Goal: Task Accomplishment & Management: Manage account settings

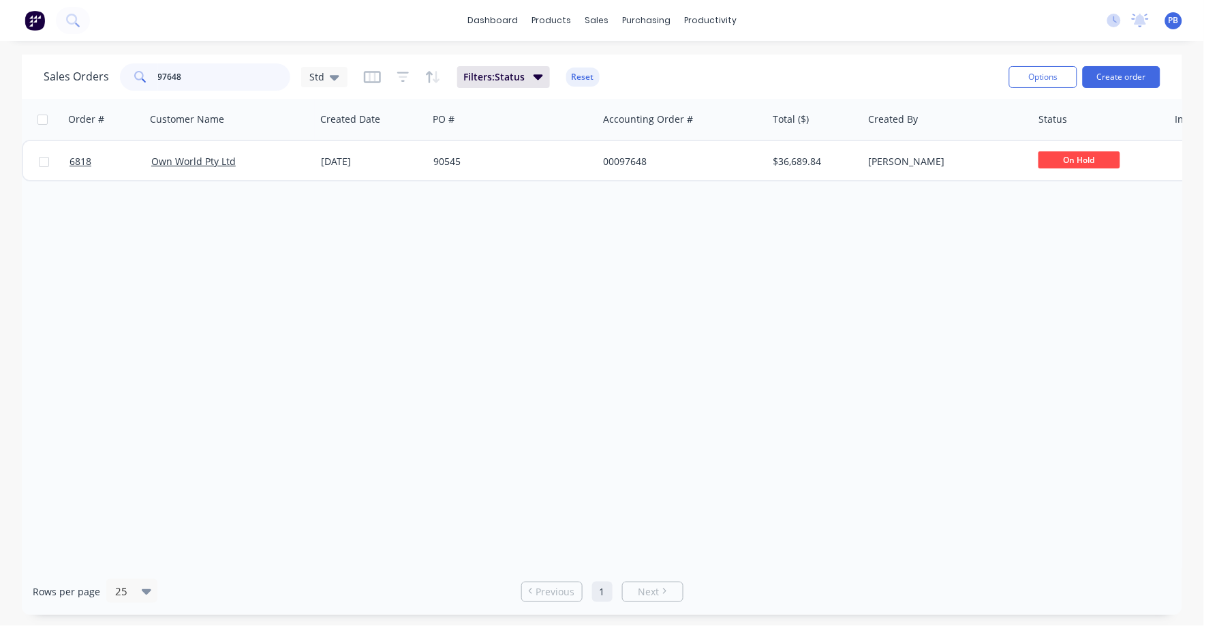
click at [194, 75] on input "97648" at bounding box center [224, 76] width 133 height 27
drag, startPoint x: 194, startPoint y: 70, endPoint x: 136, endPoint y: 70, distance: 57.2
click at [136, 70] on div "97648" at bounding box center [205, 76] width 170 height 27
type input "99241"
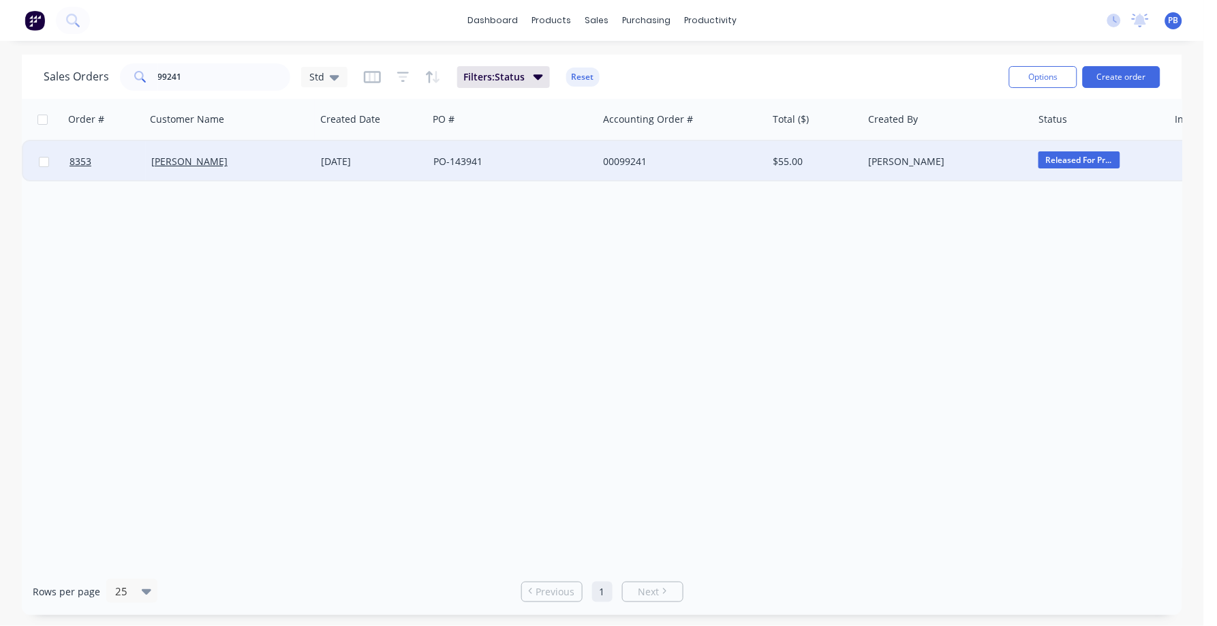
click at [628, 158] on div "00099241" at bounding box center [678, 162] width 151 height 14
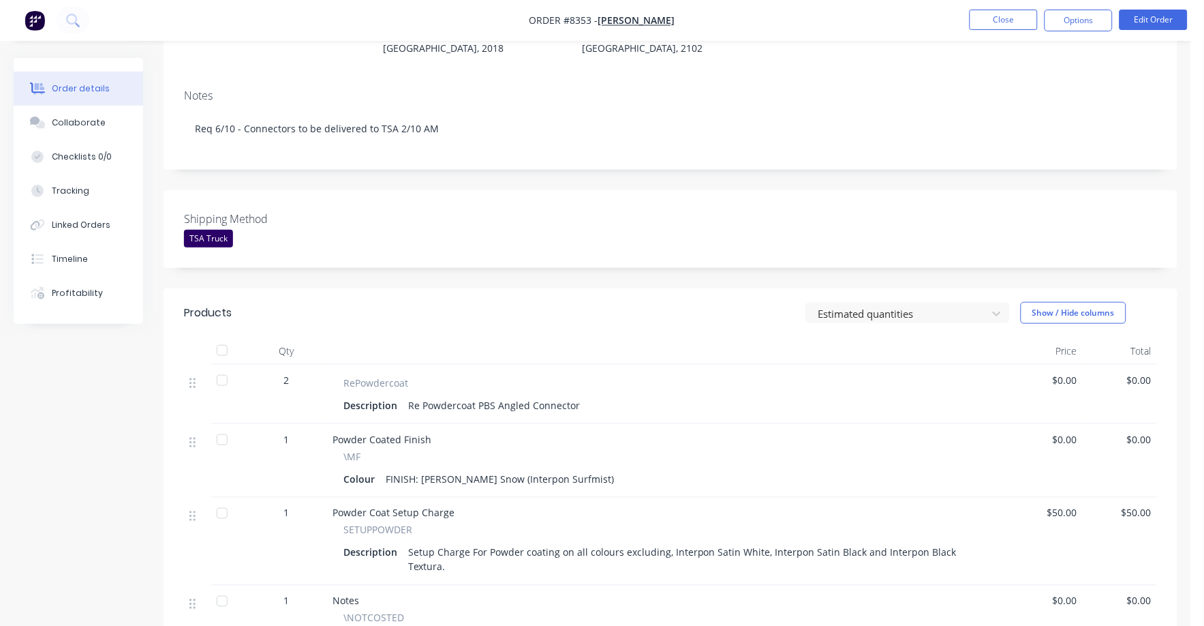
scroll to position [256, 0]
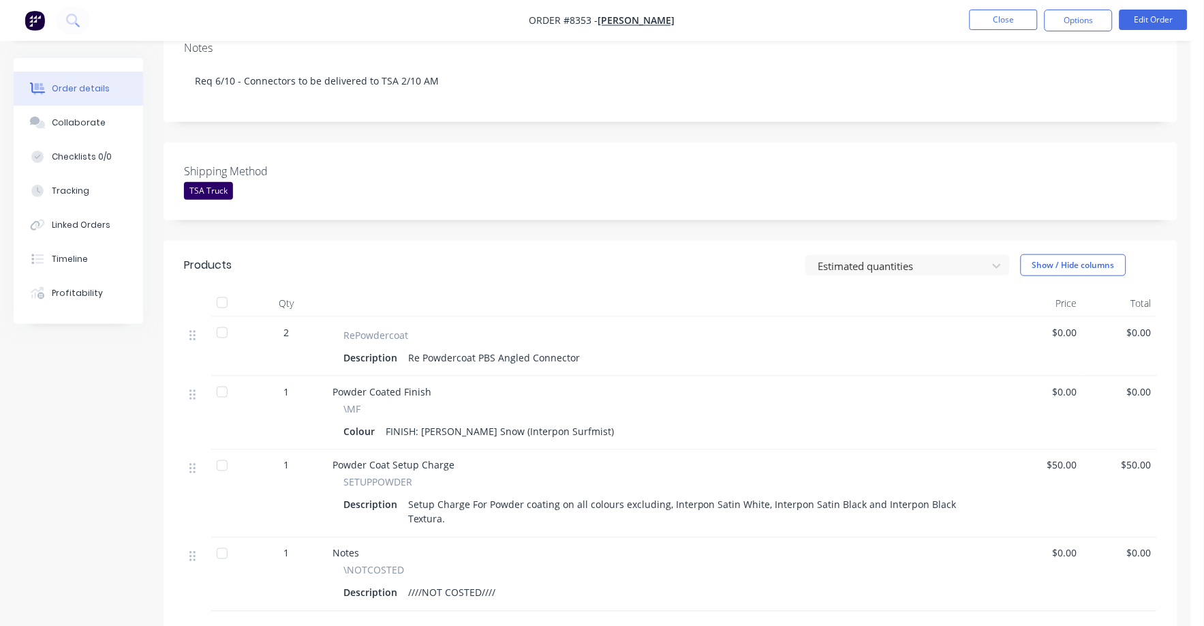
click at [1073, 325] on span "$0.00" at bounding box center [1045, 332] width 63 height 14
click at [1157, 15] on button "Edit Order" at bounding box center [1154, 20] width 68 height 20
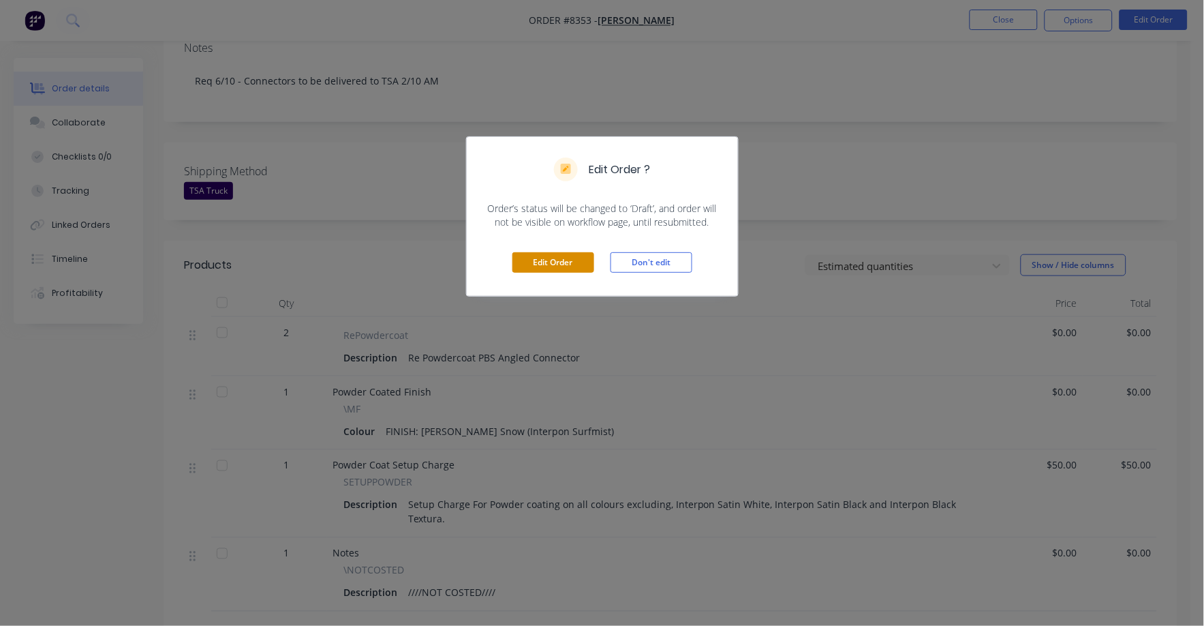
click at [541, 260] on button "Edit Order" at bounding box center [553, 262] width 82 height 20
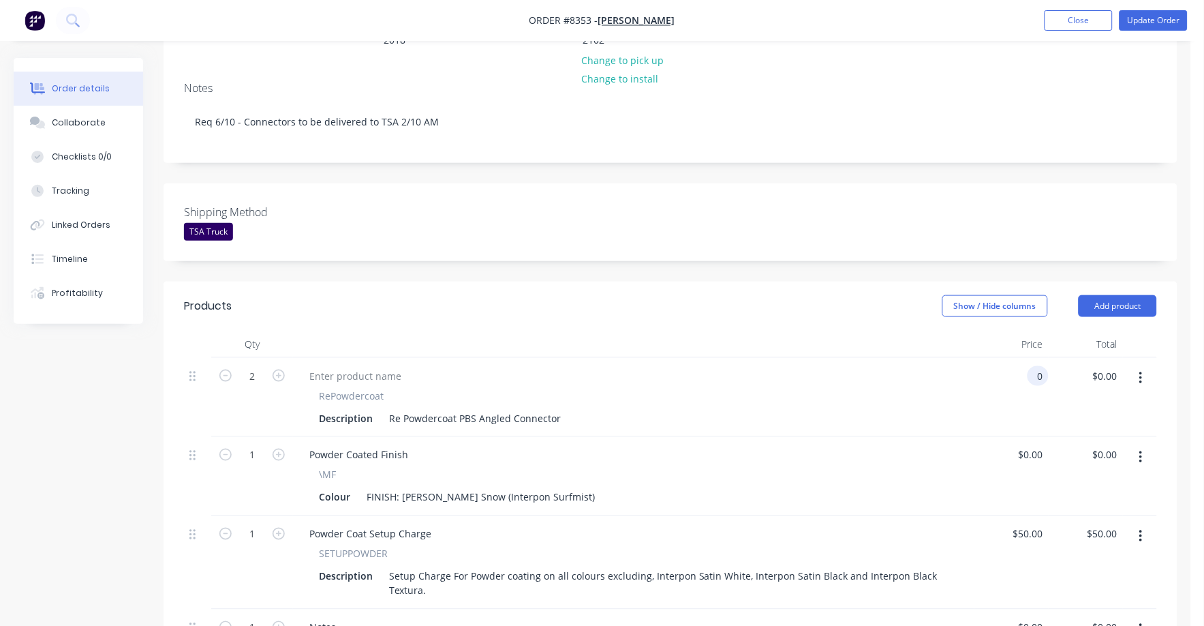
drag, startPoint x: 1025, startPoint y: 339, endPoint x: 1056, endPoint y: 337, distance: 30.8
click at [1029, 366] on div "0 0" at bounding box center [1038, 376] width 21 height 20
type input "$6.00"
type input "$12.00"
drag, startPoint x: 970, startPoint y: 382, endPoint x: 959, endPoint y: 386, distance: 12.3
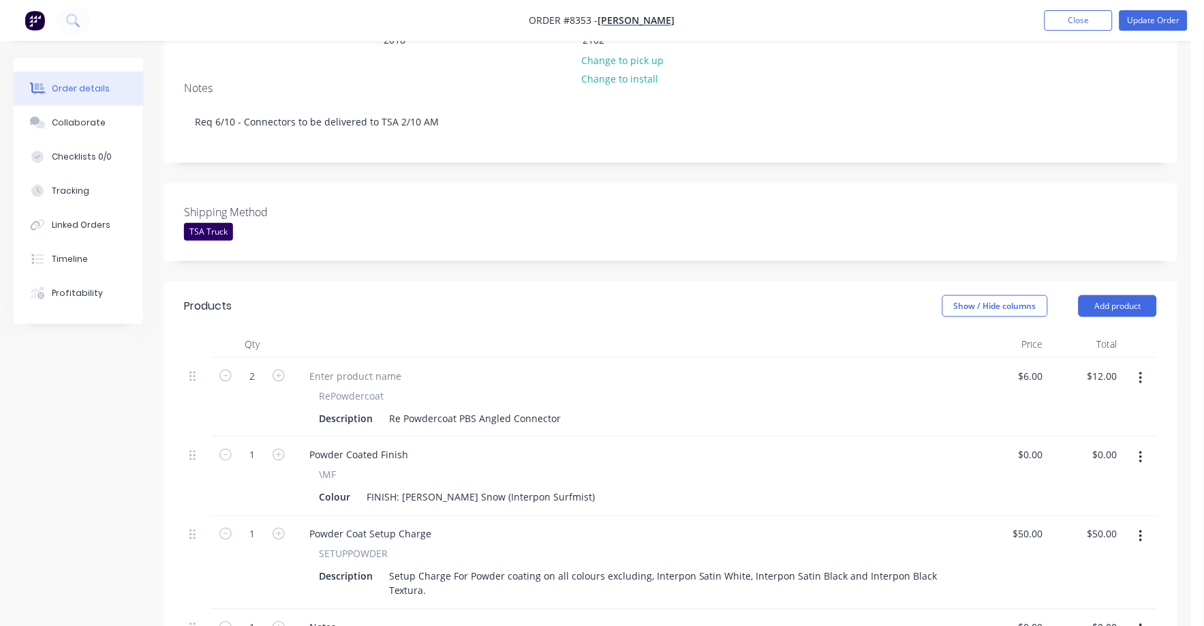
click at [959, 386] on div "2 RePowdercoat Description Re Powdercoat PBS Angled Connector $6.00 $6.00 $12.0…" at bounding box center [670, 397] width 973 height 79
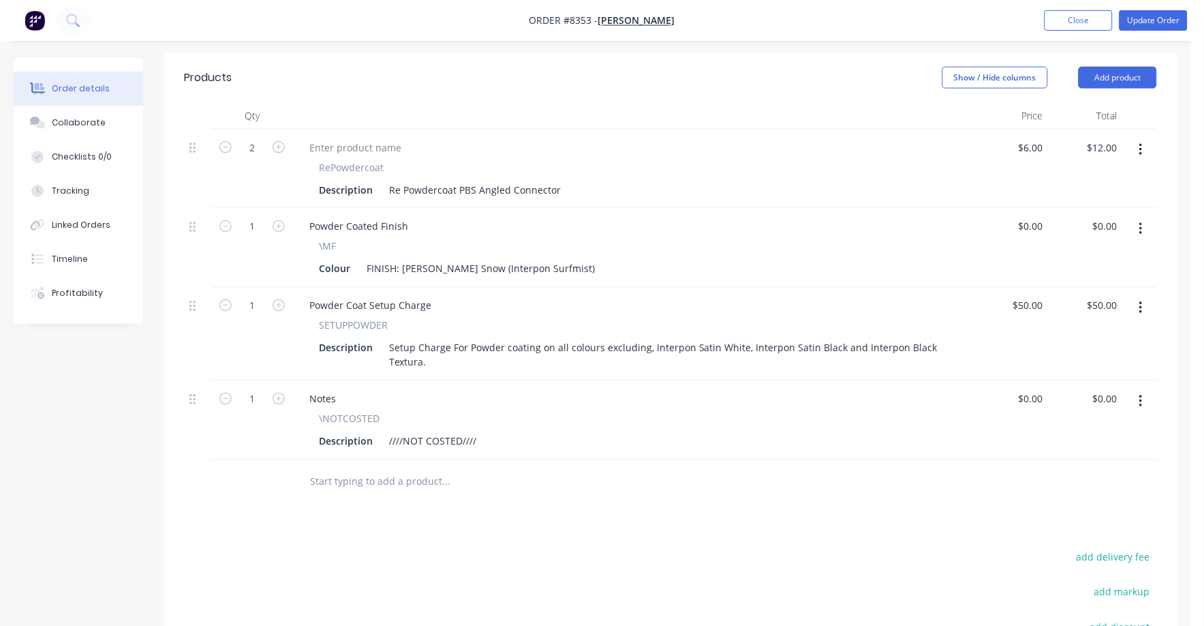
scroll to position [511, 0]
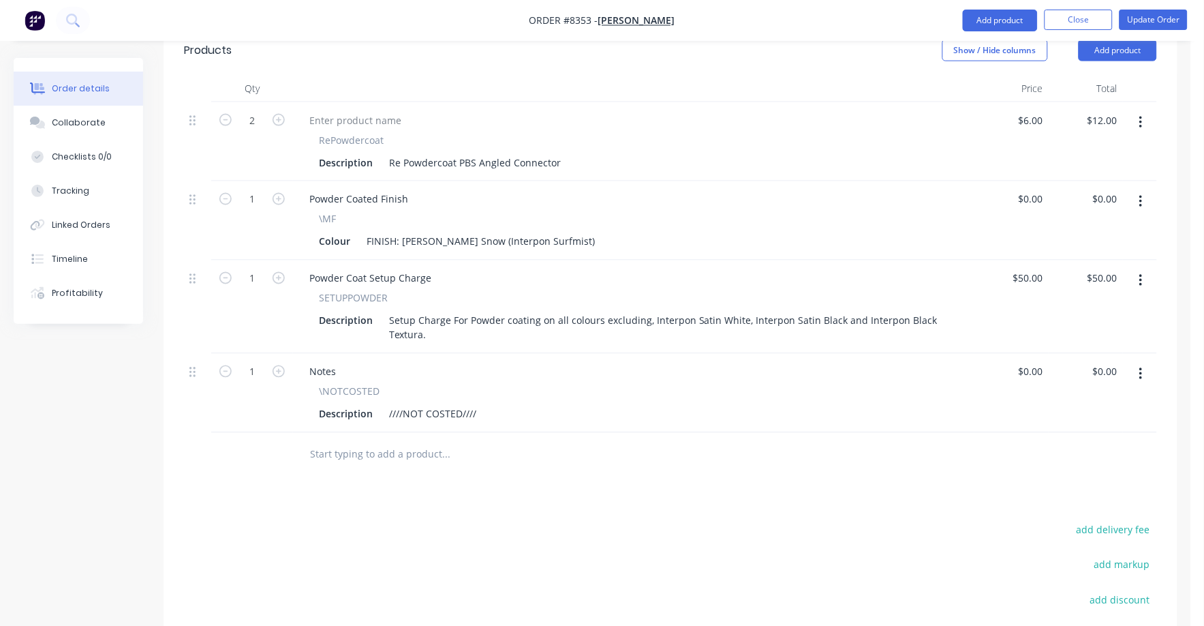
click at [1139, 367] on icon "button" at bounding box center [1140, 374] width 3 height 15
click at [1052, 482] on div "Delete" at bounding box center [1092, 492] width 105 height 20
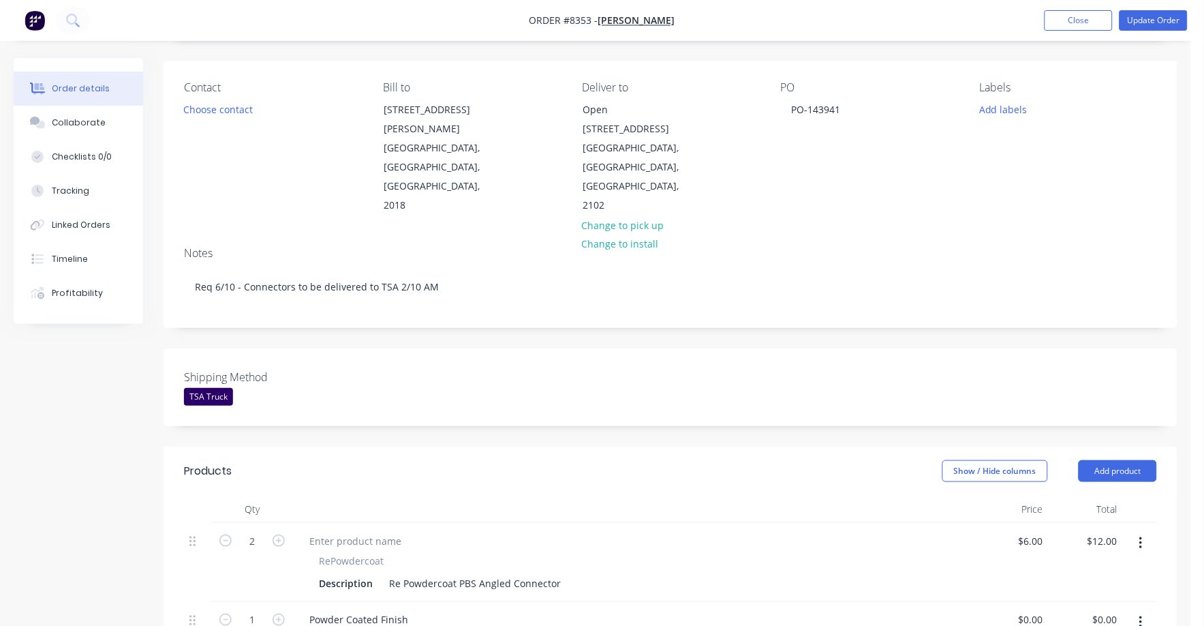
scroll to position [84, 0]
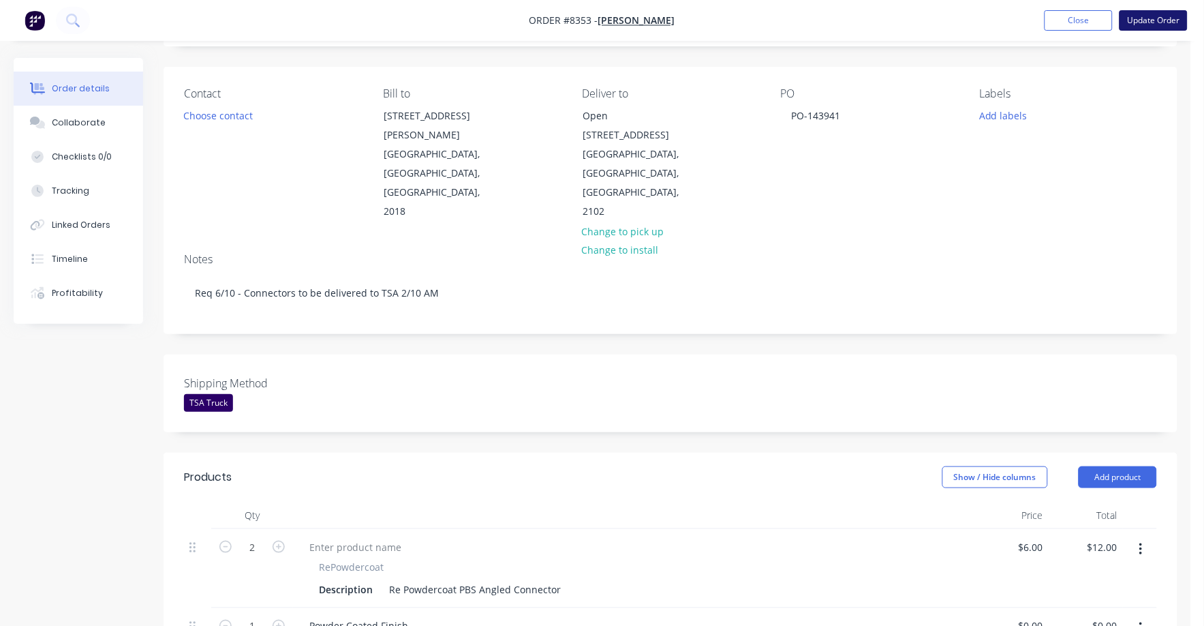
click at [1152, 21] on button "Update Order" at bounding box center [1154, 20] width 68 height 20
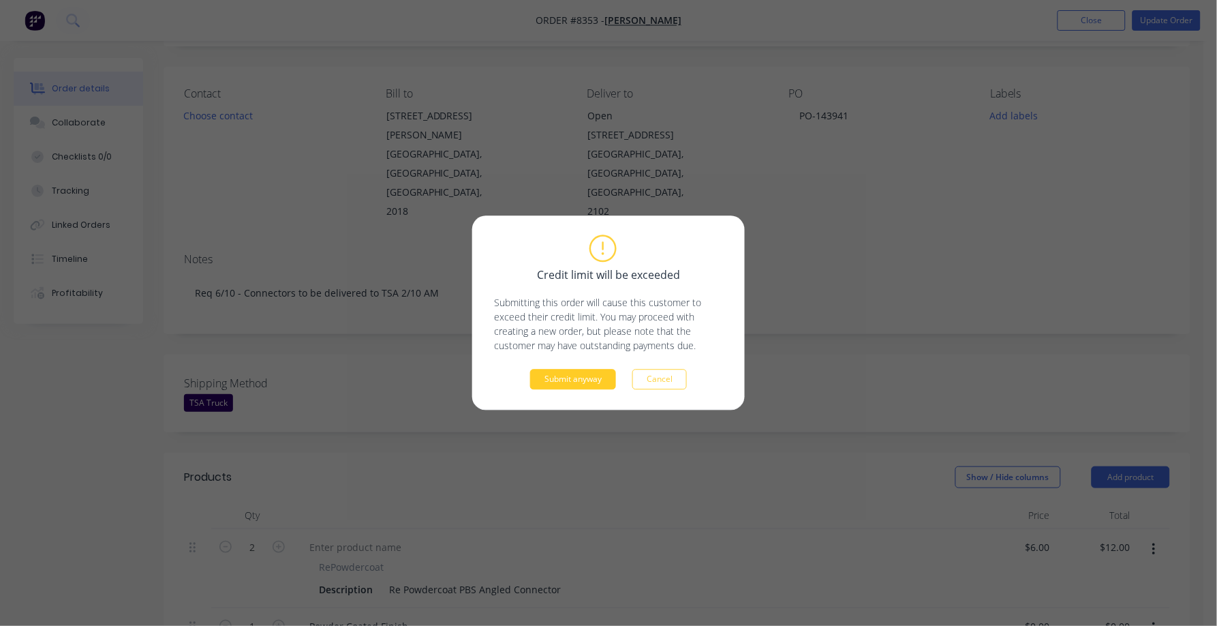
click at [572, 380] on button "Submit anyway" at bounding box center [573, 379] width 86 height 20
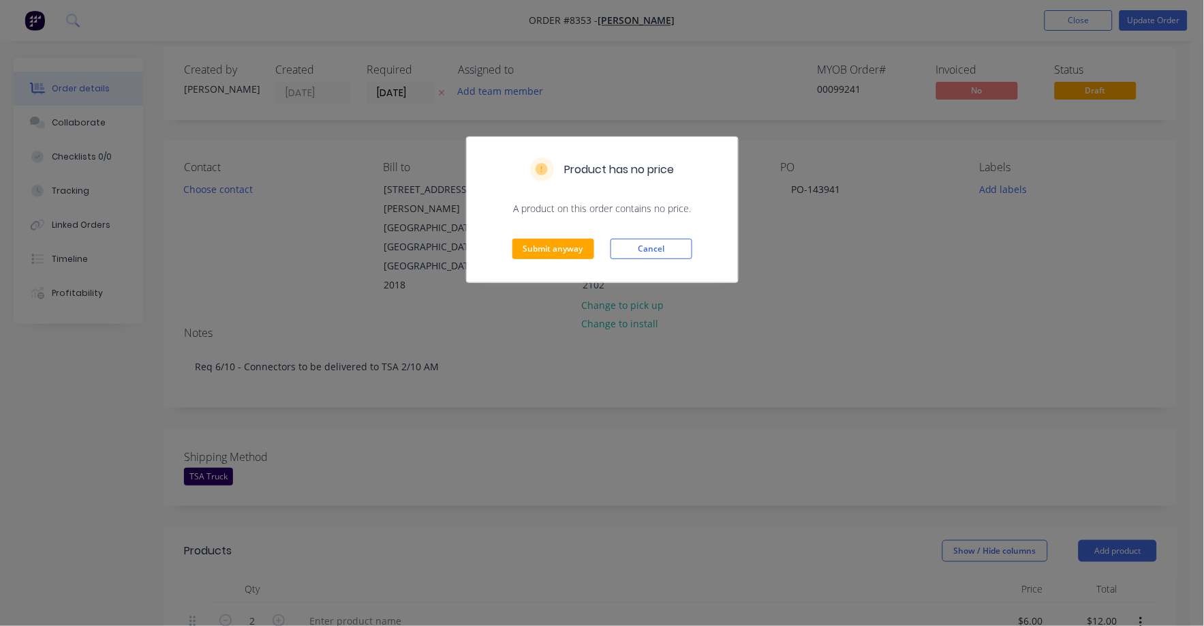
scroll to position [0, 0]
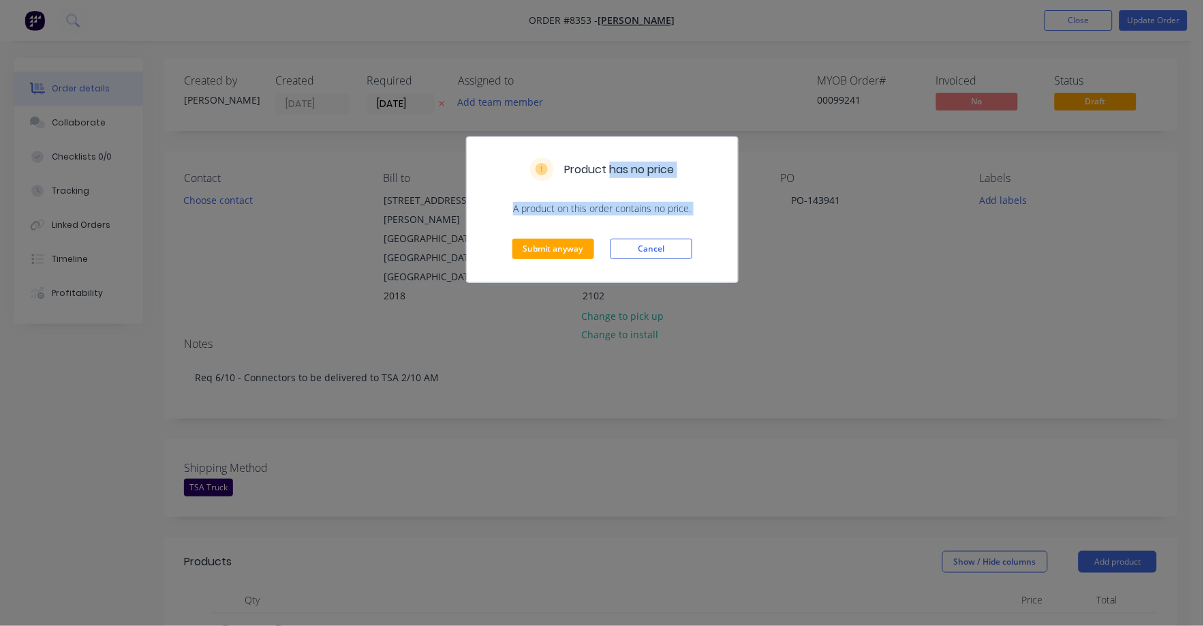
drag, startPoint x: 610, startPoint y: 151, endPoint x: 741, endPoint y: 296, distance: 195.9
click at [741, 296] on div "Product has no price A product on this order contains no price. Submit anyway C…" at bounding box center [602, 313] width 1204 height 626
drag, startPoint x: 741, startPoint y: 296, endPoint x: 641, endPoint y: 249, distance: 111.6
click at [641, 249] on button "Cancel" at bounding box center [652, 249] width 82 height 20
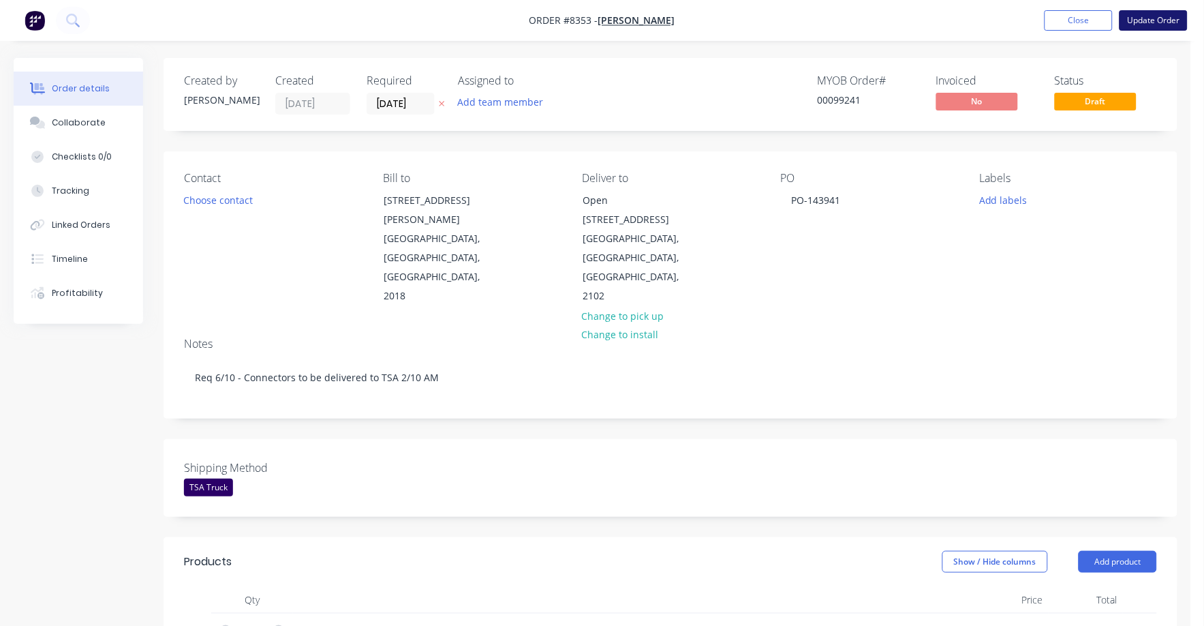
click at [1136, 18] on button "Update Order" at bounding box center [1154, 20] width 68 height 20
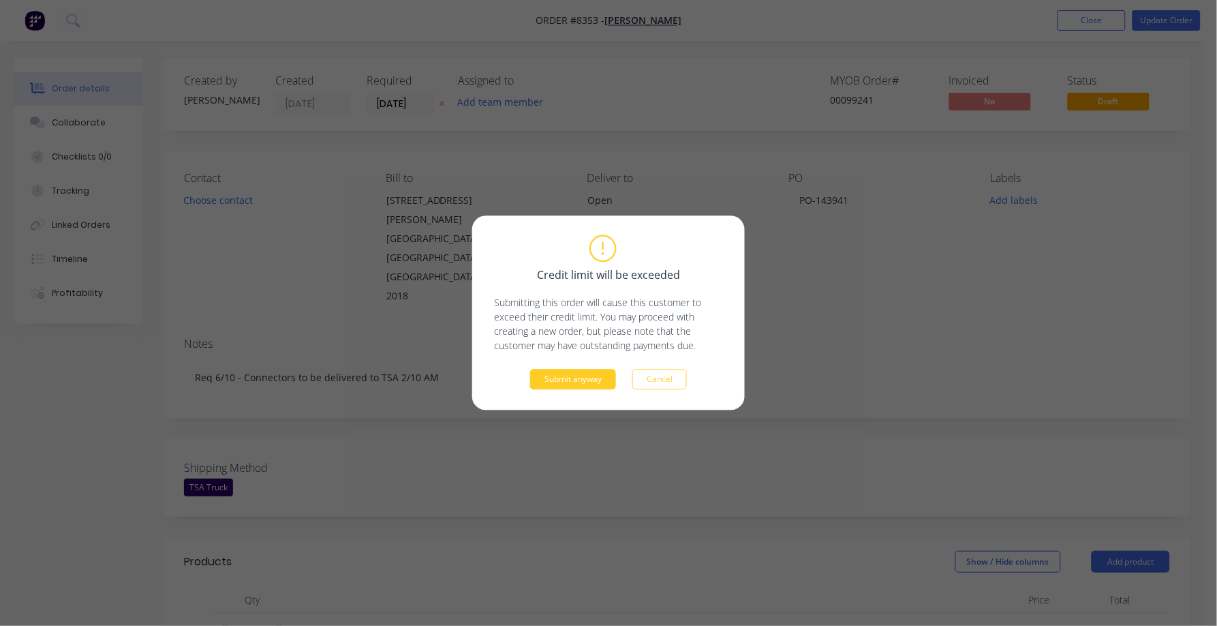
click at [562, 380] on button "Submit anyway" at bounding box center [573, 379] width 86 height 20
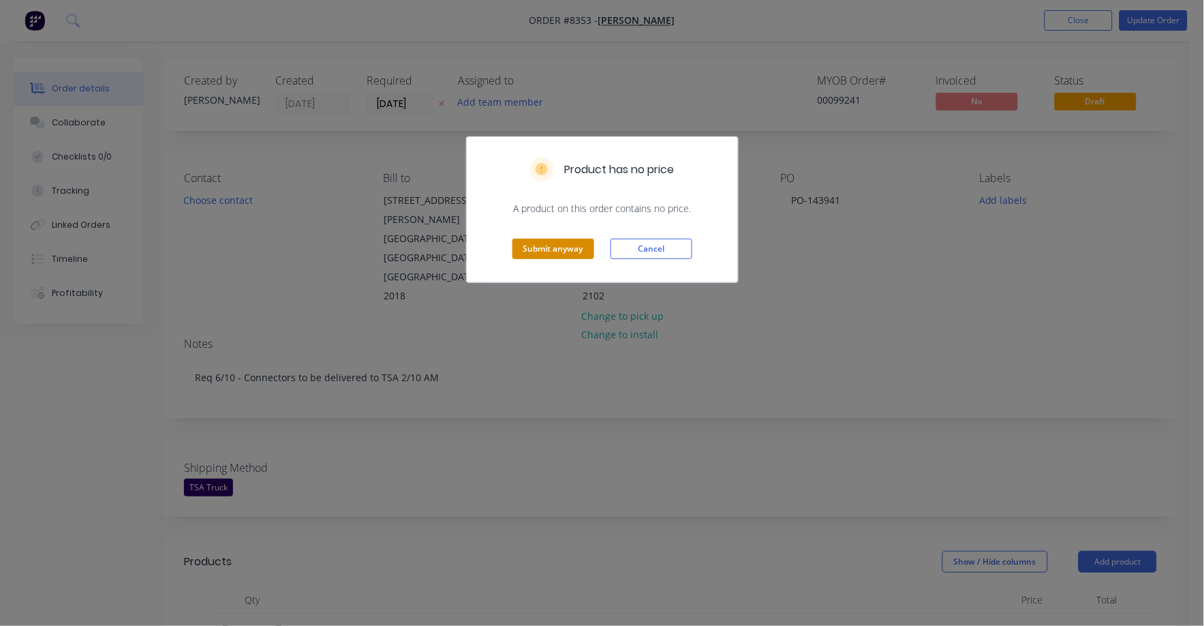
click at [562, 247] on button "Submit anyway" at bounding box center [553, 249] width 82 height 20
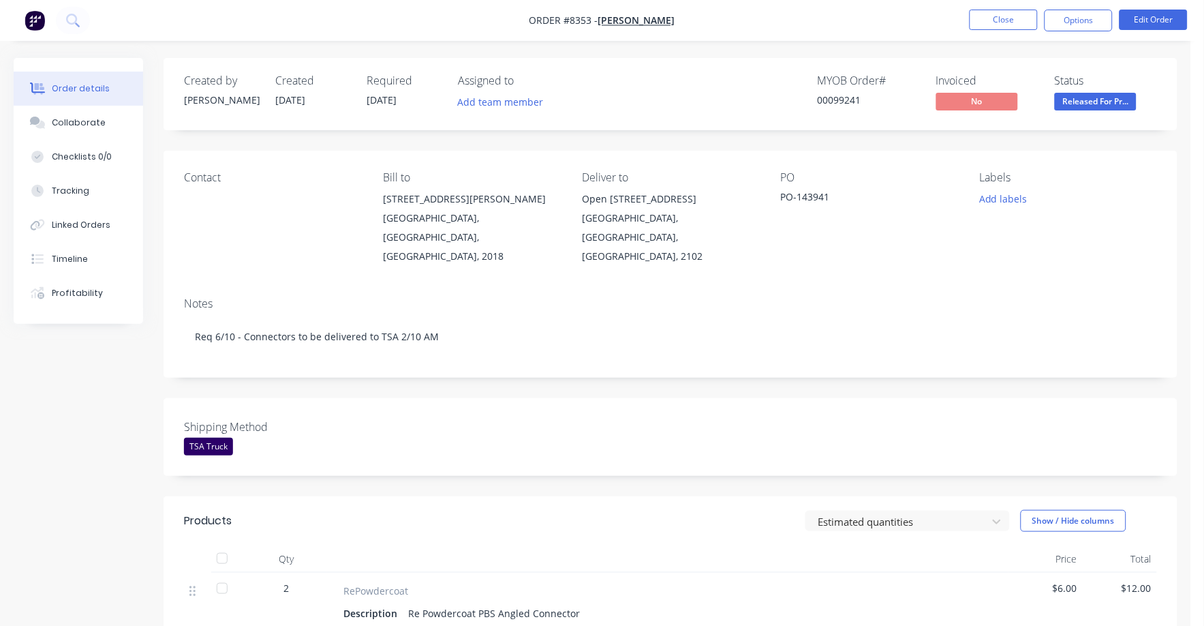
click at [1093, 95] on span "Released For Pr..." at bounding box center [1096, 101] width 82 height 17
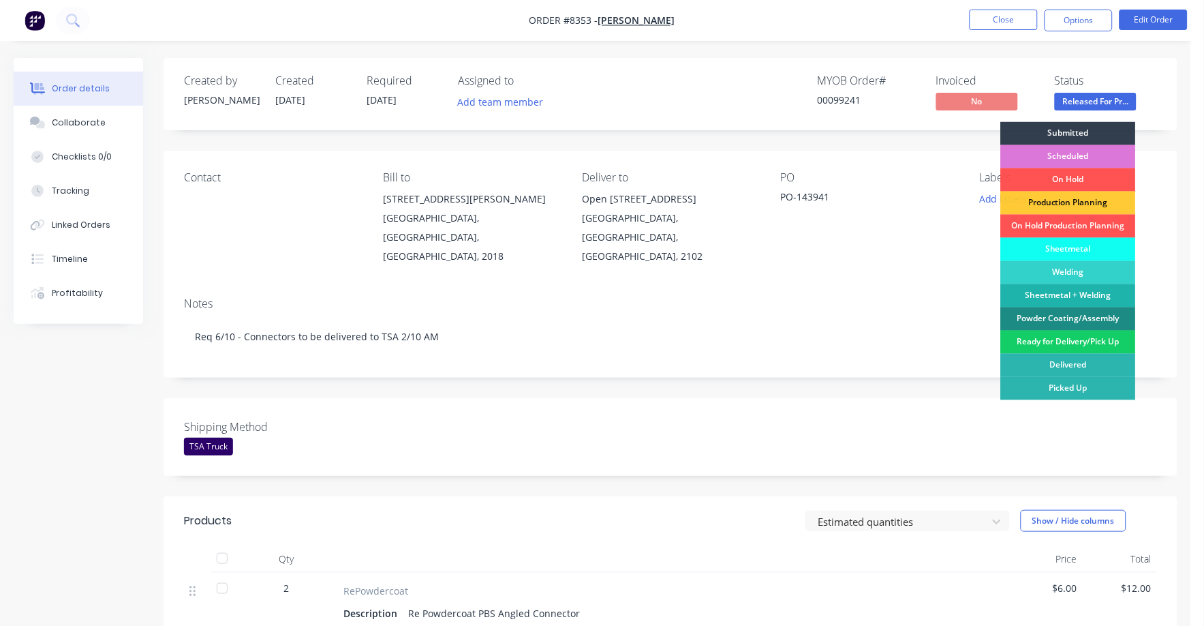
drag, startPoint x: 1075, startPoint y: 337, endPoint x: 1054, endPoint y: 212, distance: 126.5
click at [1075, 336] on div "Ready for Delivery/Pick Up" at bounding box center [1068, 341] width 135 height 23
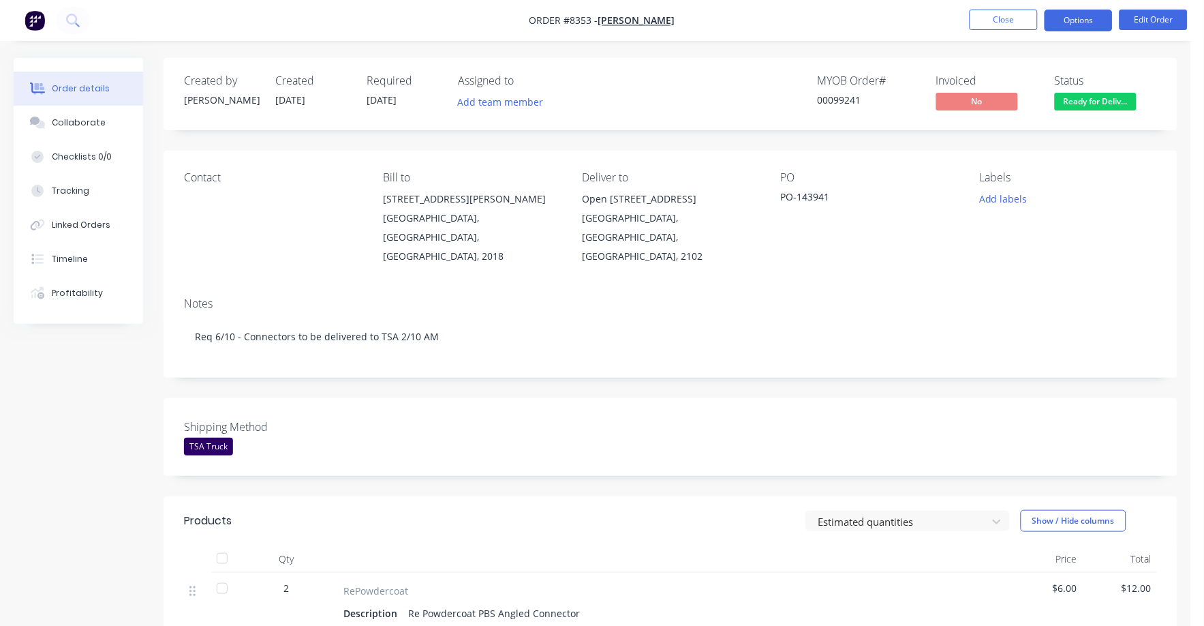
click at [1077, 19] on button "Options" at bounding box center [1079, 21] width 68 height 22
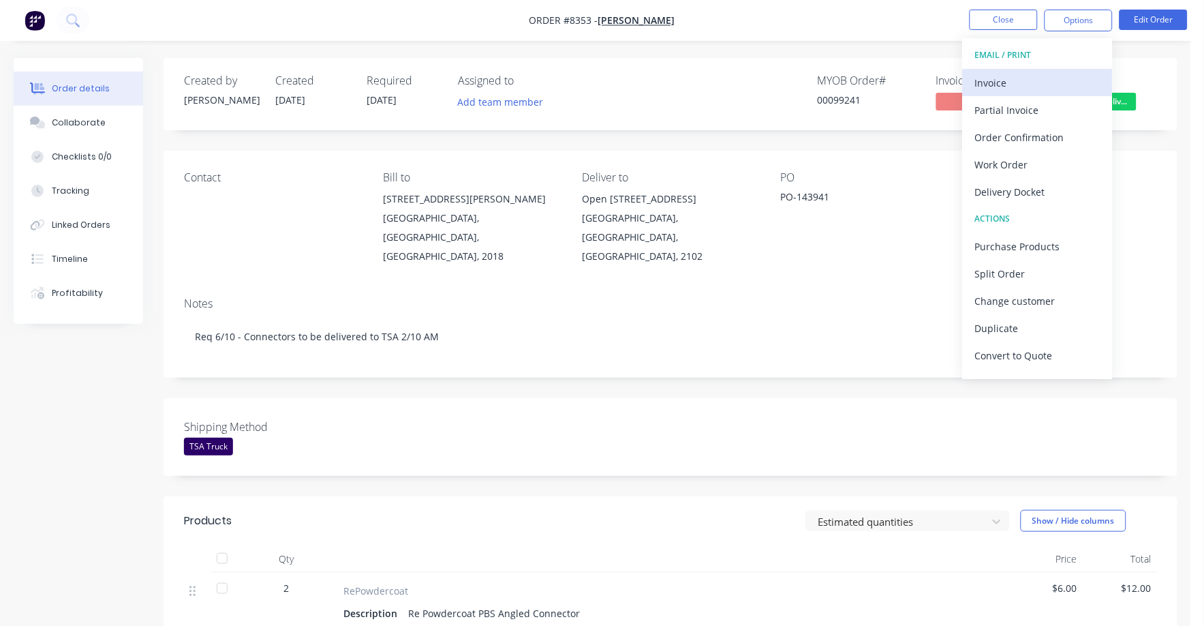
click at [993, 95] on button "Invoice" at bounding box center [1038, 82] width 150 height 27
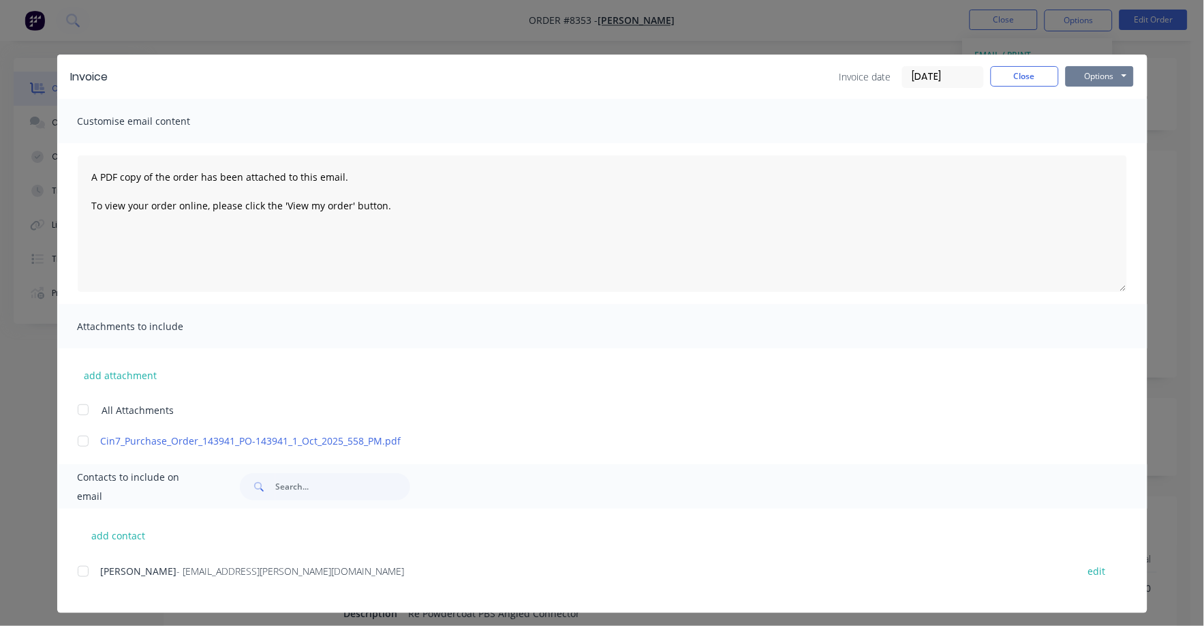
click at [1086, 77] on button "Options" at bounding box center [1100, 76] width 68 height 20
click at [1084, 114] on button "Print" at bounding box center [1109, 123] width 87 height 22
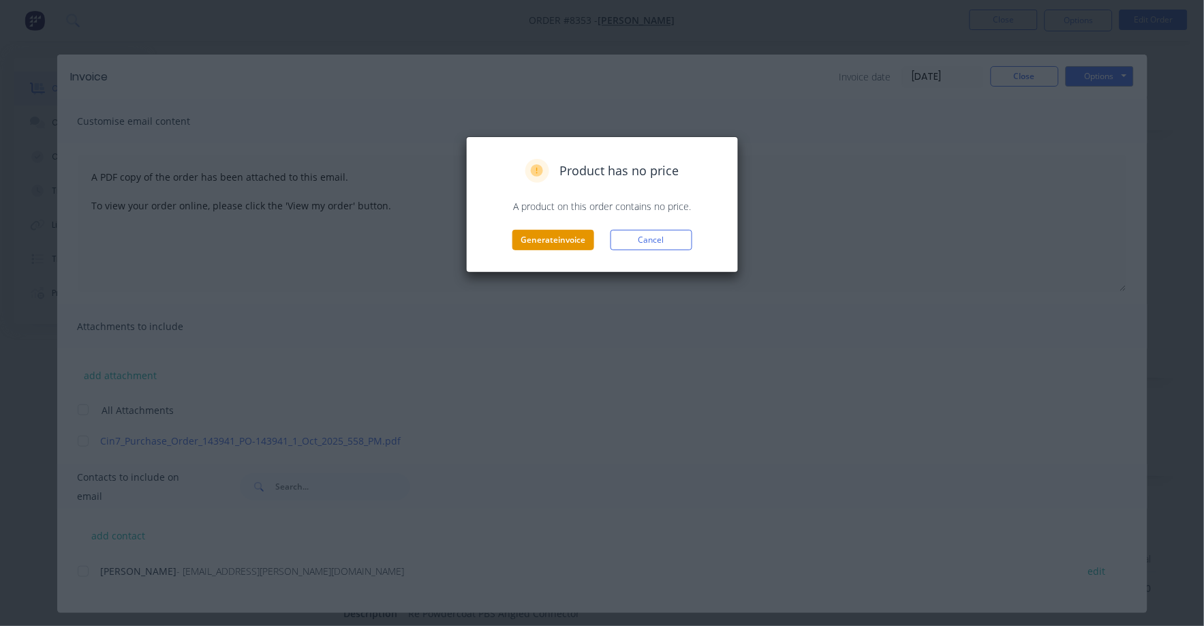
click at [551, 245] on button "Generate invoice" at bounding box center [553, 240] width 82 height 20
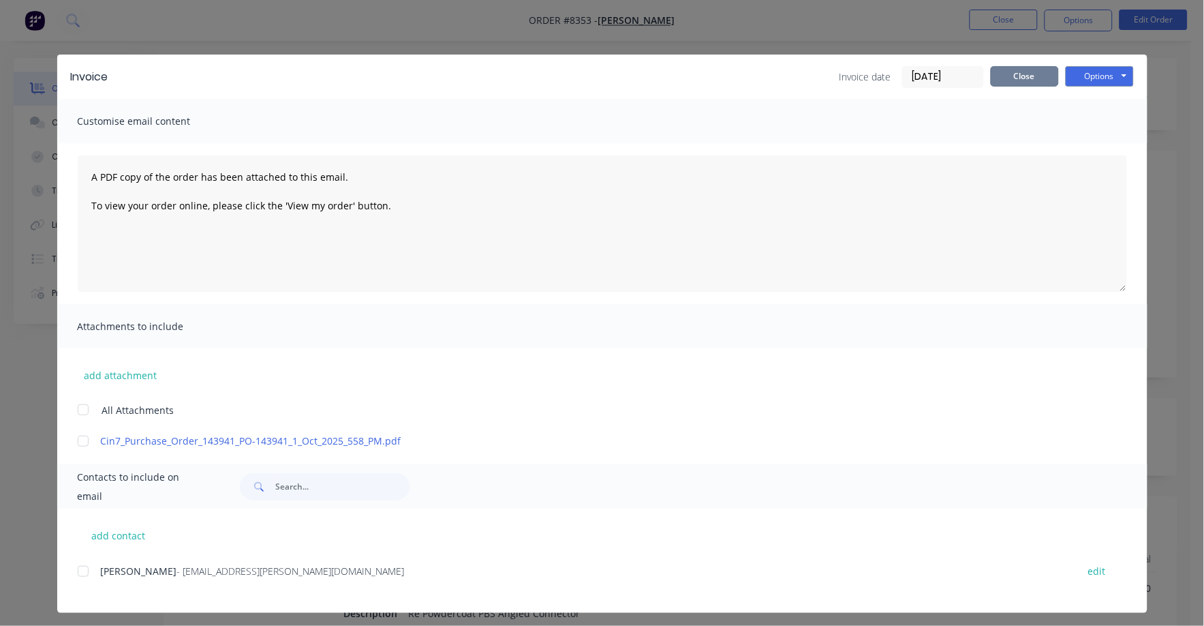
click at [1040, 78] on button "Close" at bounding box center [1025, 76] width 68 height 20
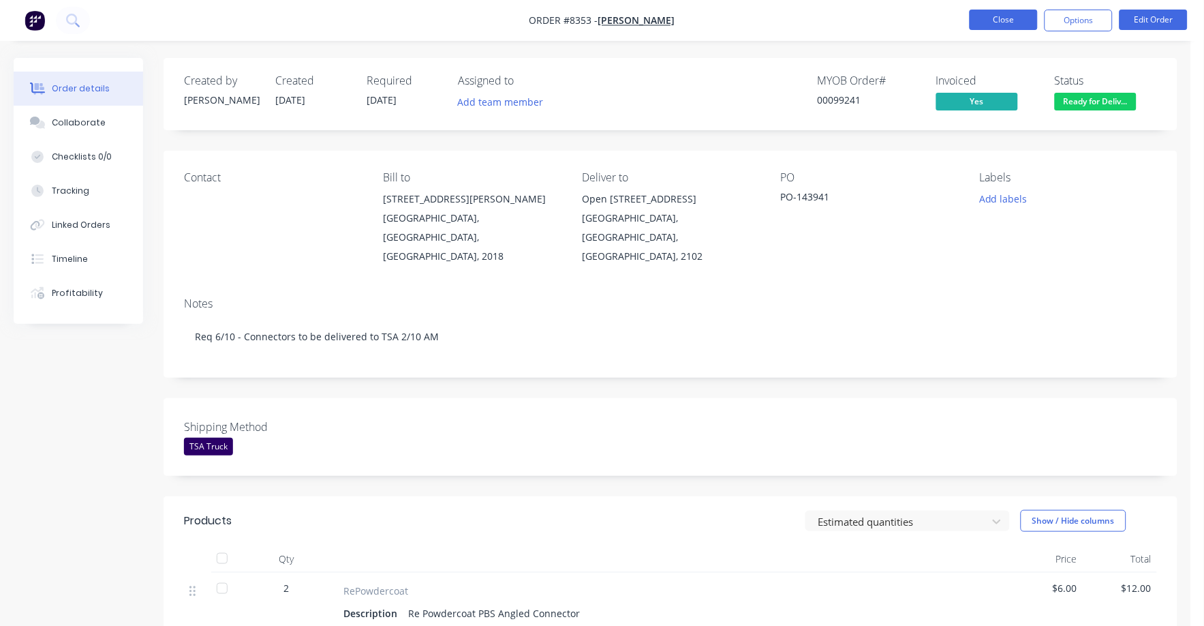
click at [1013, 11] on nav "Order #8353 - [PERSON_NAME] Close Options Edit Order" at bounding box center [602, 20] width 1204 height 41
click at [1013, 15] on button "Close" at bounding box center [1004, 20] width 68 height 20
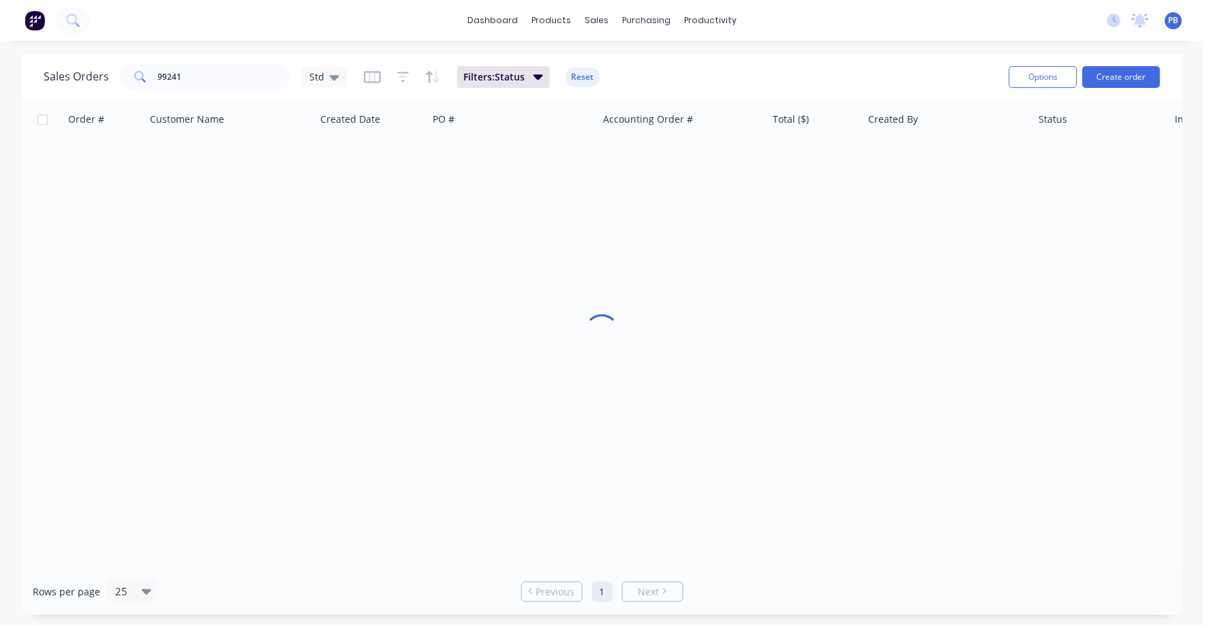
drag, startPoint x: 217, startPoint y: 63, endPoint x: 134, endPoint y: 72, distance: 84.3
click at [134, 72] on div "Sales Orders 99241 Std Filters: Status Reset" at bounding box center [521, 76] width 955 height 33
click at [213, 86] on input "99241" at bounding box center [224, 76] width 133 height 27
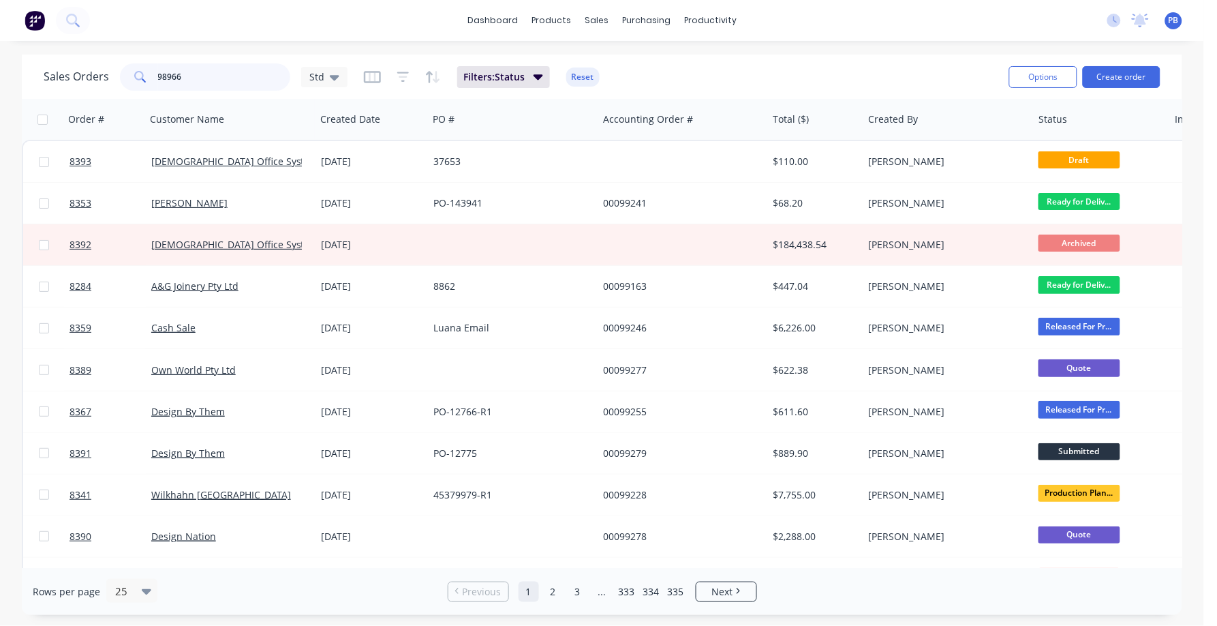
type input "98966"
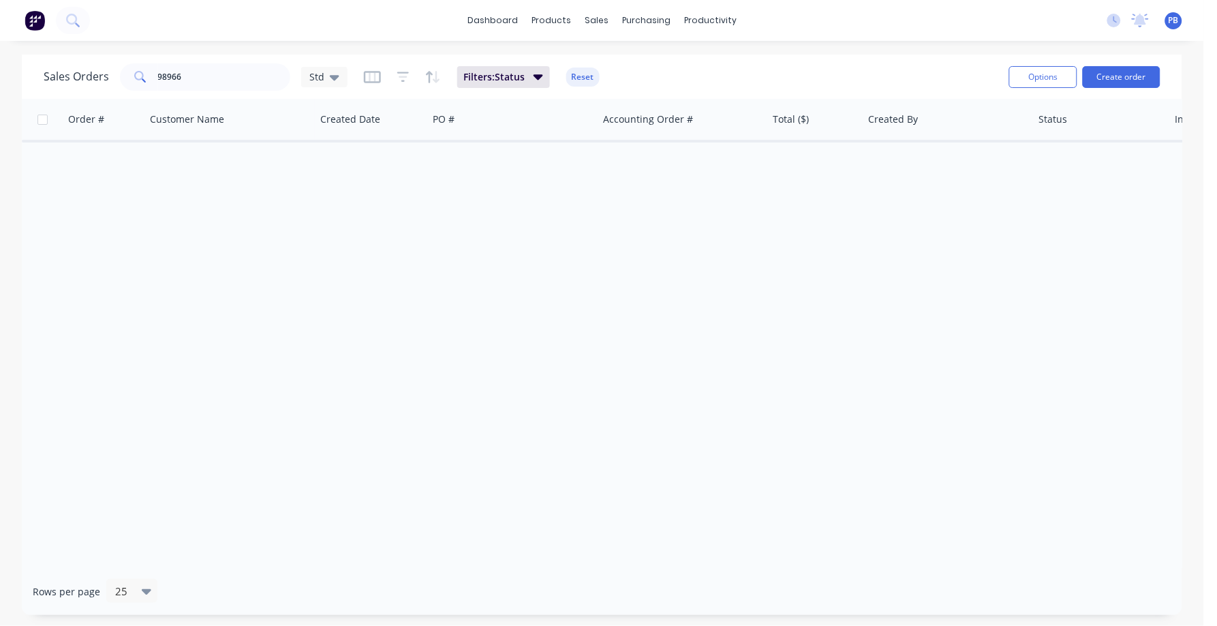
click at [577, 78] on button "Reset" at bounding box center [582, 76] width 33 height 19
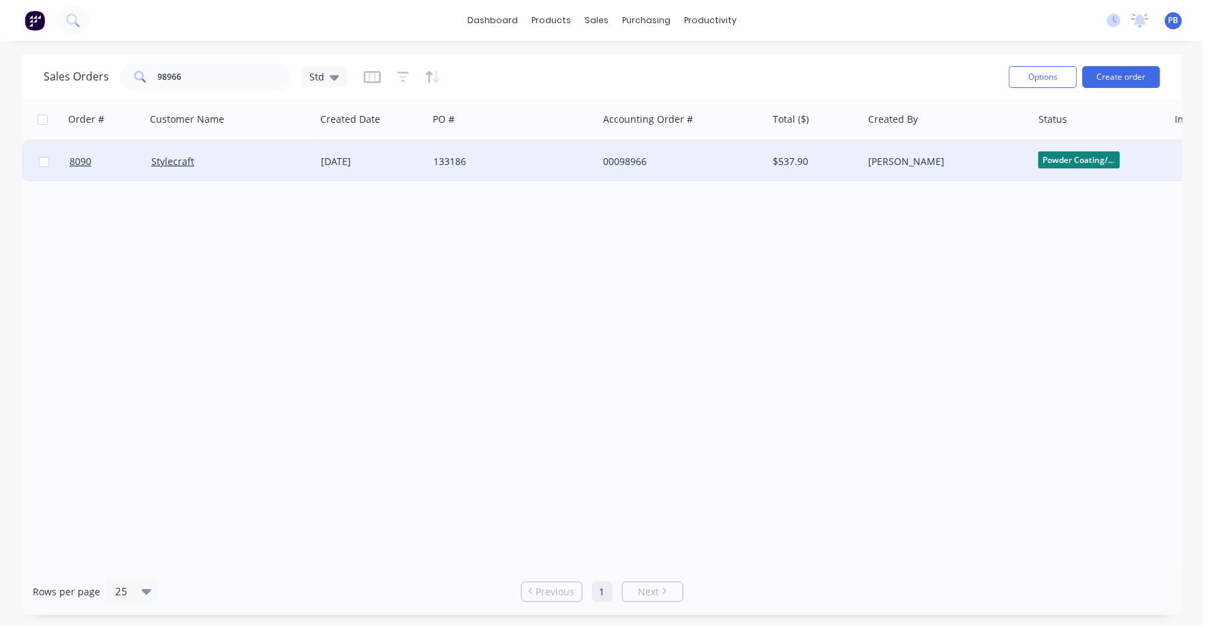
click at [639, 161] on div "00098966" at bounding box center [678, 162] width 151 height 14
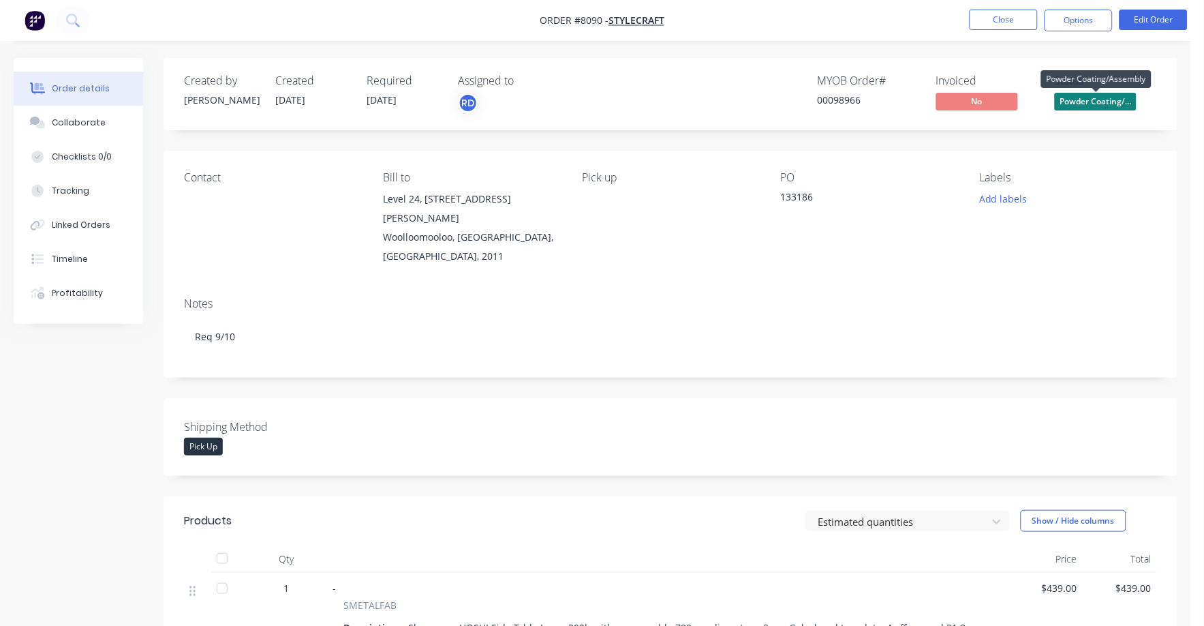
click at [1099, 103] on span "Powder Coating/..." at bounding box center [1096, 101] width 82 height 17
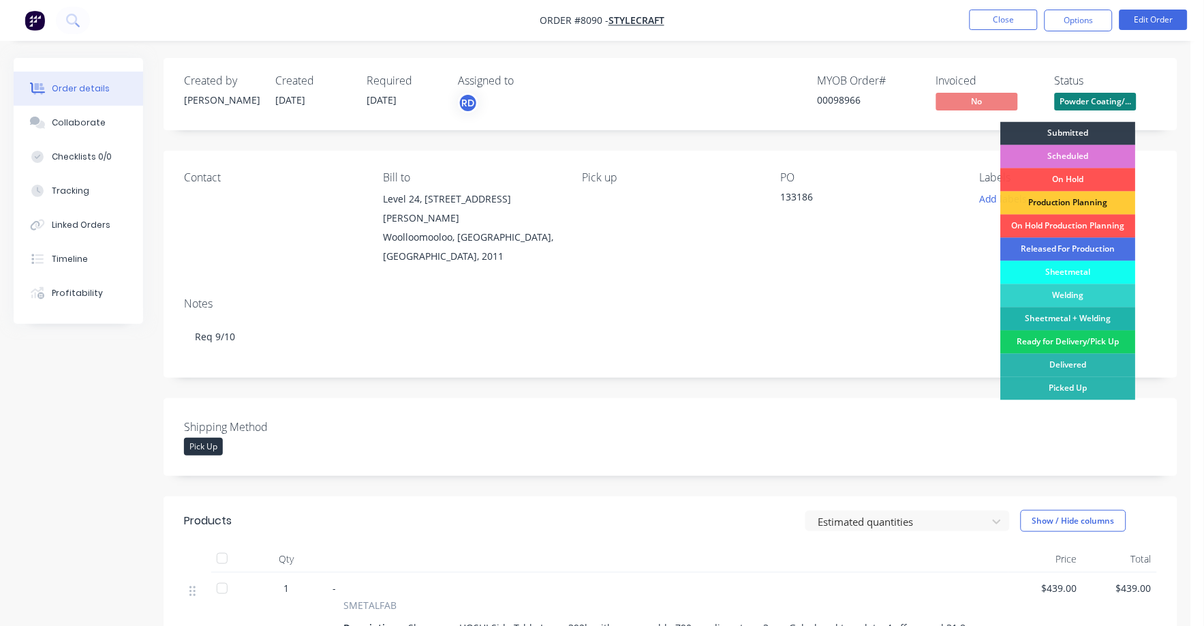
click at [1073, 338] on div "Ready for Delivery/Pick Up" at bounding box center [1068, 341] width 135 height 23
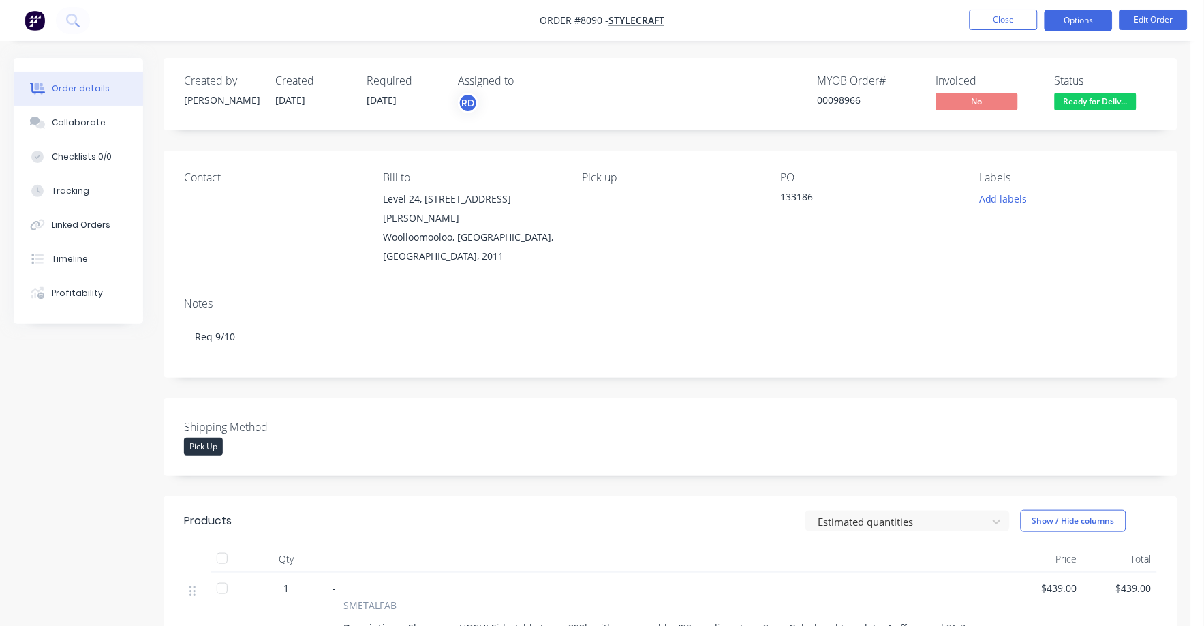
click at [1082, 22] on button "Options" at bounding box center [1079, 21] width 68 height 22
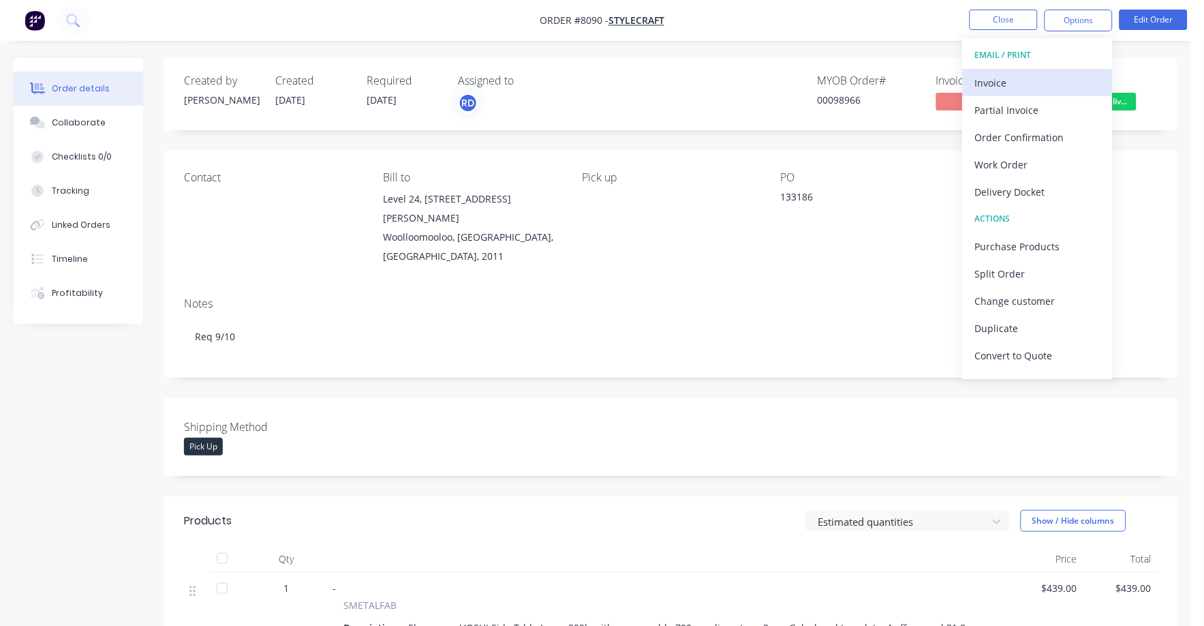
click at [996, 87] on div "Invoice" at bounding box center [1037, 83] width 125 height 20
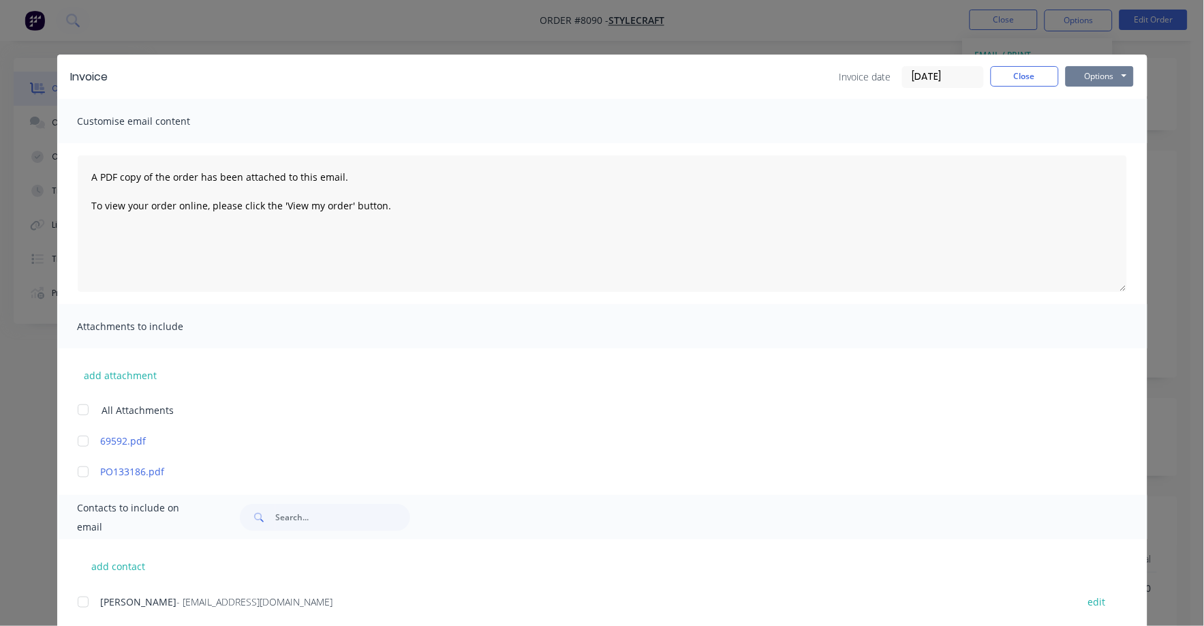
click at [1085, 76] on button "Options" at bounding box center [1100, 76] width 68 height 20
click at [1079, 116] on button "Print" at bounding box center [1109, 123] width 87 height 22
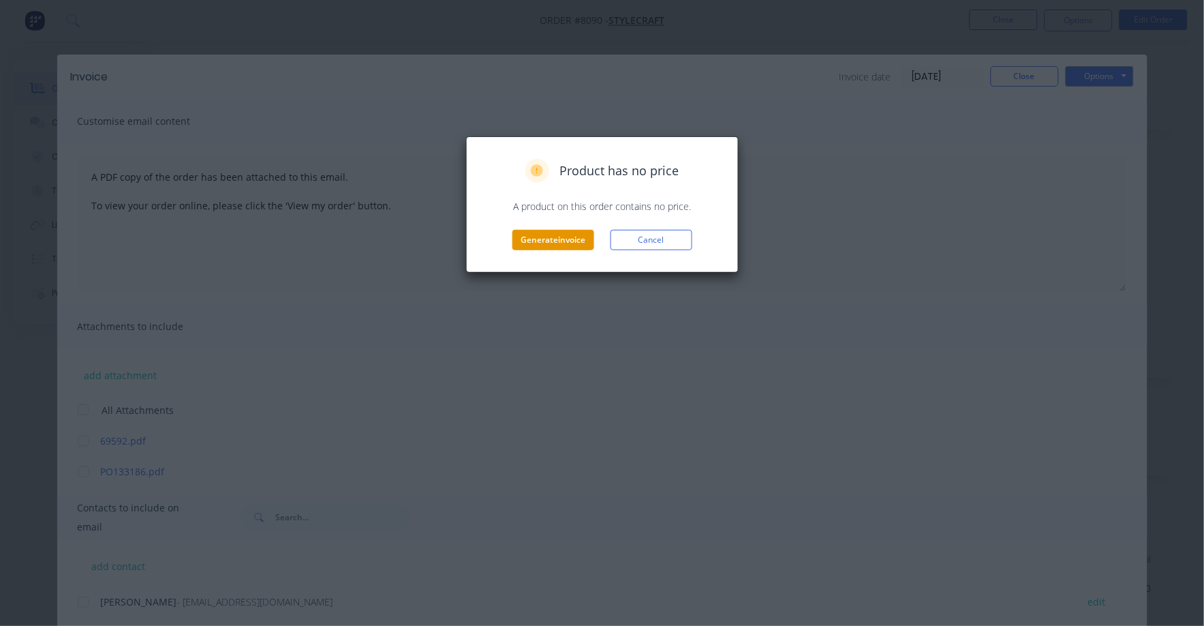
click at [551, 248] on button "Generate invoice" at bounding box center [553, 240] width 82 height 20
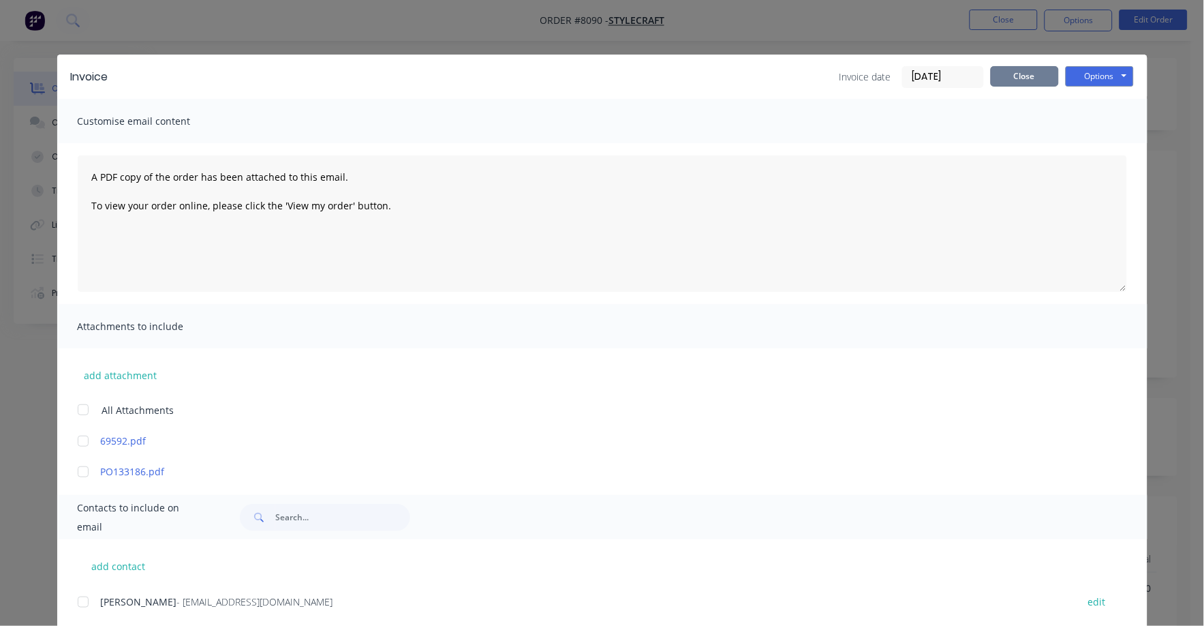
click at [1011, 68] on button "Close" at bounding box center [1025, 76] width 68 height 20
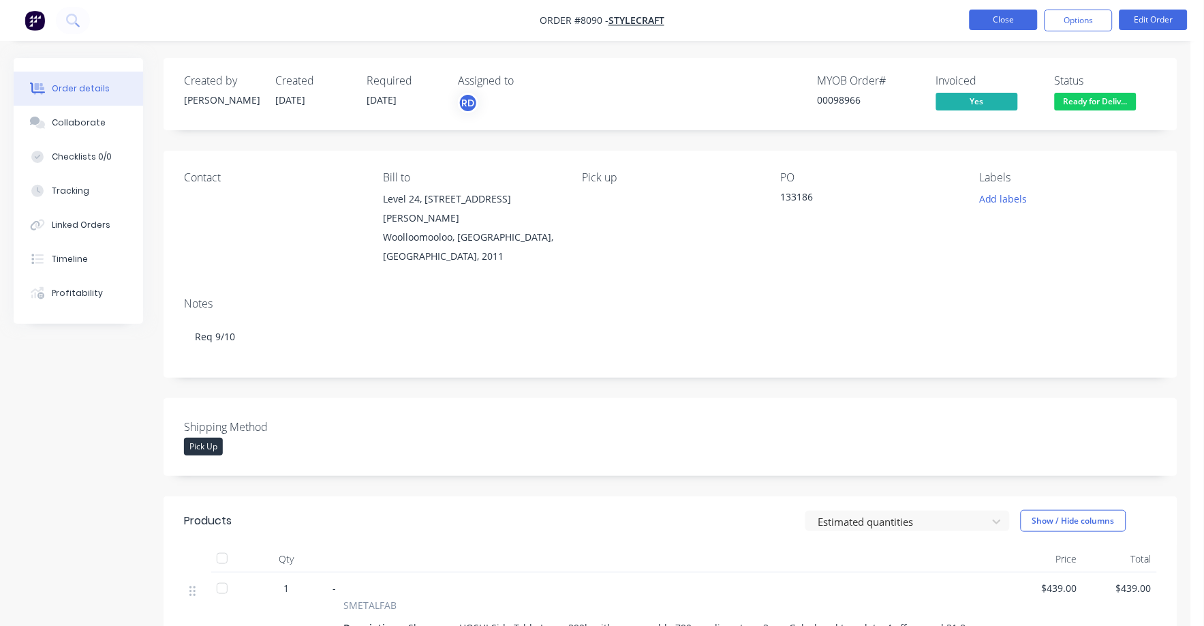
click at [1013, 28] on button "Close" at bounding box center [1004, 20] width 68 height 20
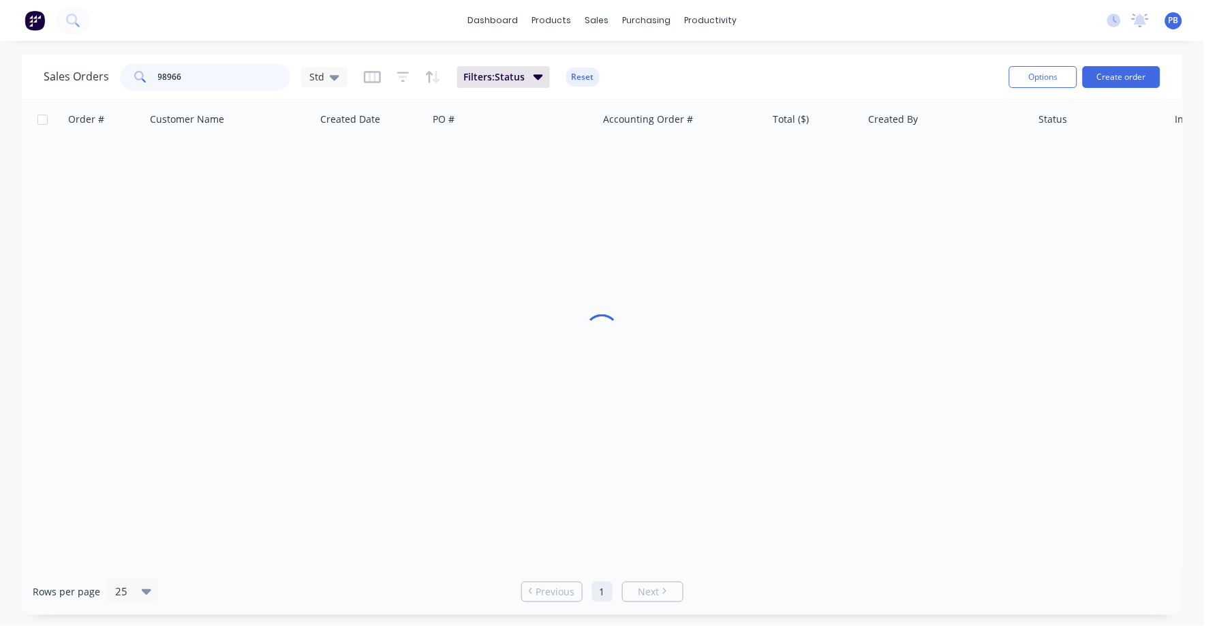
drag, startPoint x: 144, startPoint y: 68, endPoint x: 163, endPoint y: 48, distance: 27.0
click at [143, 68] on div "98966" at bounding box center [205, 76] width 170 height 27
type input "99244"
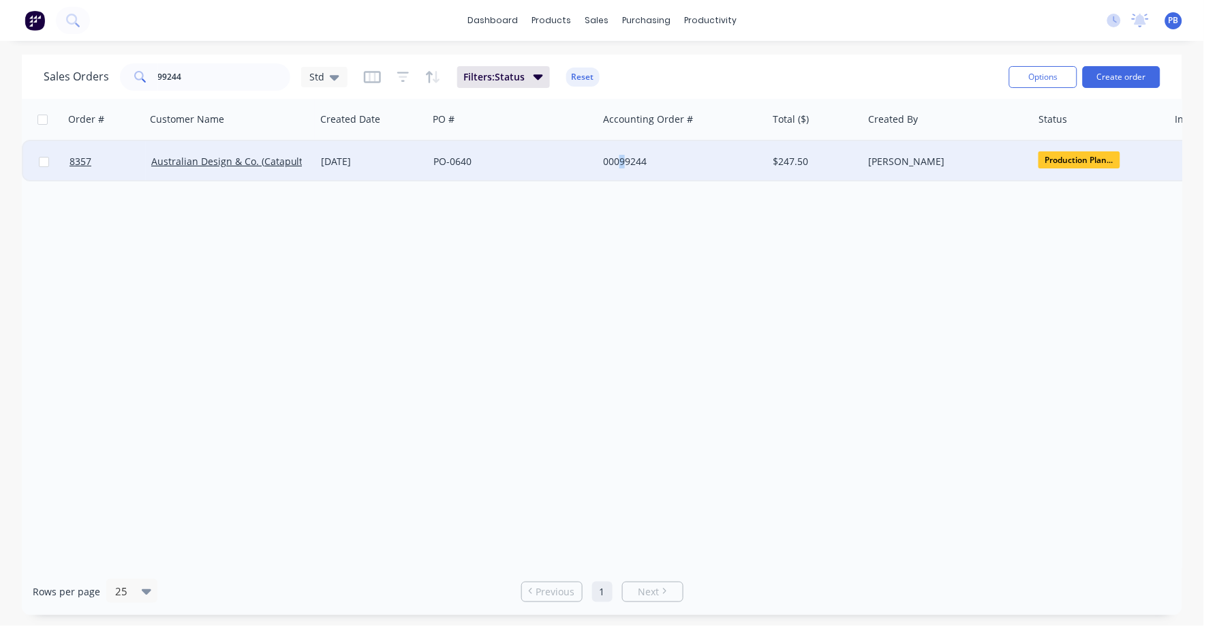
click at [621, 162] on div "00099244" at bounding box center [678, 162] width 151 height 14
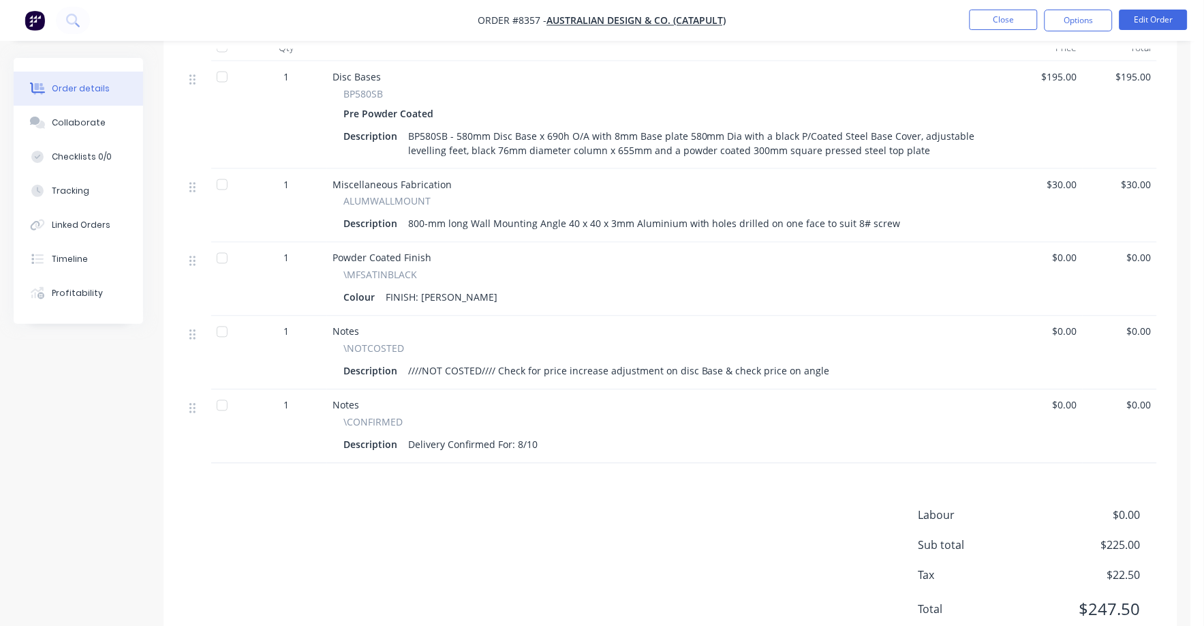
scroll to position [426, 0]
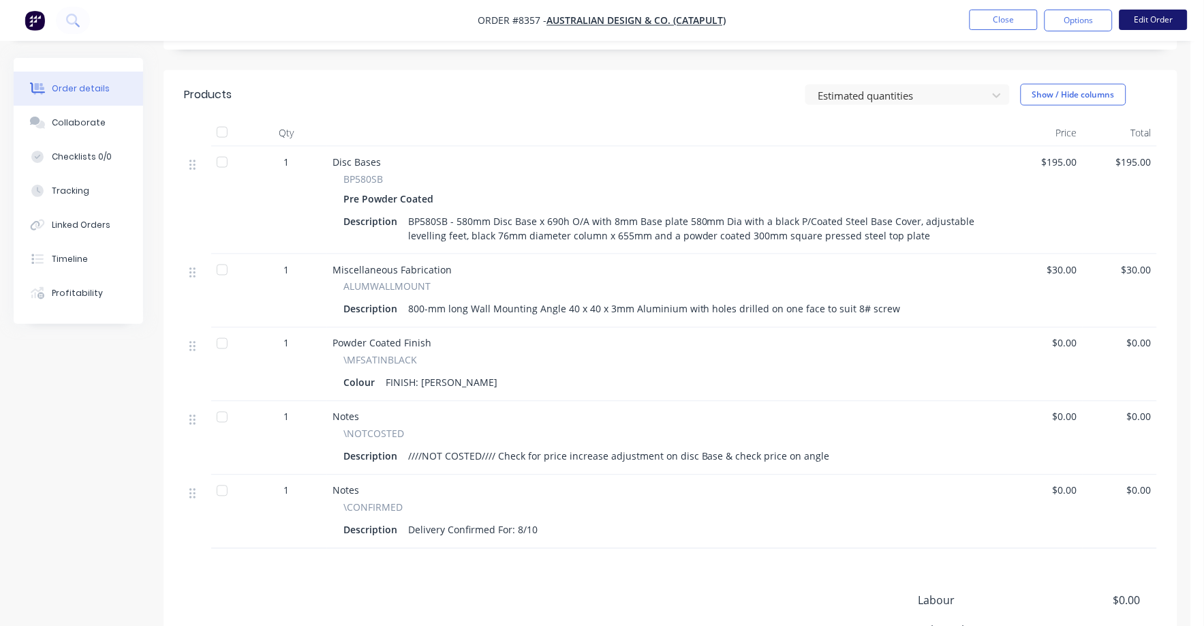
click at [1160, 25] on button "Edit Order" at bounding box center [1154, 20] width 68 height 20
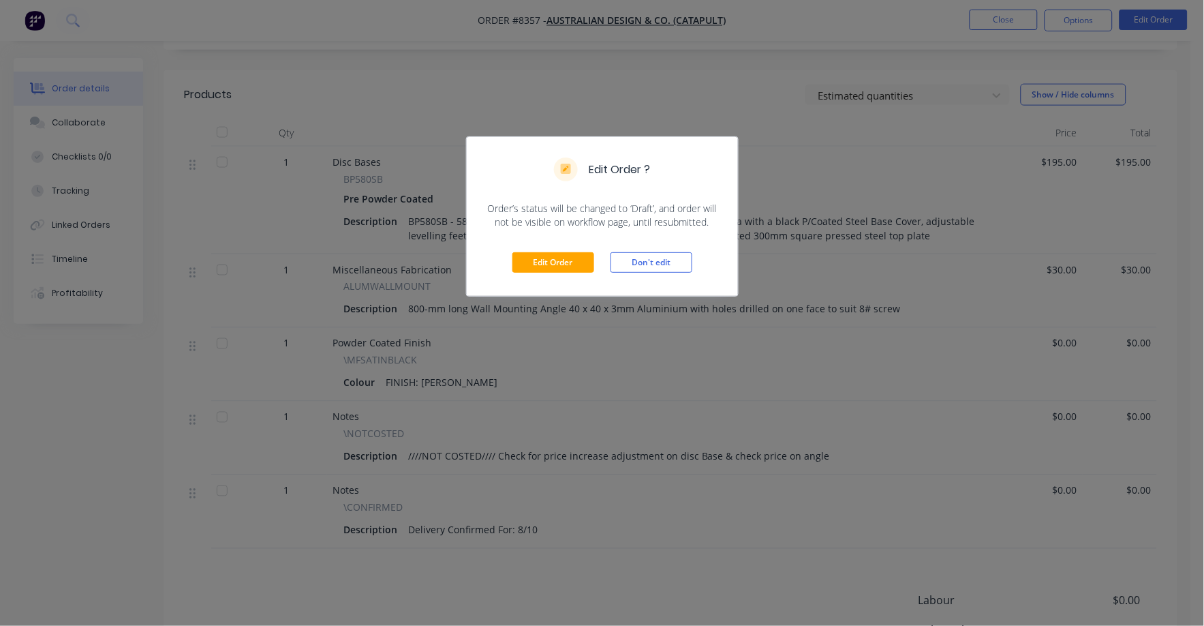
click at [551, 273] on div "Edit Order Don't edit" at bounding box center [602, 262] width 271 height 67
click at [564, 270] on button "Edit Order" at bounding box center [553, 262] width 82 height 20
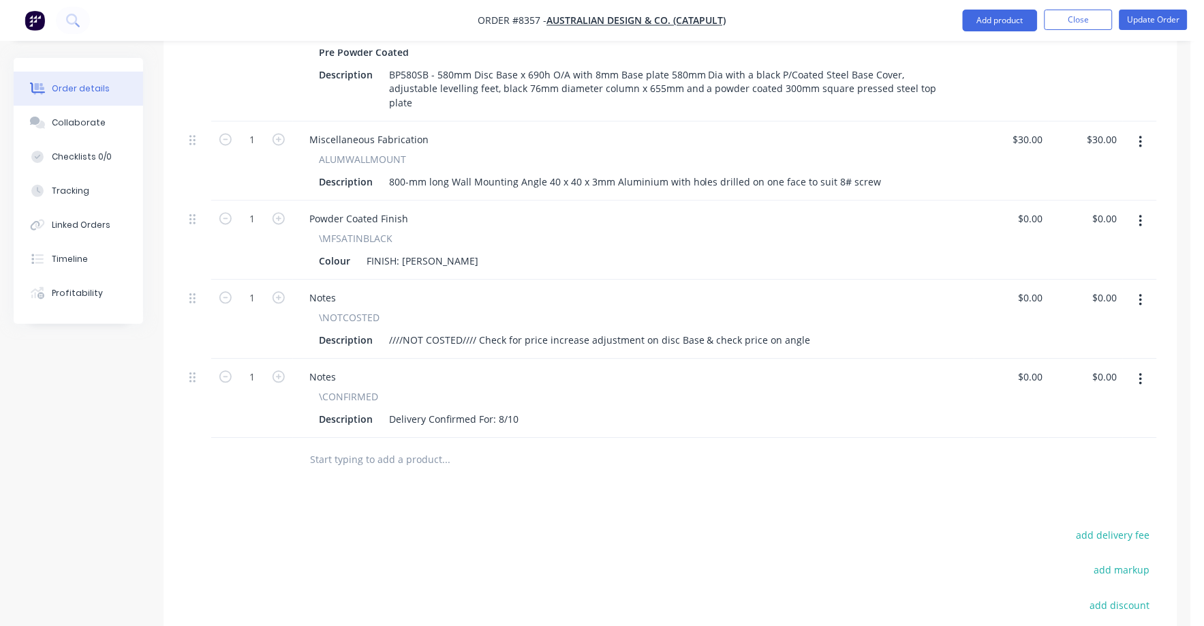
scroll to position [681, 0]
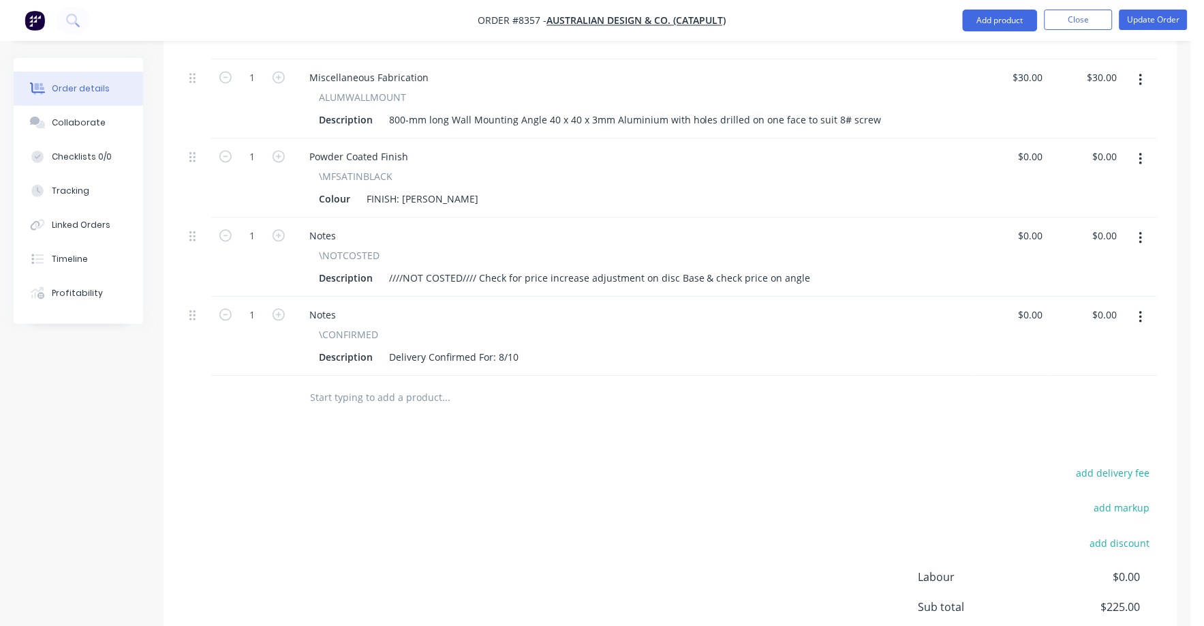
click at [1148, 226] on button "button" at bounding box center [1141, 238] width 32 height 25
drag, startPoint x: 1072, startPoint y: 301, endPoint x: 984, endPoint y: 324, distance: 90.9
click at [1071, 346] on div "Delete" at bounding box center [1092, 356] width 105 height 20
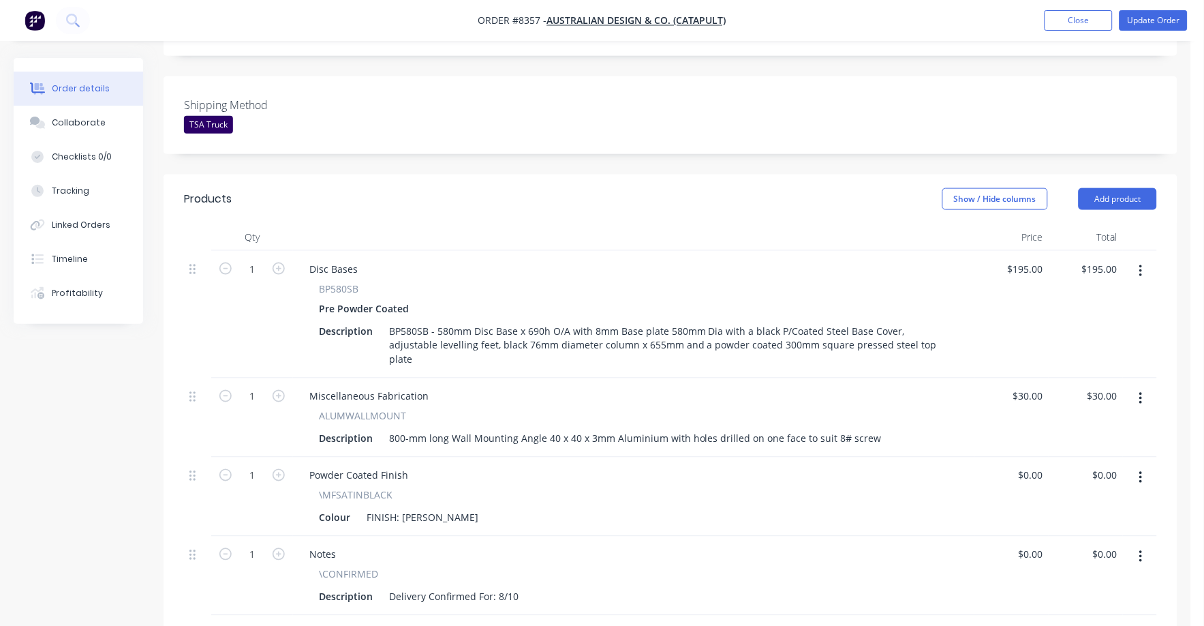
scroll to position [405, 0]
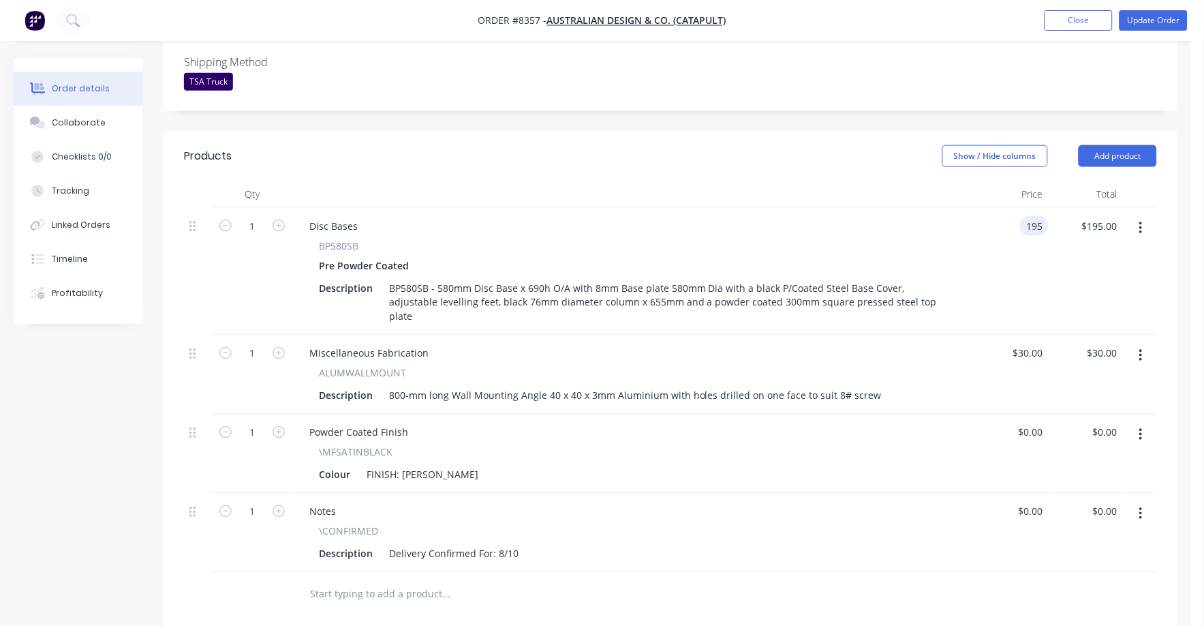
click at [1021, 216] on div "195 195" at bounding box center [1034, 226] width 29 height 20
type input "$218.00"
click at [994, 335] on div "$30.00 $30.00" at bounding box center [1011, 374] width 74 height 79
click at [1030, 343] on div "30 30" at bounding box center [1037, 353] width 23 height 20
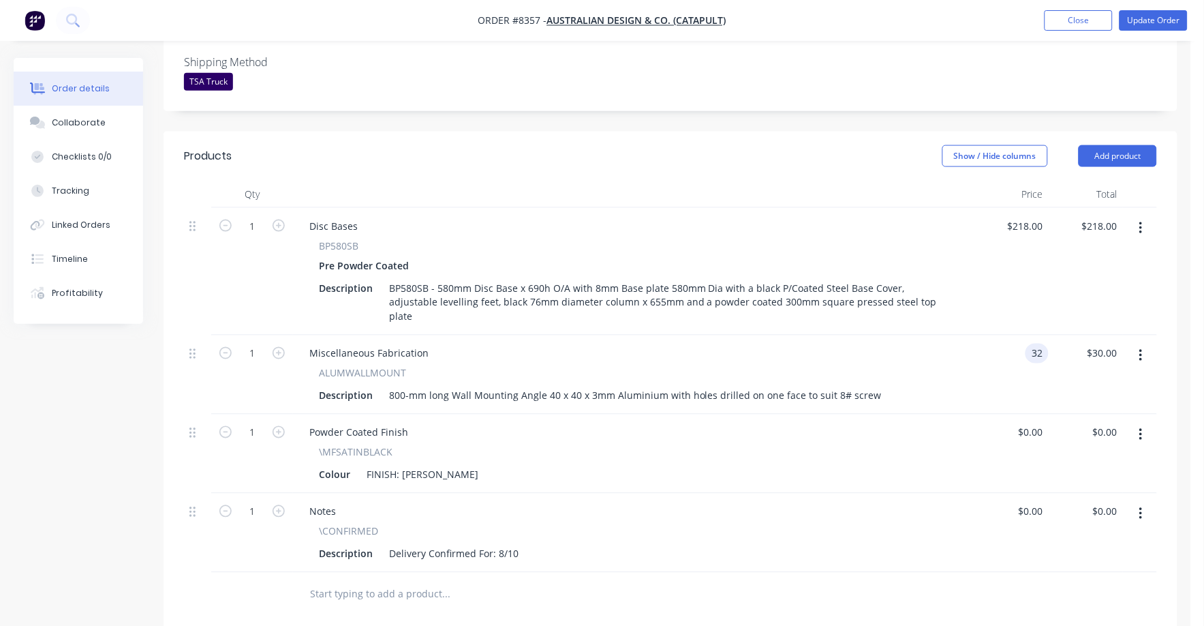
type input "$32.00"
click at [869, 445] on div "\MFSATINBLACK" at bounding box center [634, 452] width 630 height 14
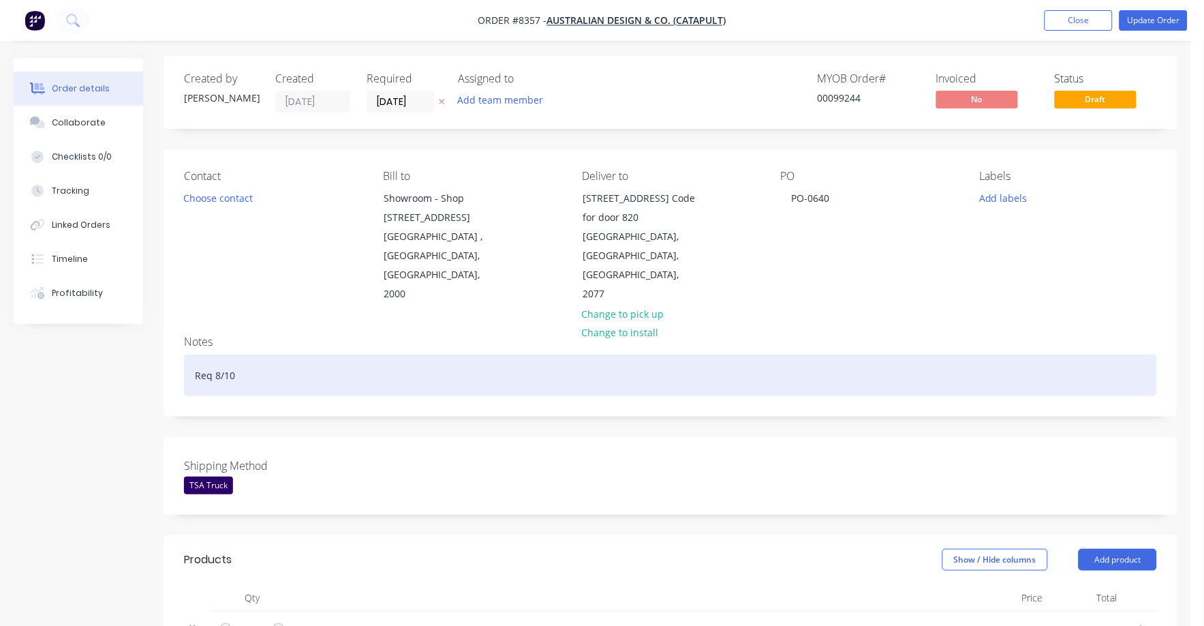
scroll to position [0, 0]
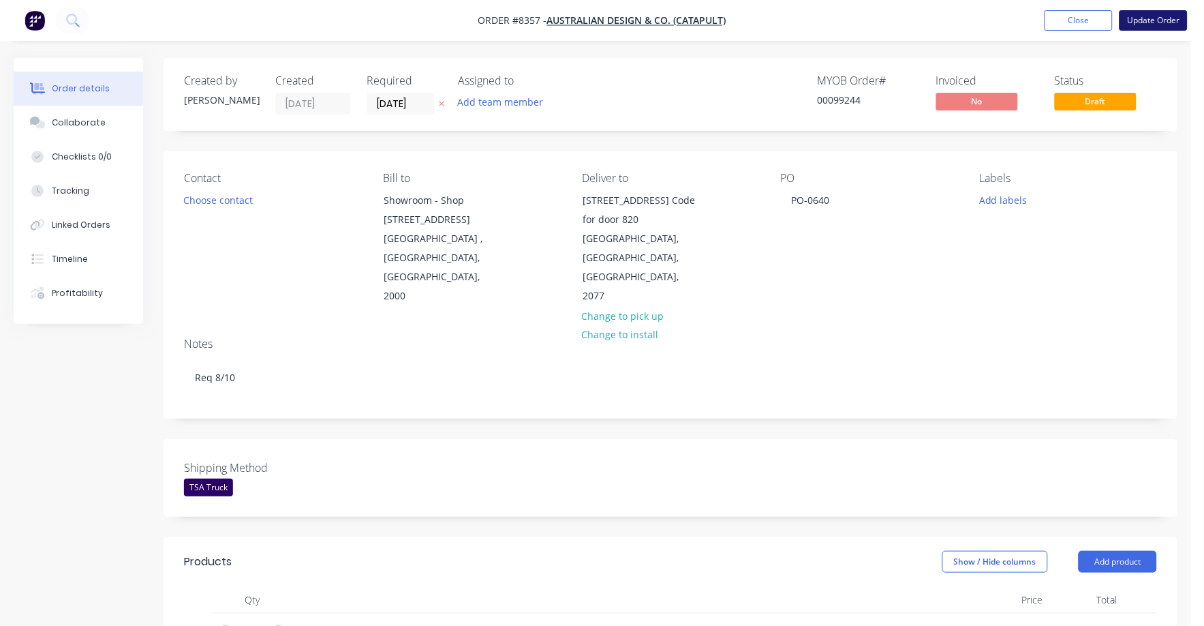
click at [1152, 17] on button "Update Order" at bounding box center [1154, 20] width 68 height 20
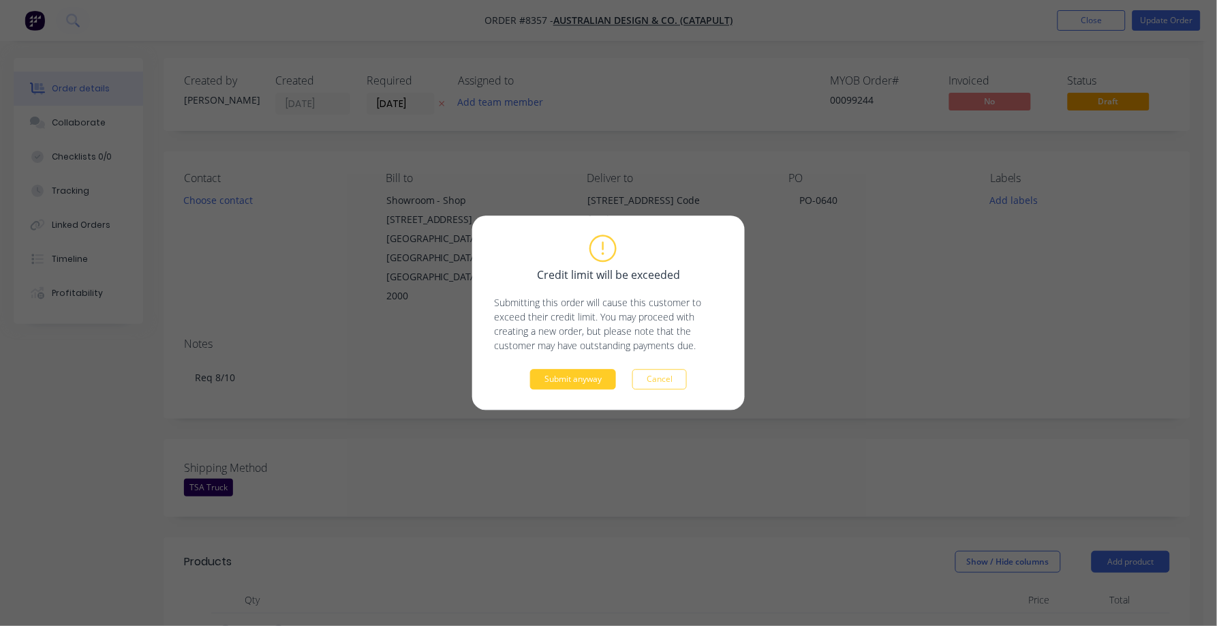
click at [586, 386] on button "Submit anyway" at bounding box center [573, 379] width 86 height 20
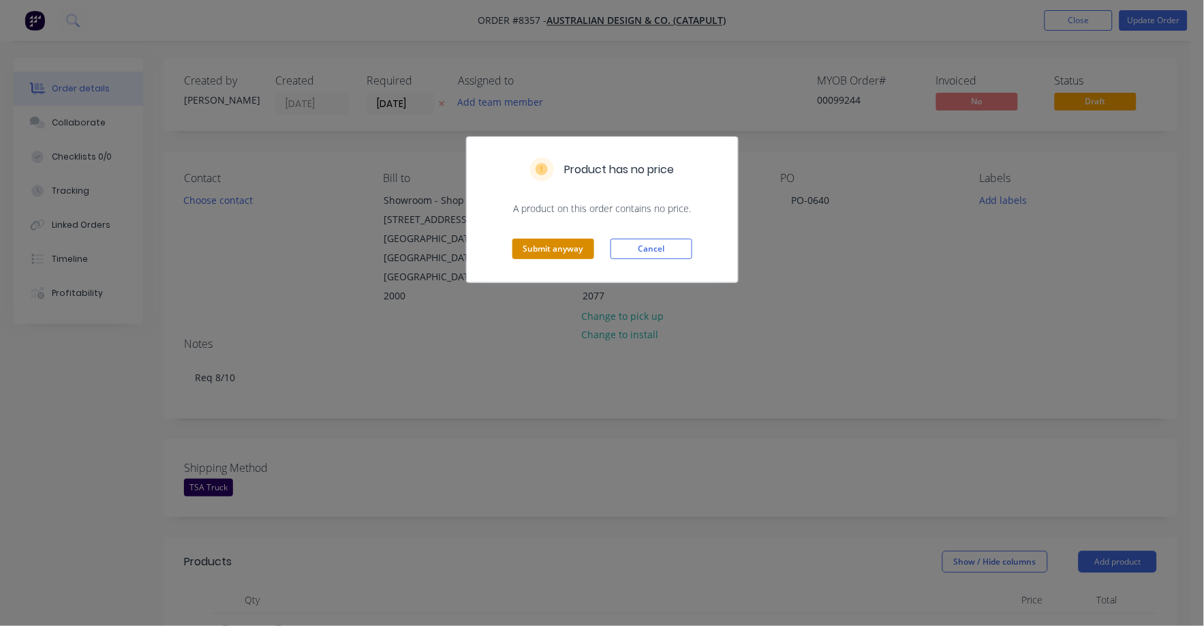
click at [555, 245] on button "Submit anyway" at bounding box center [553, 249] width 82 height 20
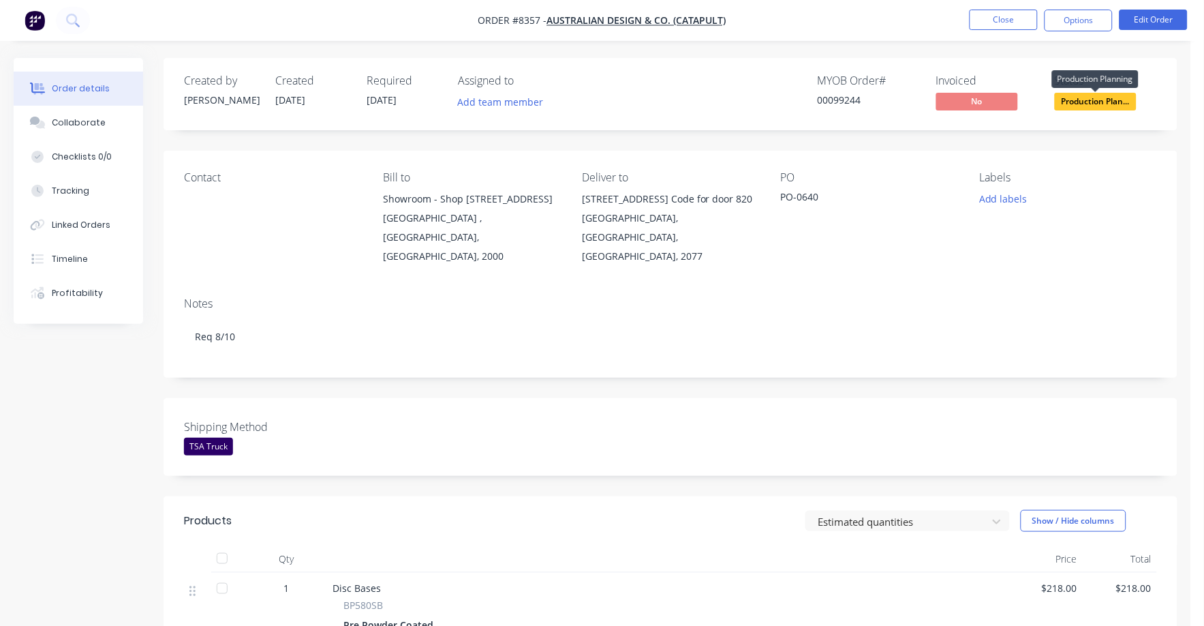
click at [1096, 99] on span "Production Plan..." at bounding box center [1096, 101] width 82 height 17
click at [1045, 65] on div "Created by [PERSON_NAME] Created [DATE] Required [DATE] Assigned to Add team me…" at bounding box center [671, 94] width 1014 height 72
click at [1088, 103] on span "Production Plan..." at bounding box center [1096, 101] width 82 height 17
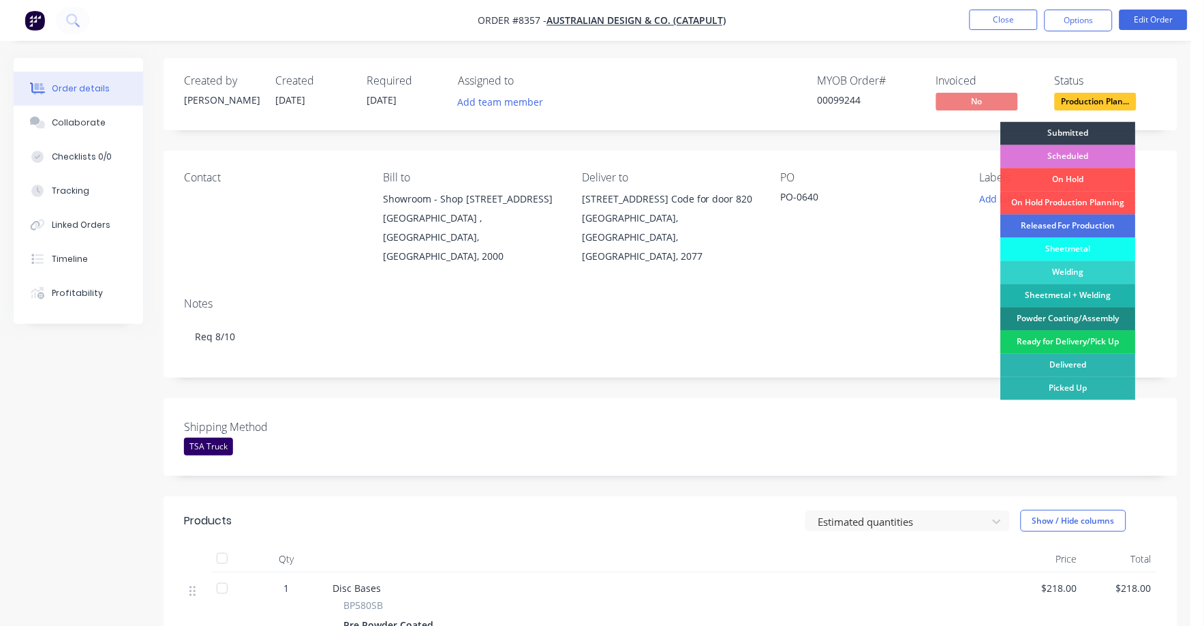
click at [1075, 344] on div "Ready for Delivery/Pick Up" at bounding box center [1068, 341] width 135 height 23
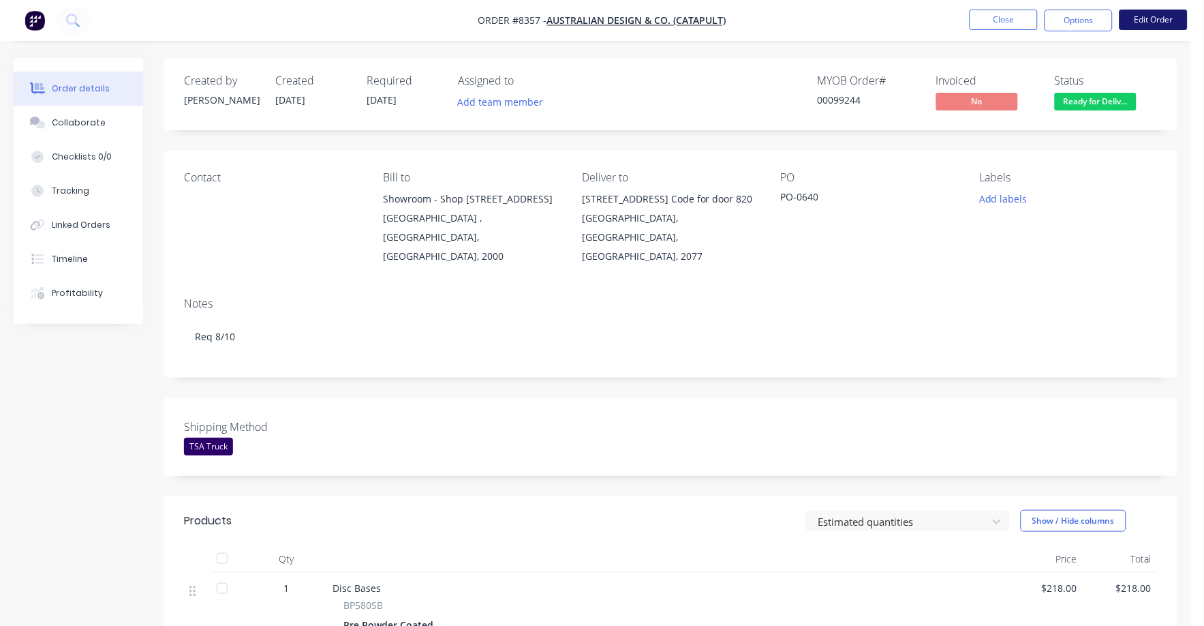
click at [1145, 15] on button "Edit Order" at bounding box center [1154, 20] width 68 height 20
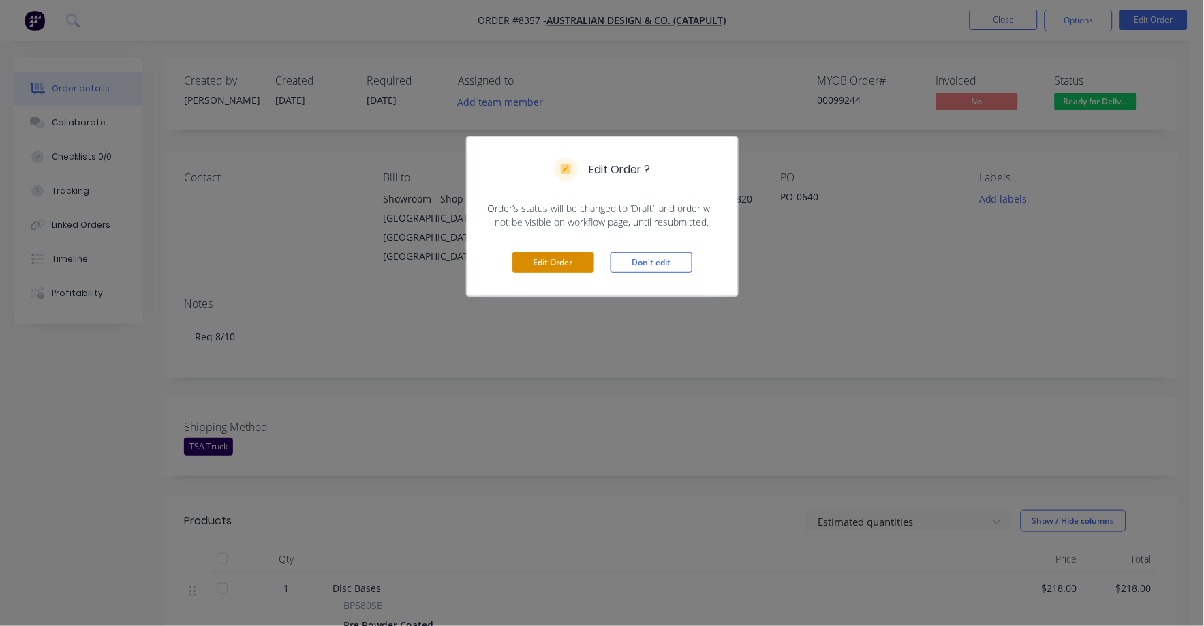
click at [561, 262] on button "Edit Order" at bounding box center [553, 262] width 82 height 20
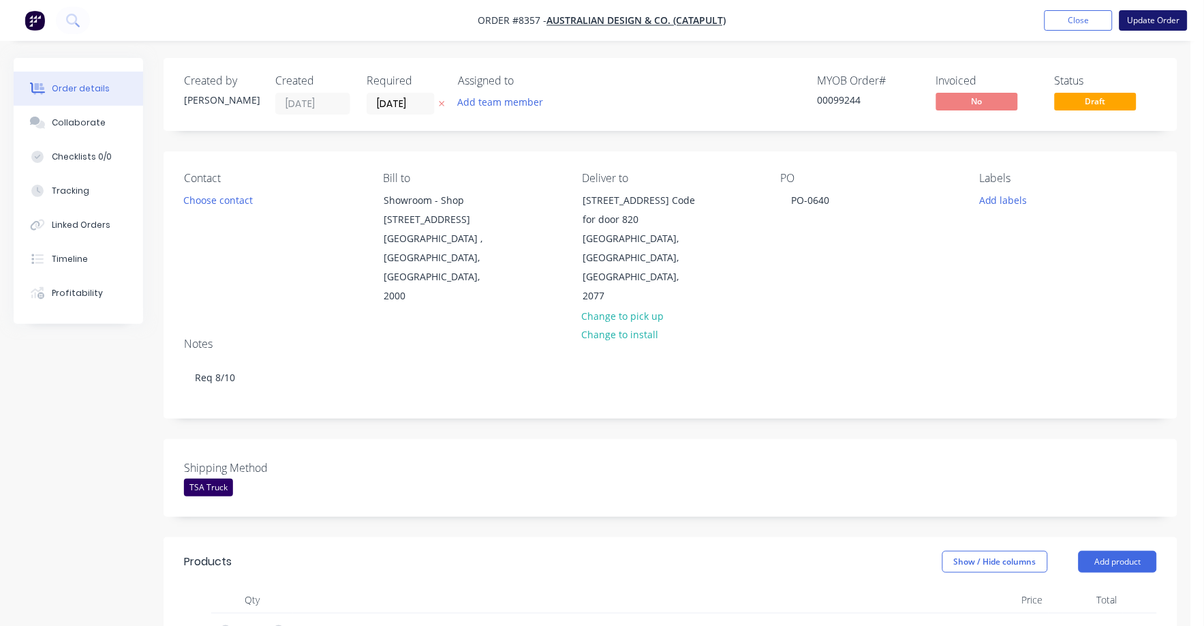
click at [1152, 21] on button "Update Order" at bounding box center [1154, 20] width 68 height 20
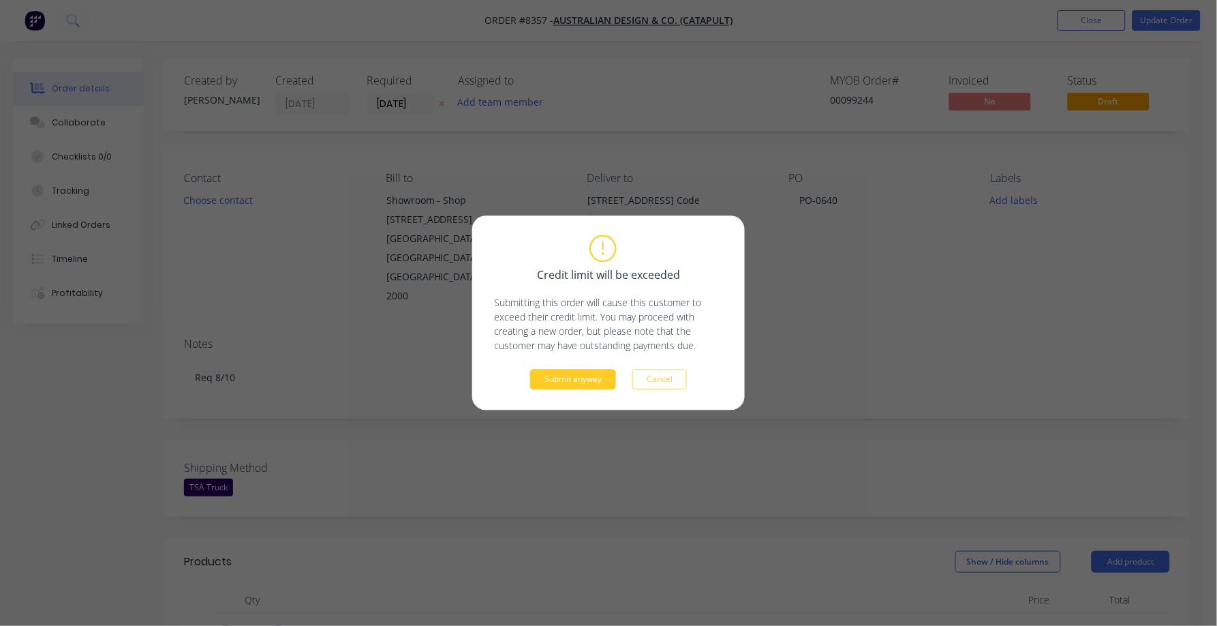
click at [576, 382] on button "Submit anyway" at bounding box center [573, 379] width 86 height 20
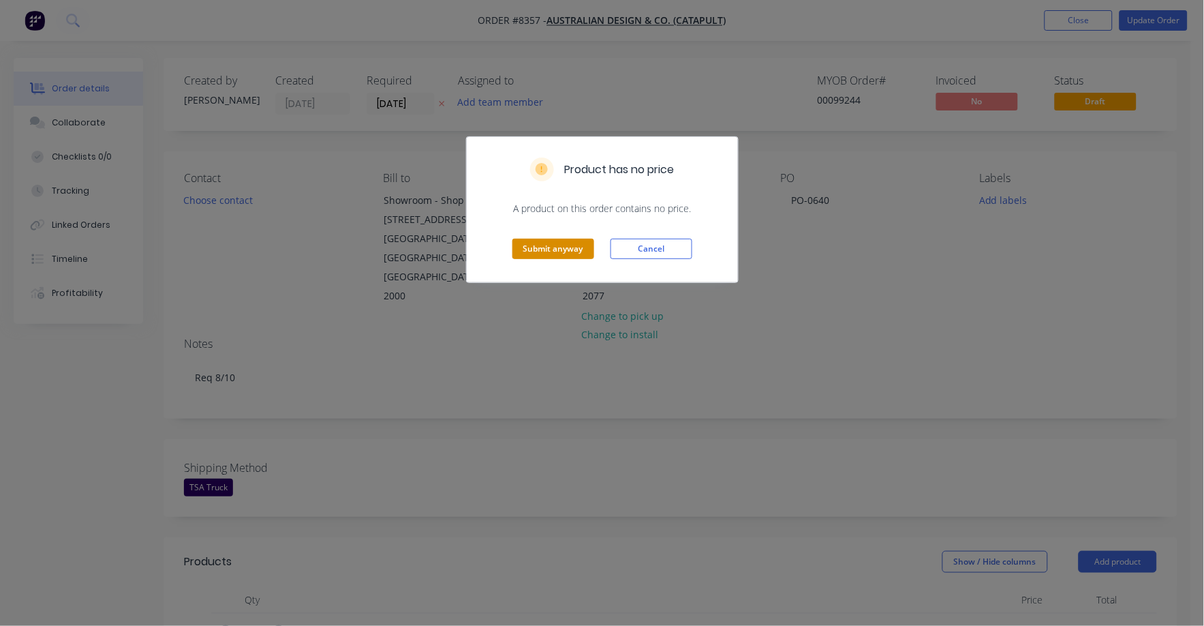
click at [552, 244] on button "Submit anyway" at bounding box center [553, 249] width 82 height 20
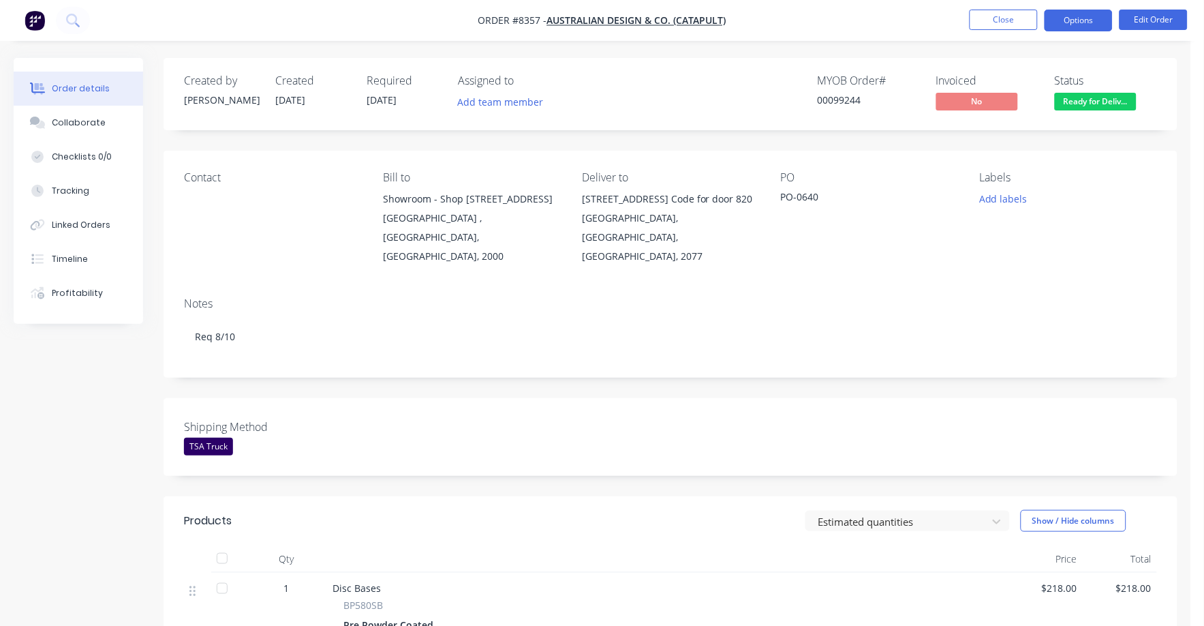
click at [1079, 24] on button "Options" at bounding box center [1079, 21] width 68 height 22
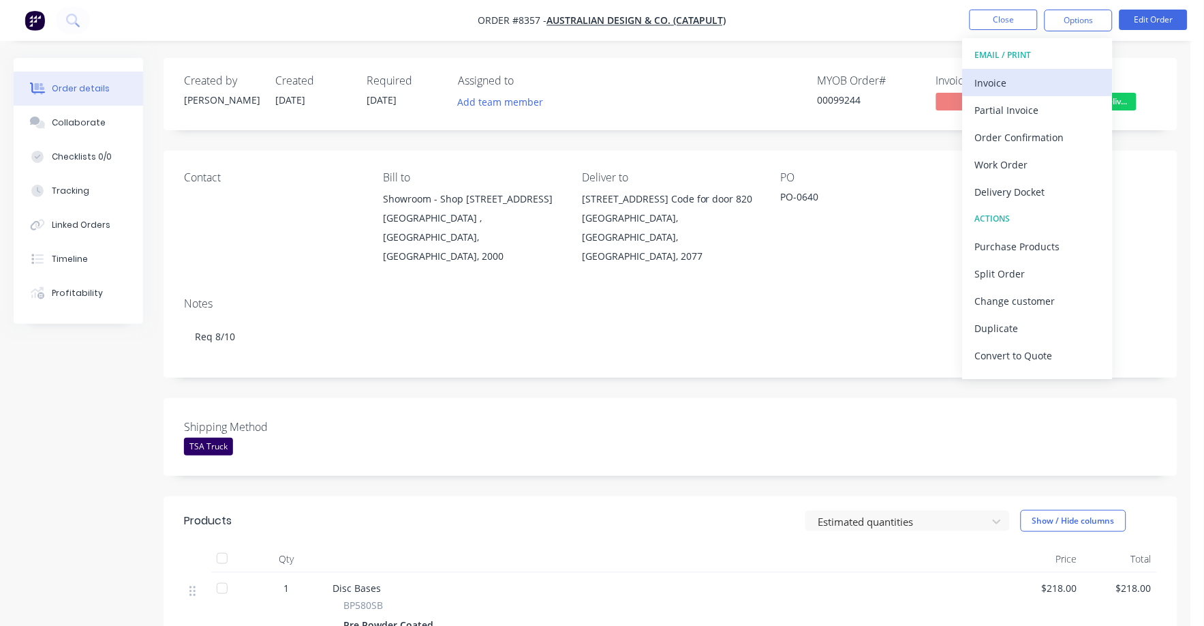
click at [990, 84] on div "Invoice" at bounding box center [1037, 83] width 125 height 20
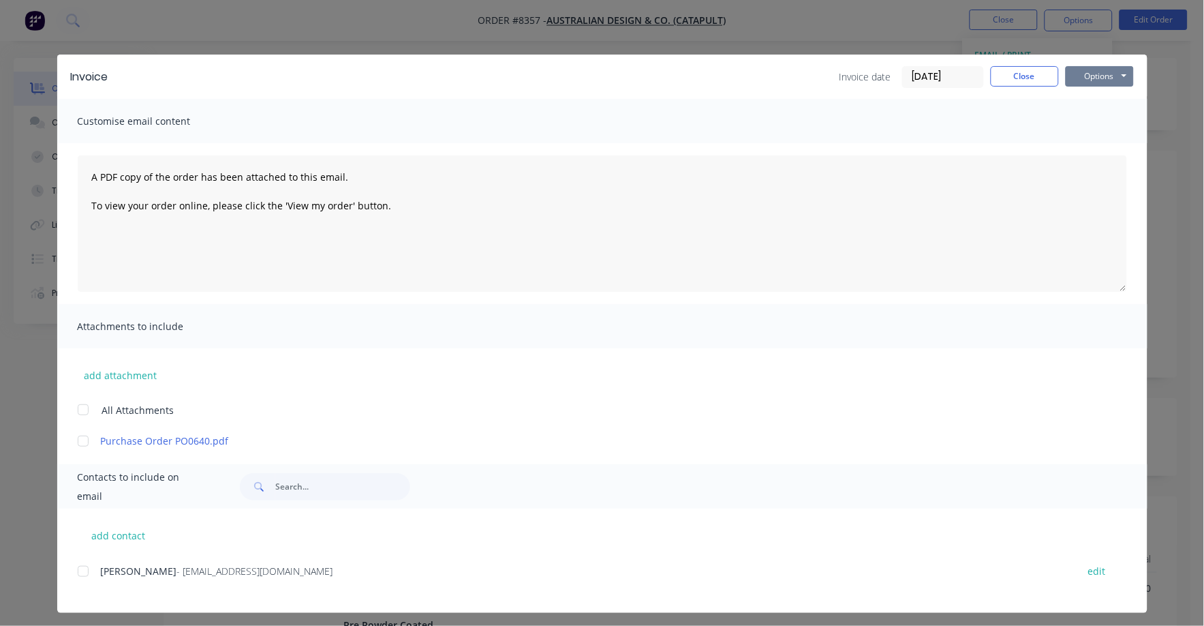
click at [1083, 74] on button "Options" at bounding box center [1100, 76] width 68 height 20
click at [1087, 121] on button "Print" at bounding box center [1109, 123] width 87 height 22
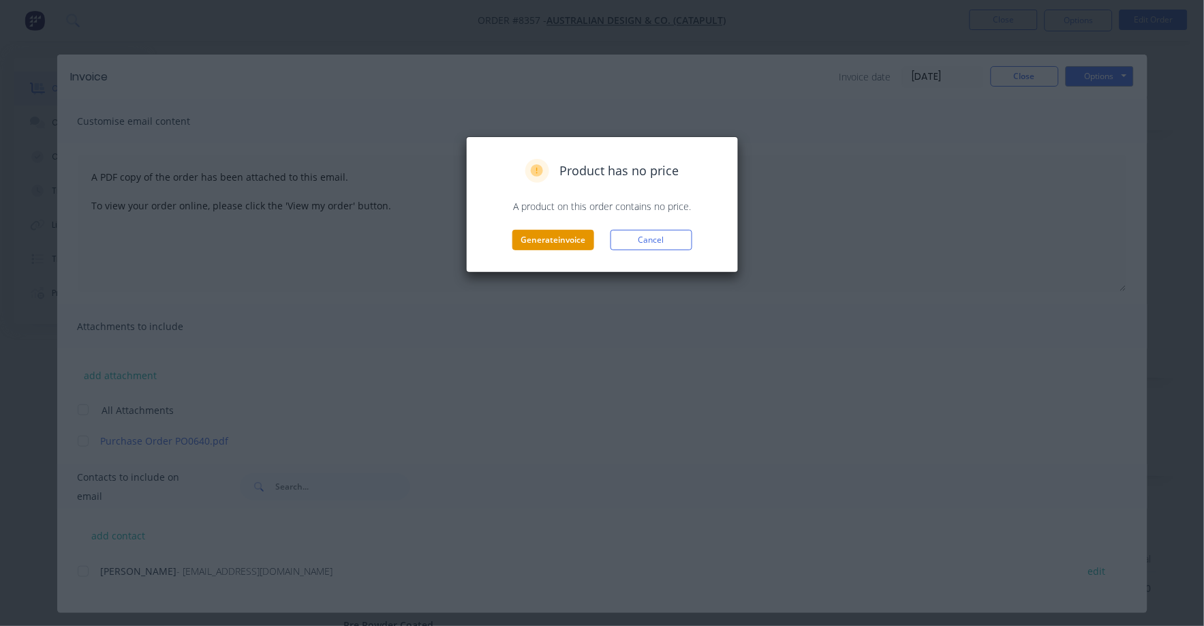
click at [542, 239] on button "Generate invoice" at bounding box center [553, 240] width 82 height 20
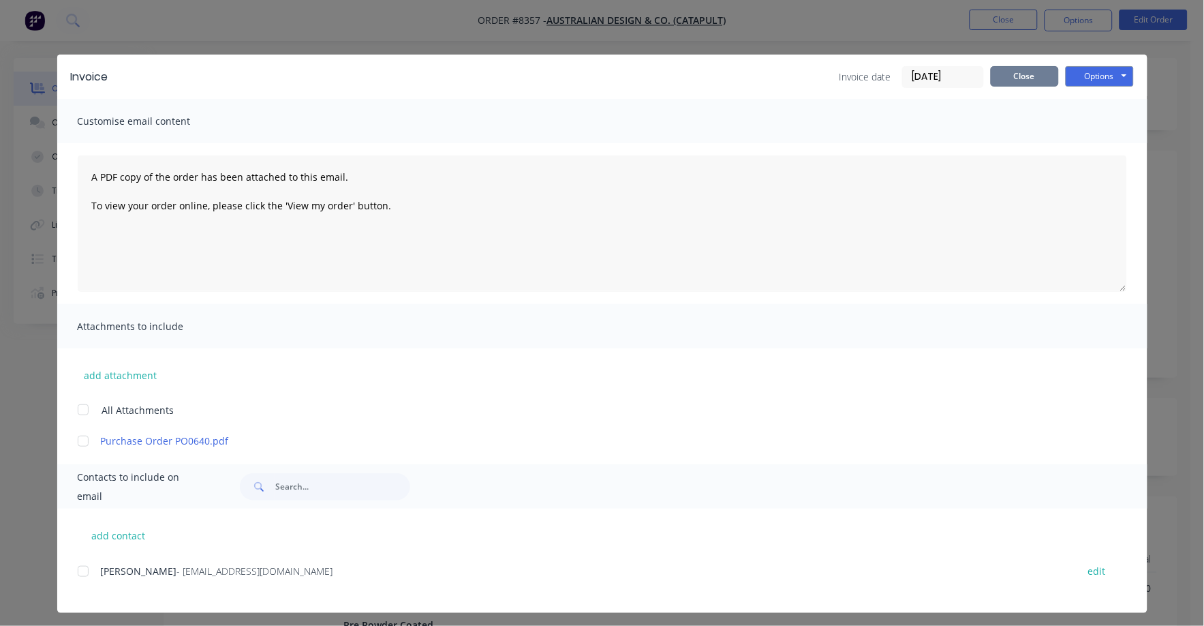
click at [1026, 71] on button "Close" at bounding box center [1025, 76] width 68 height 20
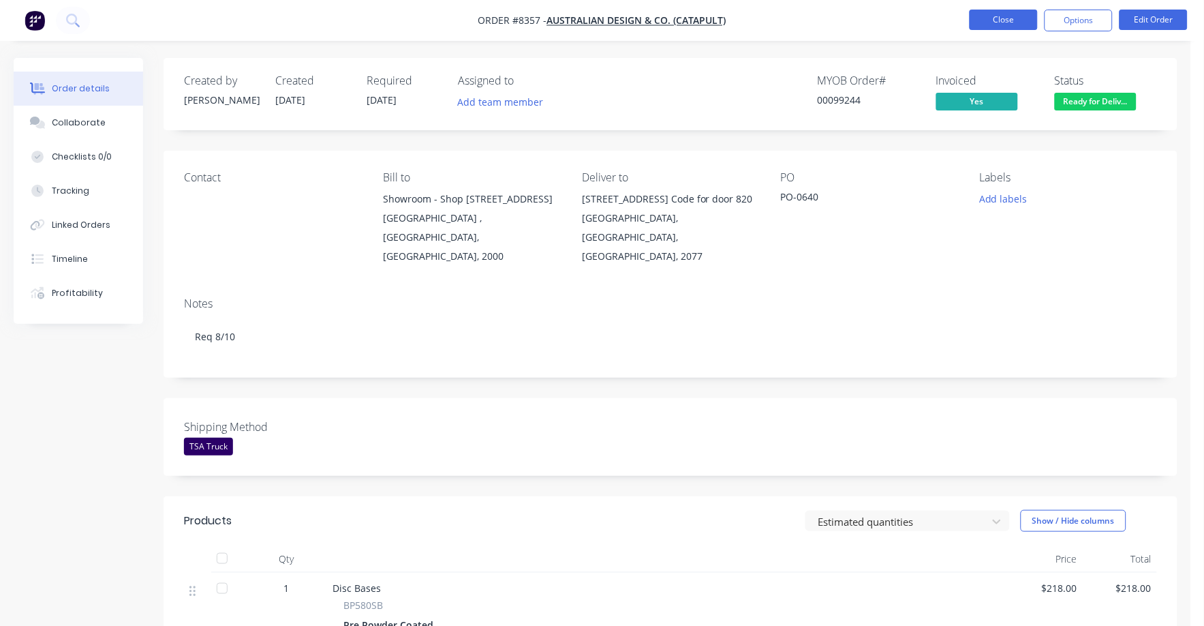
click at [1011, 18] on button "Close" at bounding box center [1004, 20] width 68 height 20
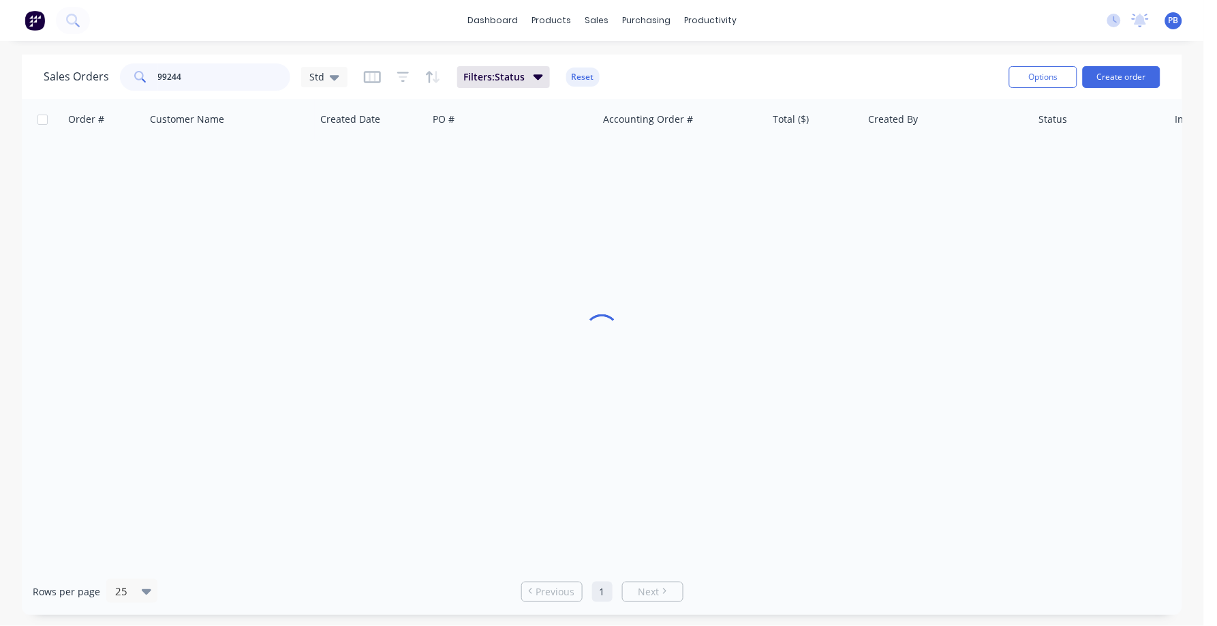
drag, startPoint x: 205, startPoint y: 82, endPoint x: 112, endPoint y: 84, distance: 93.4
click at [112, 84] on div "Sales Orders 99244 Std" at bounding box center [196, 76] width 304 height 27
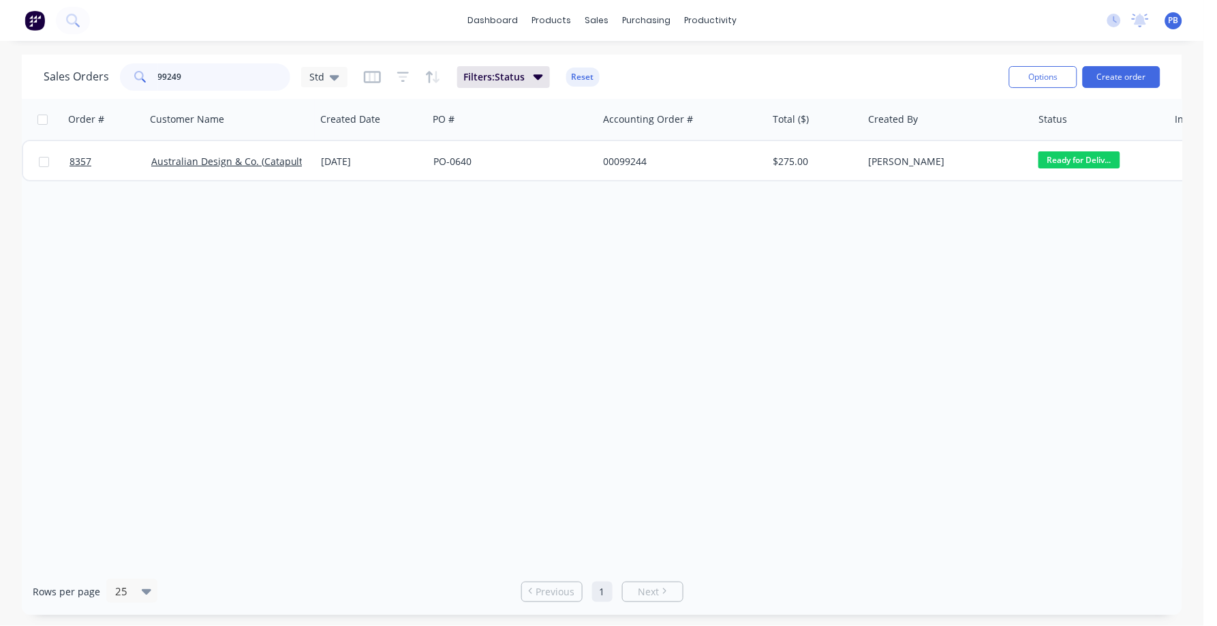
type input "99249"
drag, startPoint x: 594, startPoint y: 88, endPoint x: 598, endPoint y: 101, distance: 13.4
click at [598, 101] on div "Sales Orders 99249 Std Filters: Status Reset Options Create order Order # Custo…" at bounding box center [602, 335] width 1160 height 560
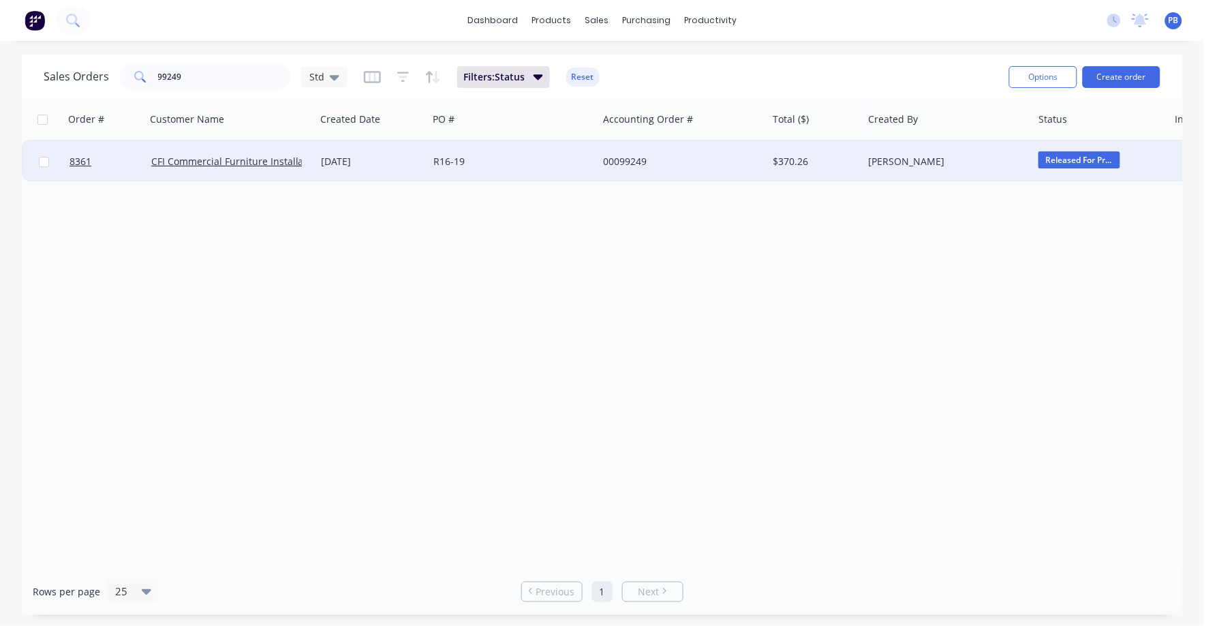
drag, startPoint x: 598, startPoint y: 101, endPoint x: 626, endPoint y: 166, distance: 71.4
click at [626, 166] on div "00099249" at bounding box center [678, 162] width 151 height 14
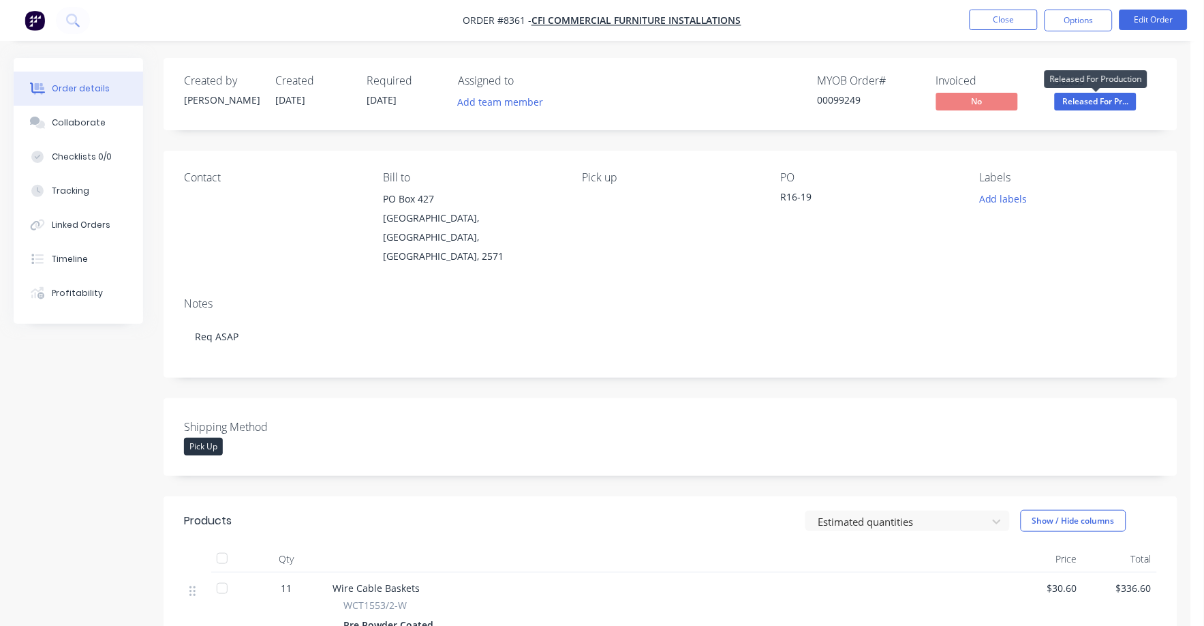
click at [1115, 103] on span "Released For Pr..." at bounding box center [1096, 101] width 82 height 17
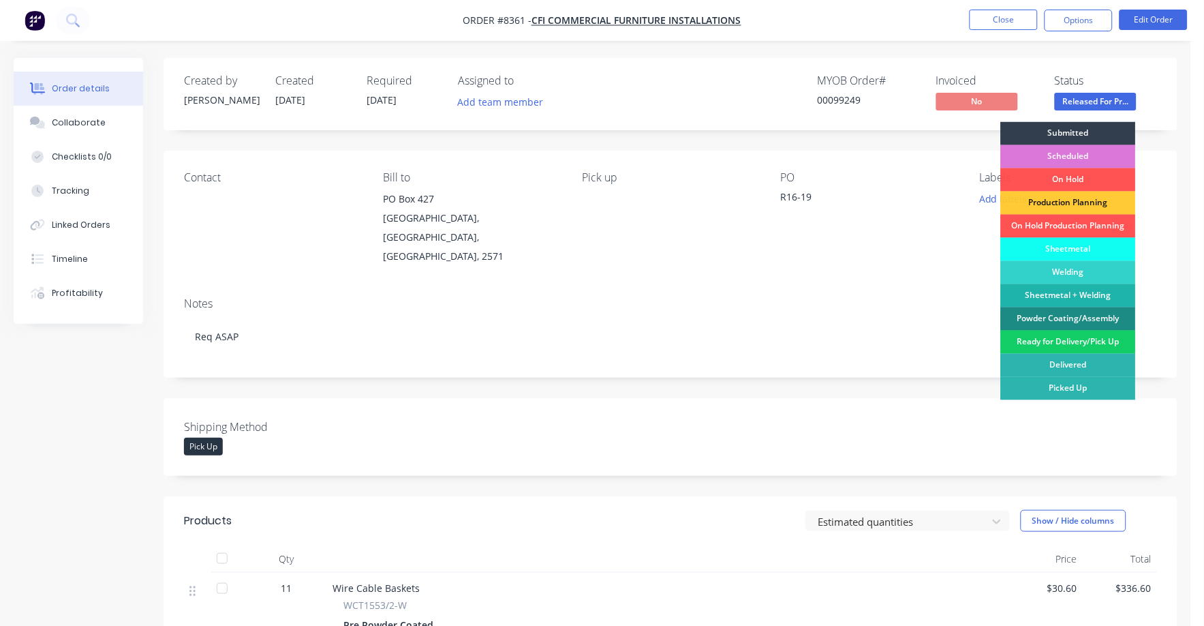
click at [1077, 344] on div "Ready for Delivery/Pick Up" at bounding box center [1068, 341] width 135 height 23
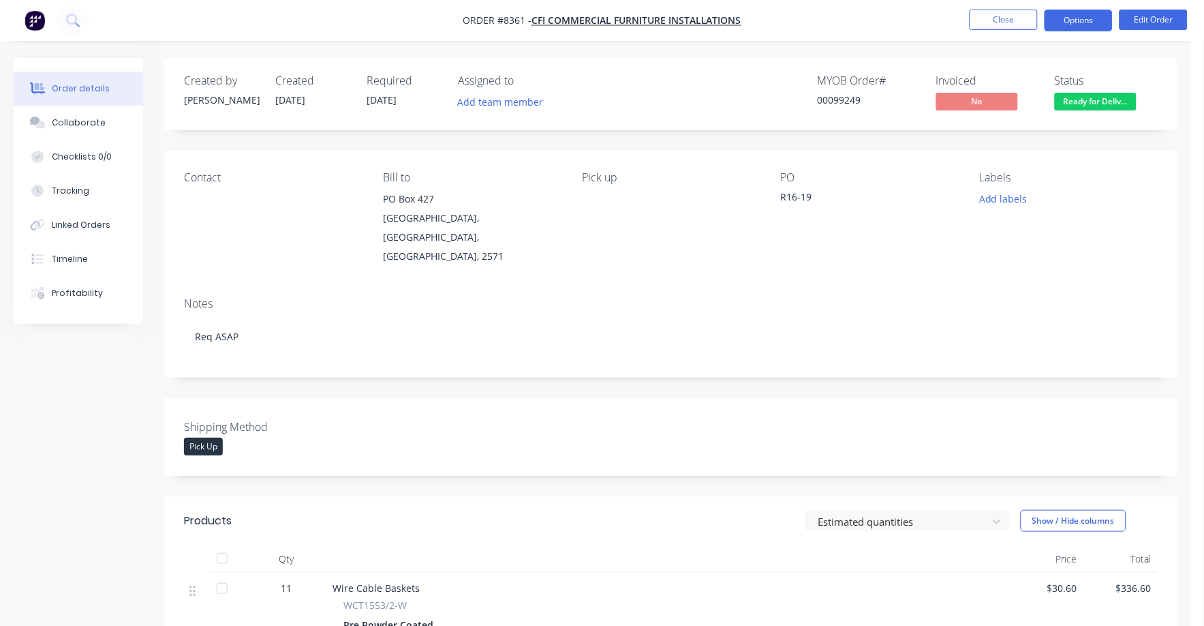
click at [1075, 27] on button "Options" at bounding box center [1079, 21] width 68 height 22
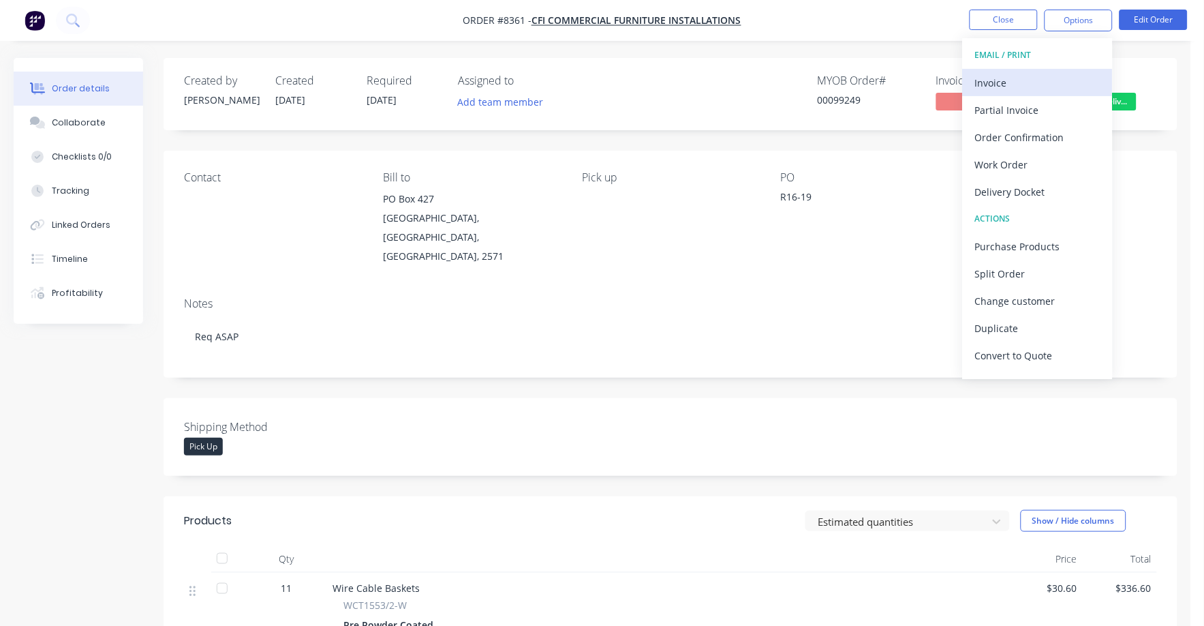
click at [1009, 84] on div "Invoice" at bounding box center [1037, 83] width 125 height 20
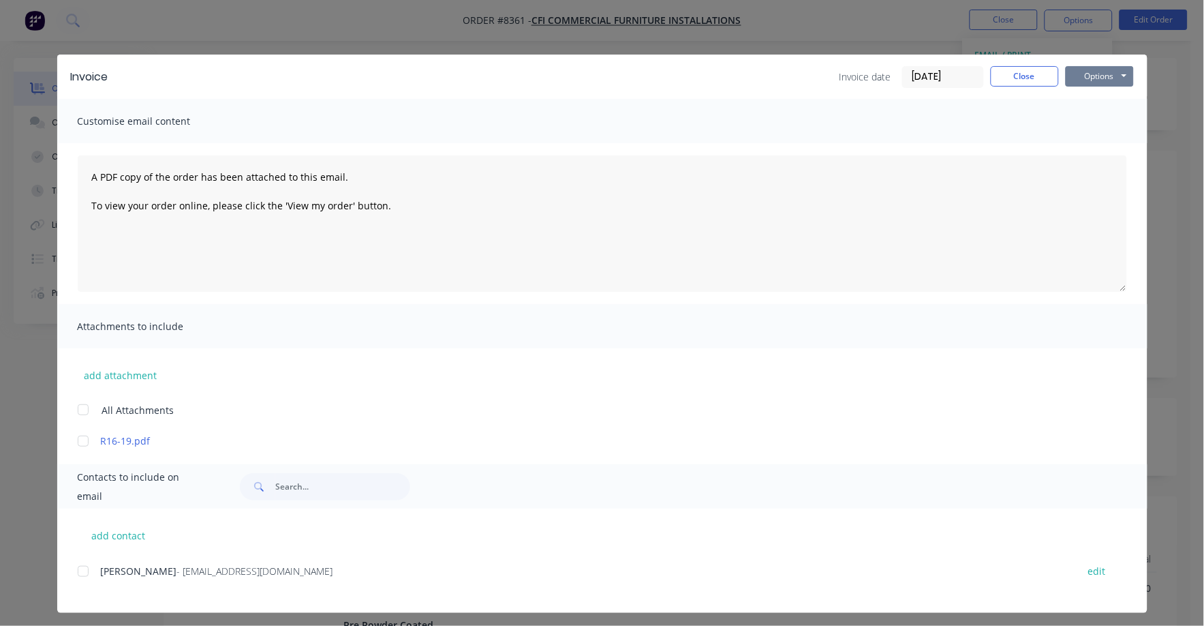
click at [1078, 77] on button "Options" at bounding box center [1100, 76] width 68 height 20
click at [1087, 123] on button "Print" at bounding box center [1109, 123] width 87 height 22
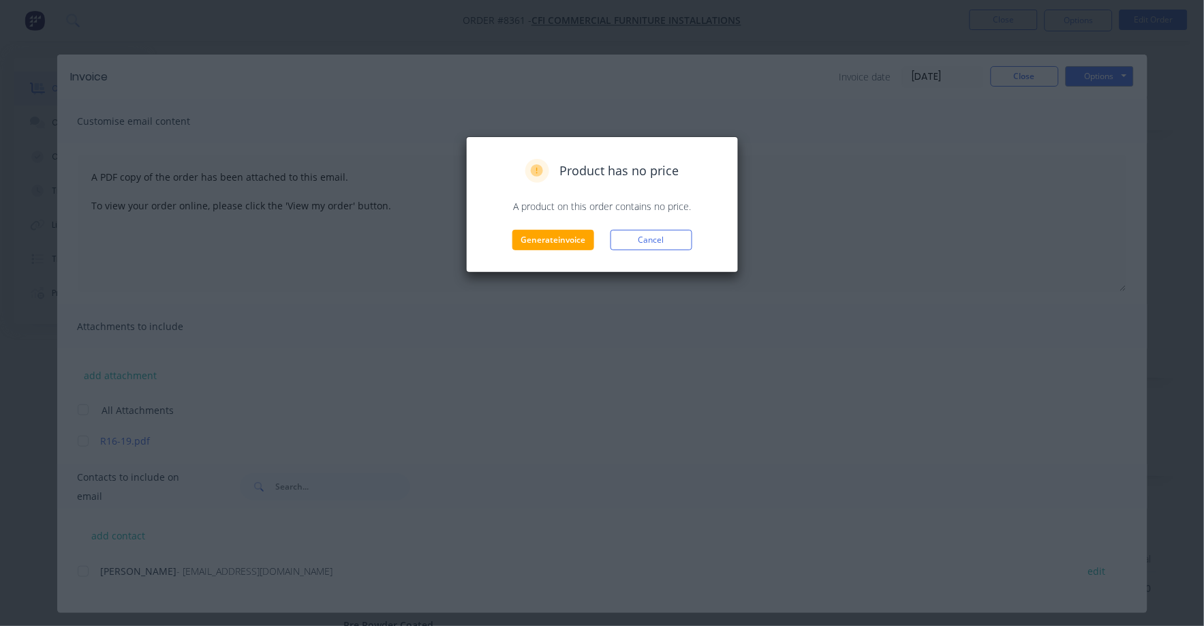
click at [583, 251] on div "Product has no price A product on this order contains no price. Generate invoic…" at bounding box center [602, 204] width 273 height 136
click at [590, 243] on button "Generate invoice" at bounding box center [553, 240] width 82 height 20
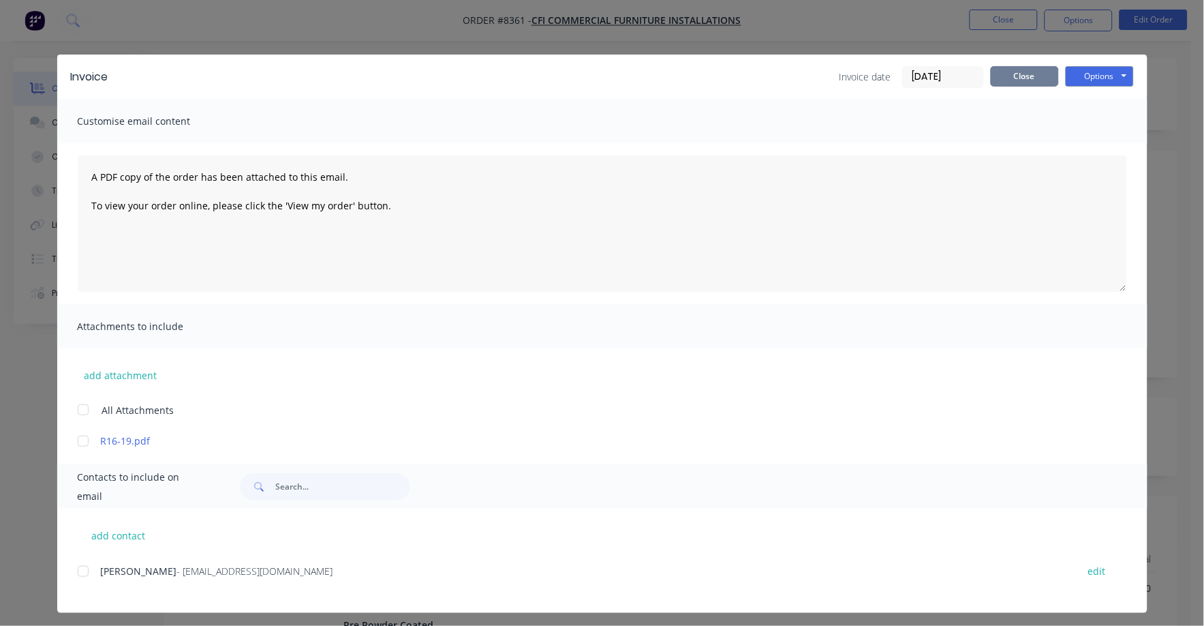
click at [1032, 80] on button "Close" at bounding box center [1025, 76] width 68 height 20
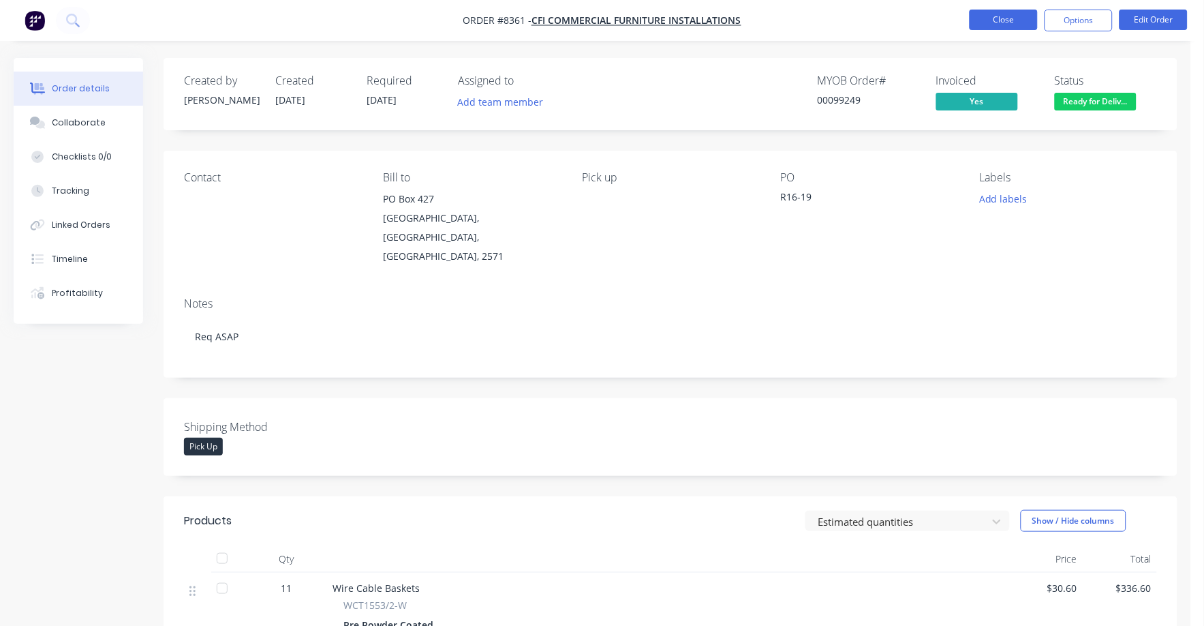
click at [1006, 23] on button "Close" at bounding box center [1004, 20] width 68 height 20
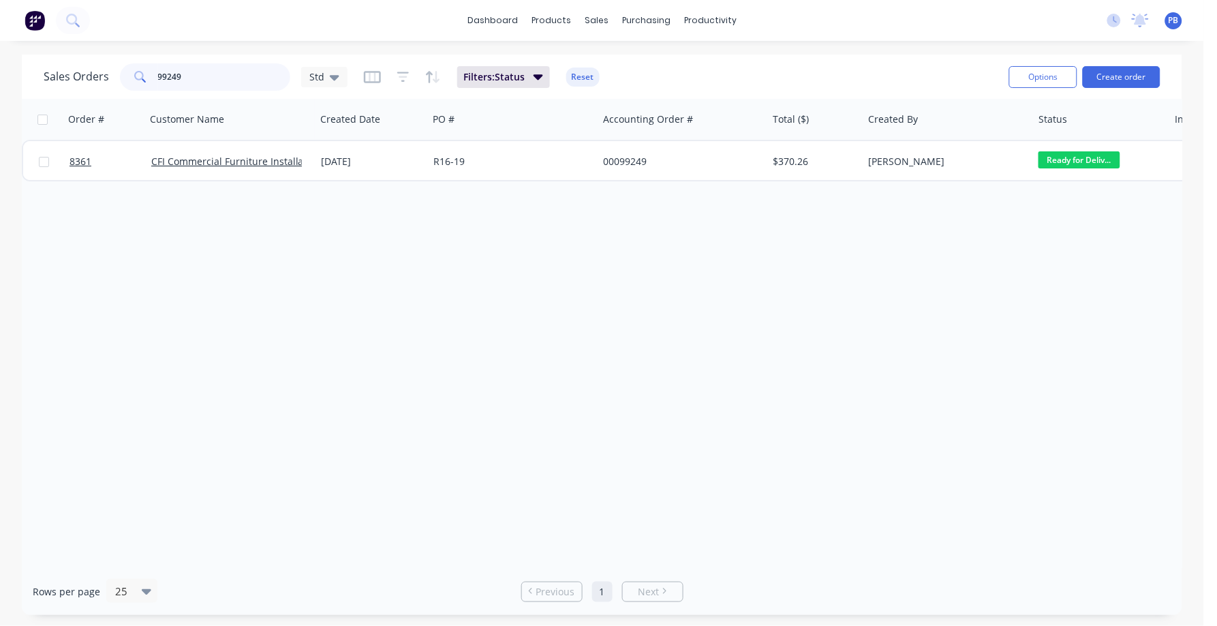
drag, startPoint x: 221, startPoint y: 83, endPoint x: 153, endPoint y: 73, distance: 68.2
click at [153, 73] on div "99249" at bounding box center [205, 76] width 170 height 27
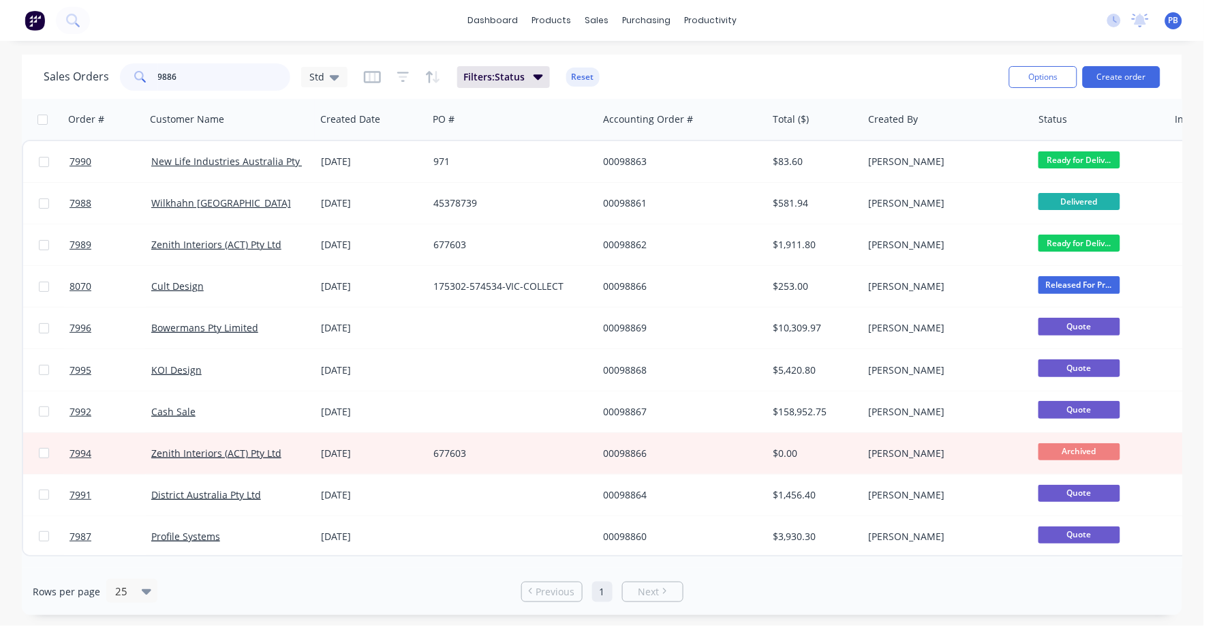
click at [174, 78] on input "9886" at bounding box center [224, 76] width 133 height 27
click at [172, 76] on input "9886" at bounding box center [224, 76] width 133 height 27
type input "98886"
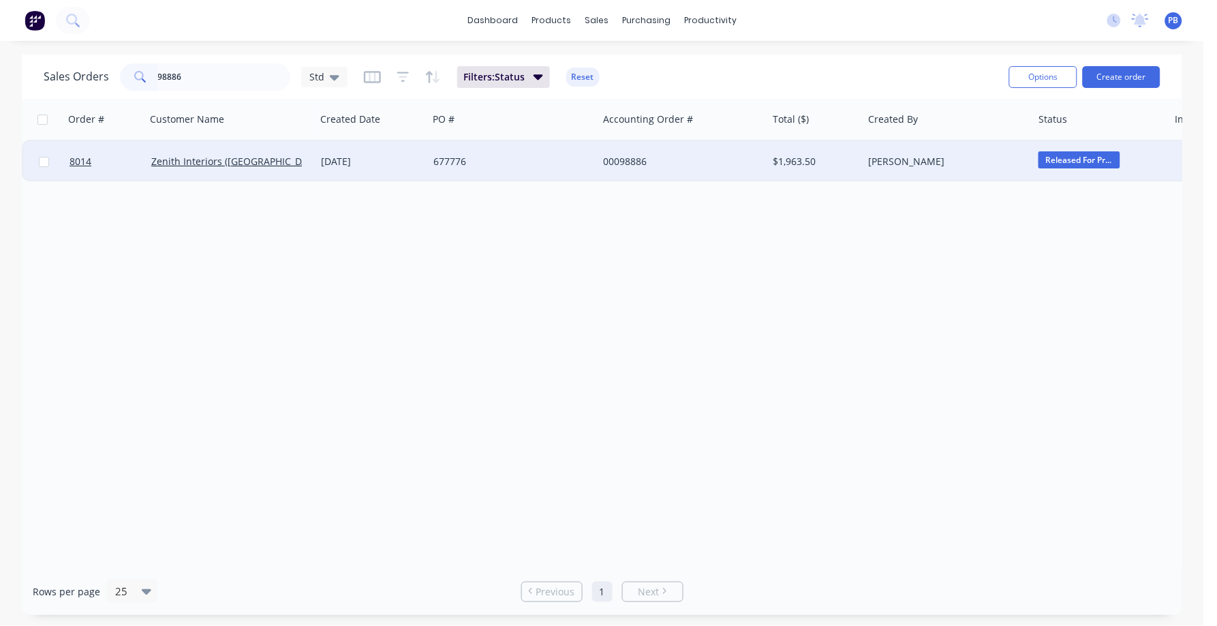
click at [624, 162] on div "00098886" at bounding box center [678, 162] width 151 height 14
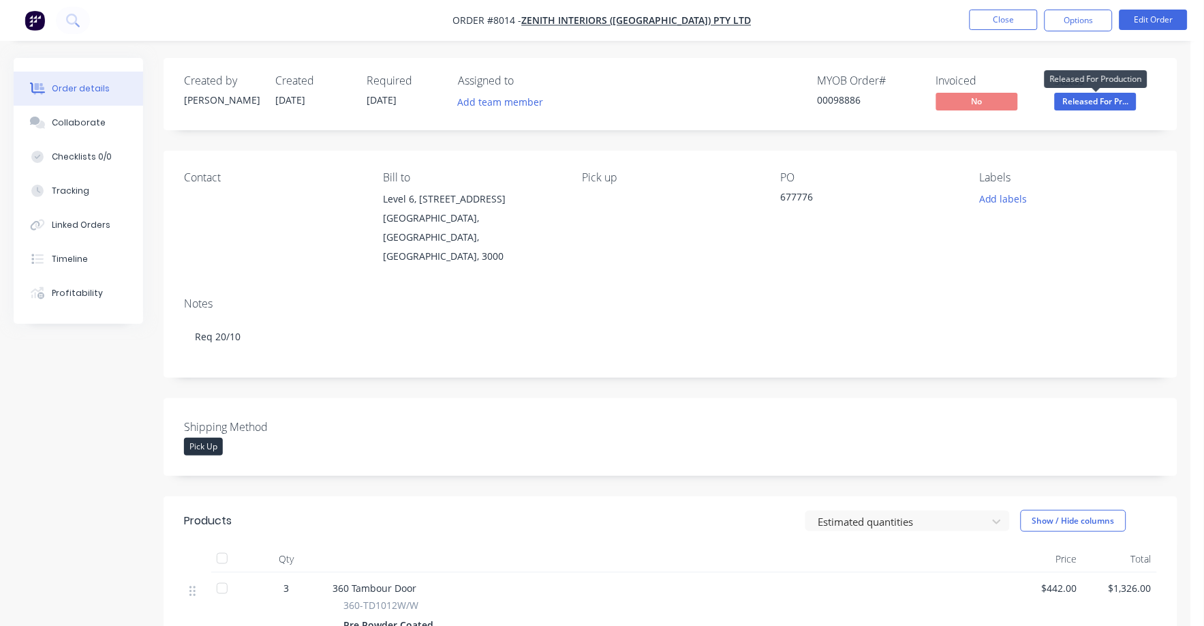
click at [1080, 104] on span "Released For Pr..." at bounding box center [1096, 101] width 82 height 17
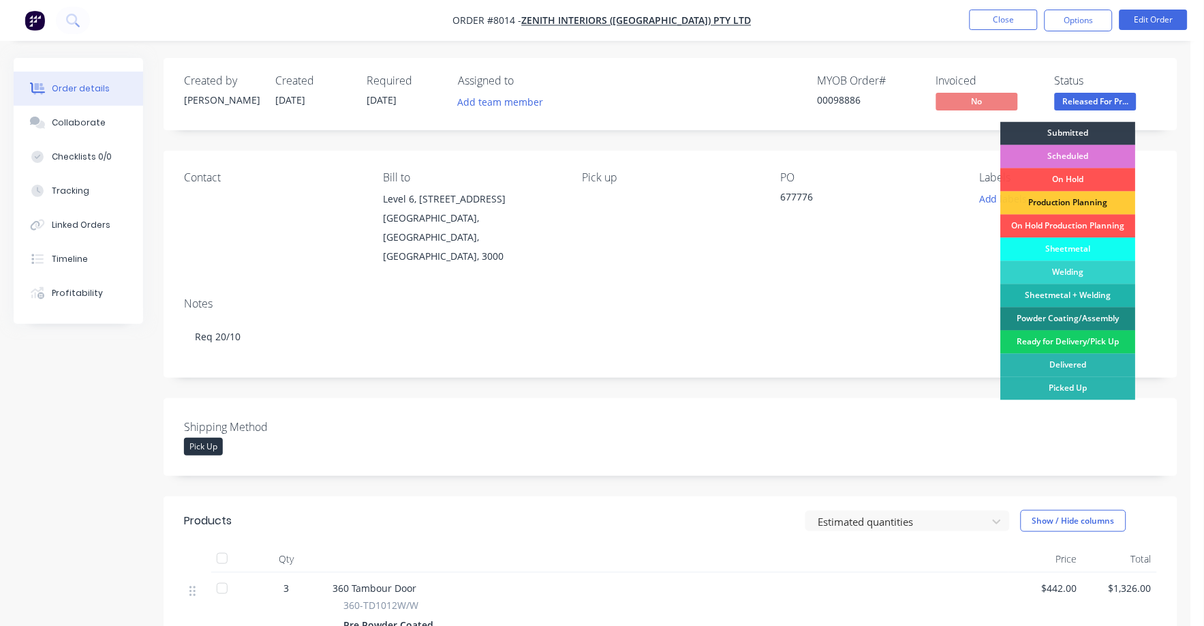
click at [1082, 337] on div "Ready for Delivery/Pick Up" at bounding box center [1068, 341] width 135 height 23
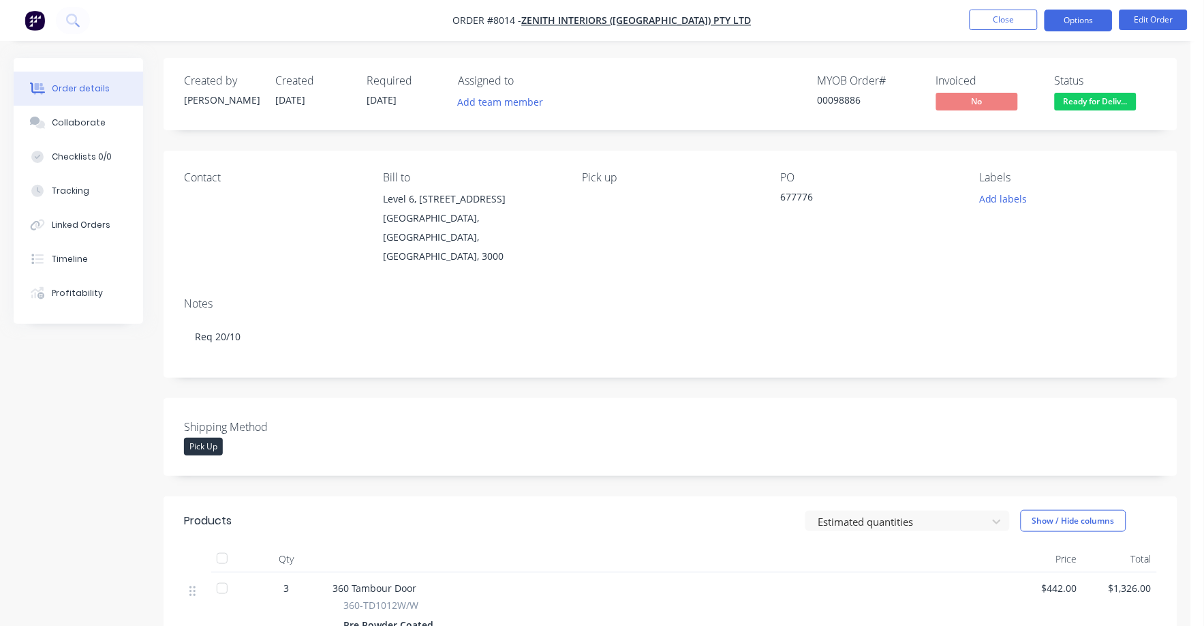
click at [1077, 18] on button "Options" at bounding box center [1079, 21] width 68 height 22
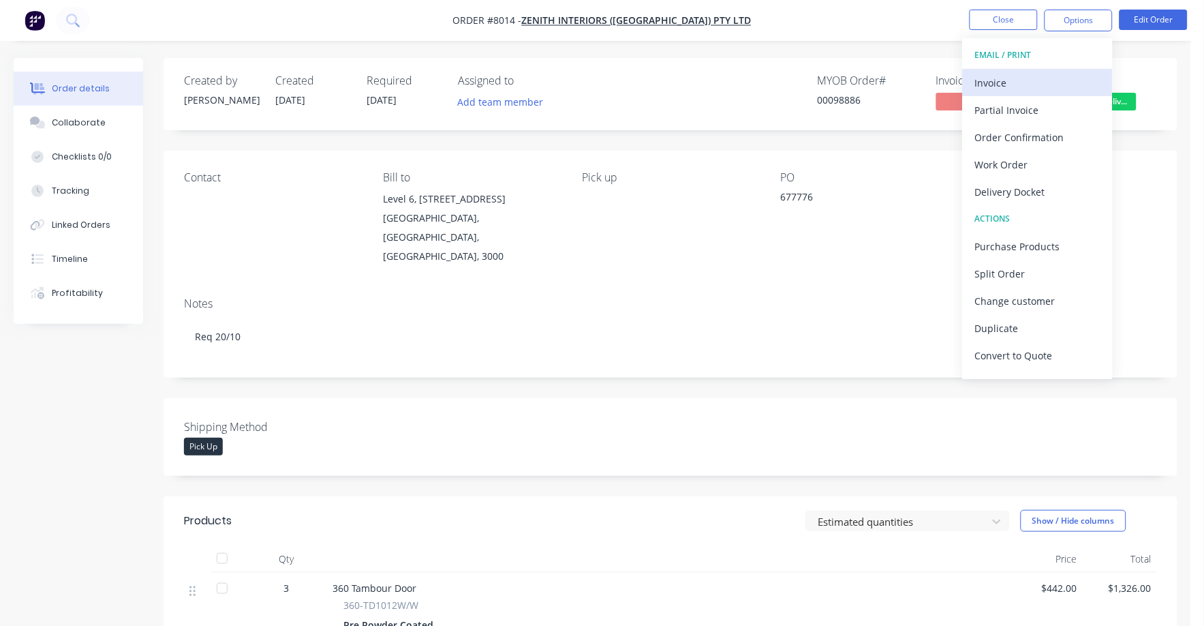
click at [994, 81] on div "Invoice" at bounding box center [1037, 83] width 125 height 20
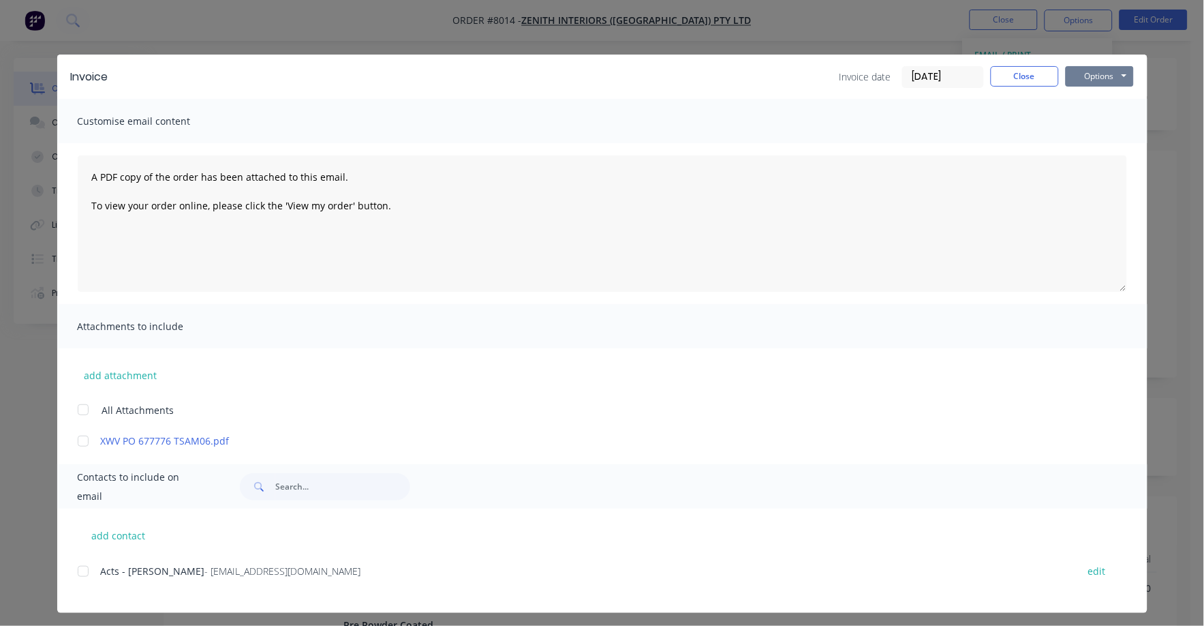
click at [1106, 78] on button "Options" at bounding box center [1100, 76] width 68 height 20
click at [1096, 130] on button "Print" at bounding box center [1109, 123] width 87 height 22
click at [1004, 75] on button "Close" at bounding box center [1025, 76] width 68 height 20
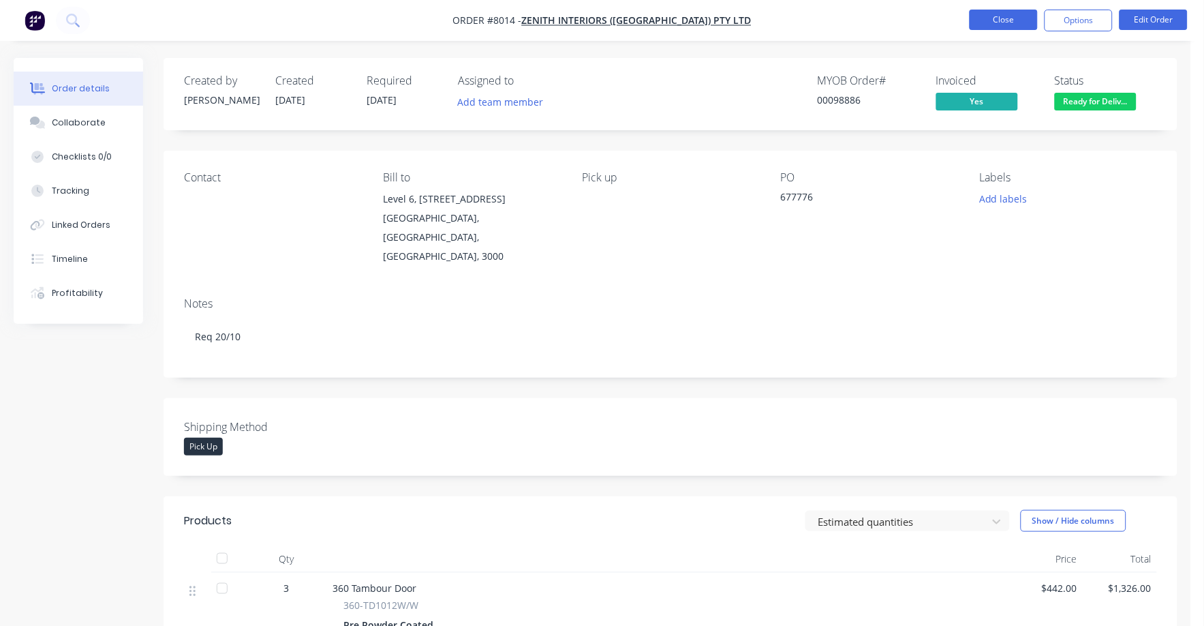
click at [1011, 18] on button "Close" at bounding box center [1004, 20] width 68 height 20
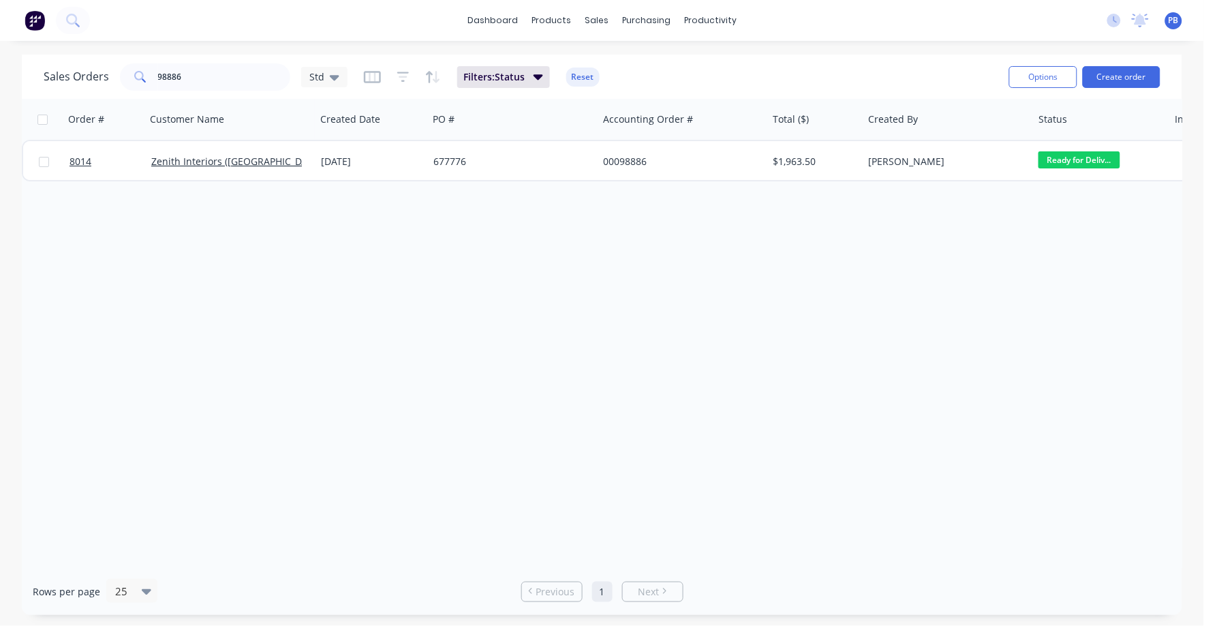
click at [213, 61] on div "Sales Orders 98886 Std Filters: Status Reset Options Create order" at bounding box center [602, 77] width 1160 height 44
click at [208, 75] on input "98886" at bounding box center [224, 76] width 133 height 27
type input "98485"
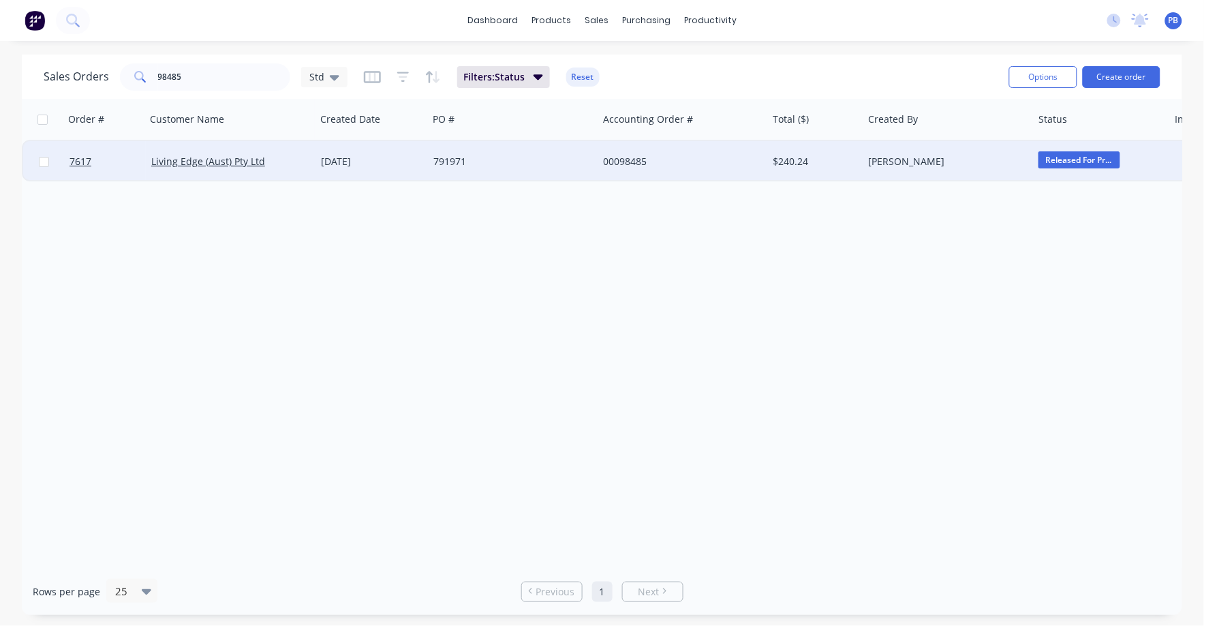
click at [614, 161] on div "00098485" at bounding box center [678, 162] width 151 height 14
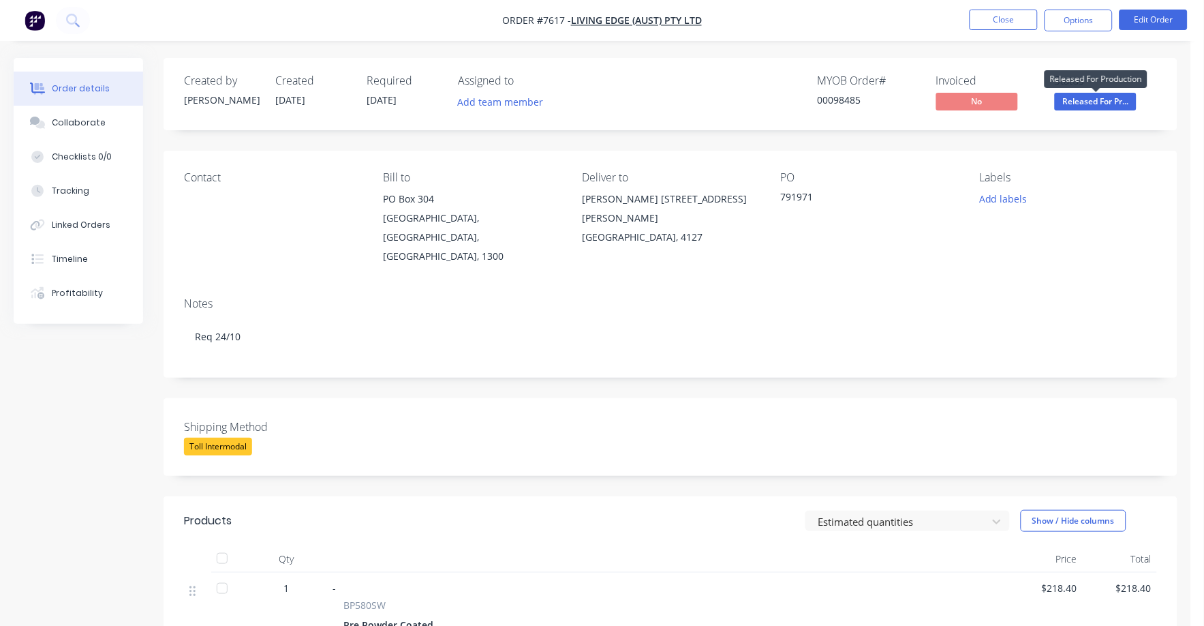
click at [1107, 103] on span "Released For Pr..." at bounding box center [1096, 101] width 82 height 17
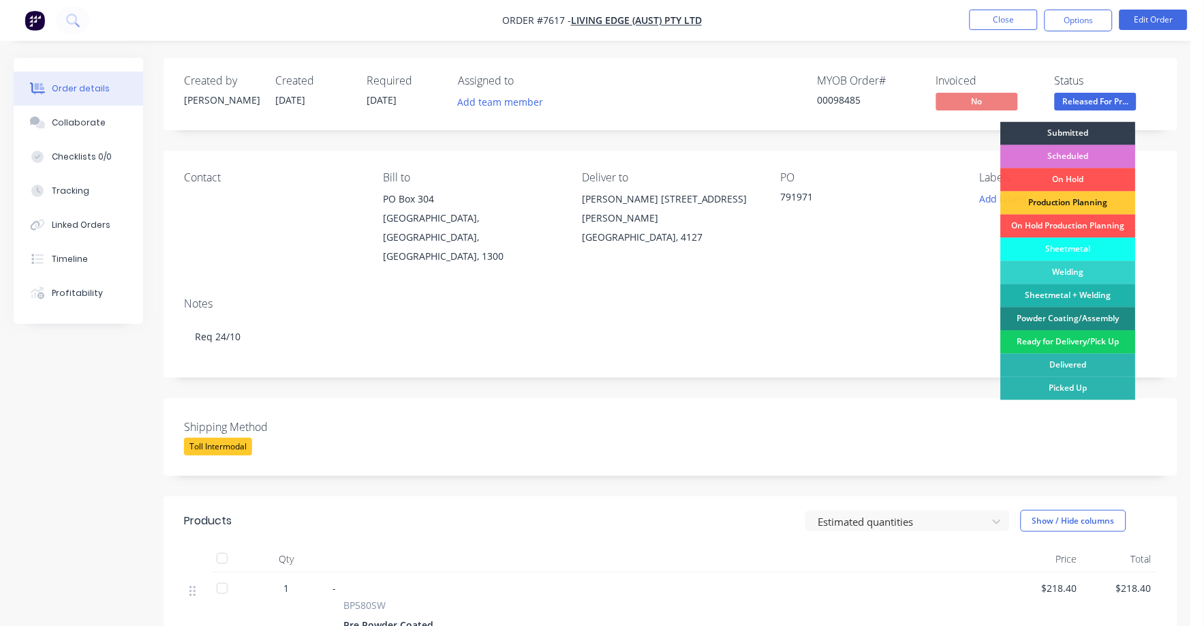
click at [1079, 342] on div "Ready for Delivery/Pick Up" at bounding box center [1068, 341] width 135 height 23
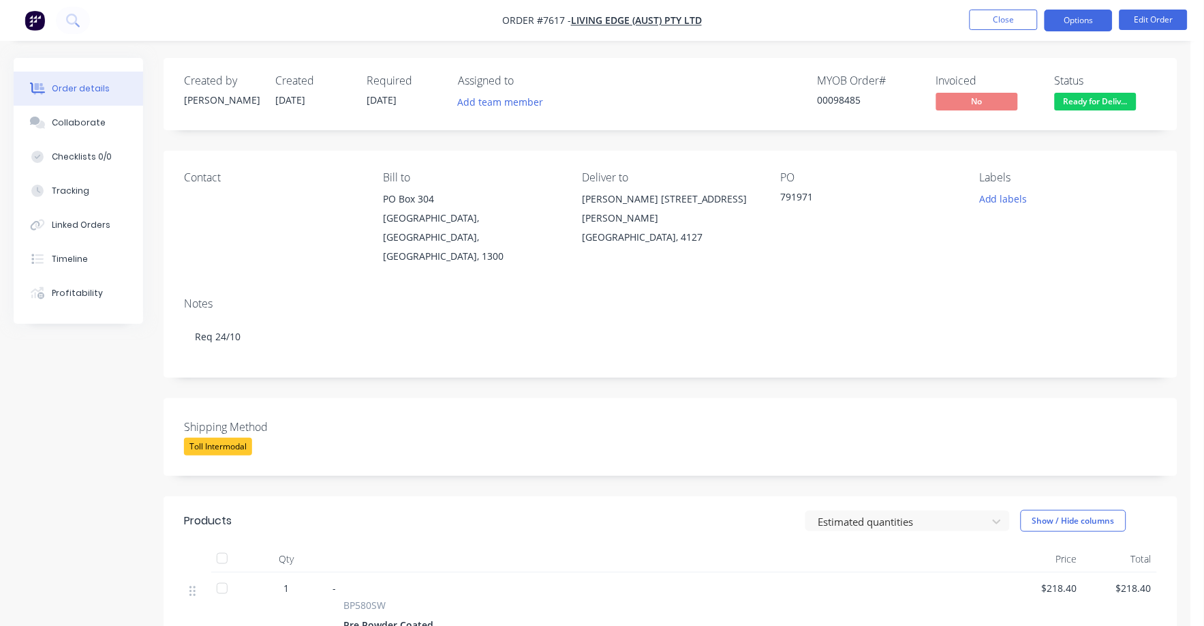
drag, startPoint x: 1082, startPoint y: 14, endPoint x: 1077, endPoint y: 23, distance: 10.1
click at [1081, 14] on button "Options" at bounding box center [1079, 21] width 68 height 22
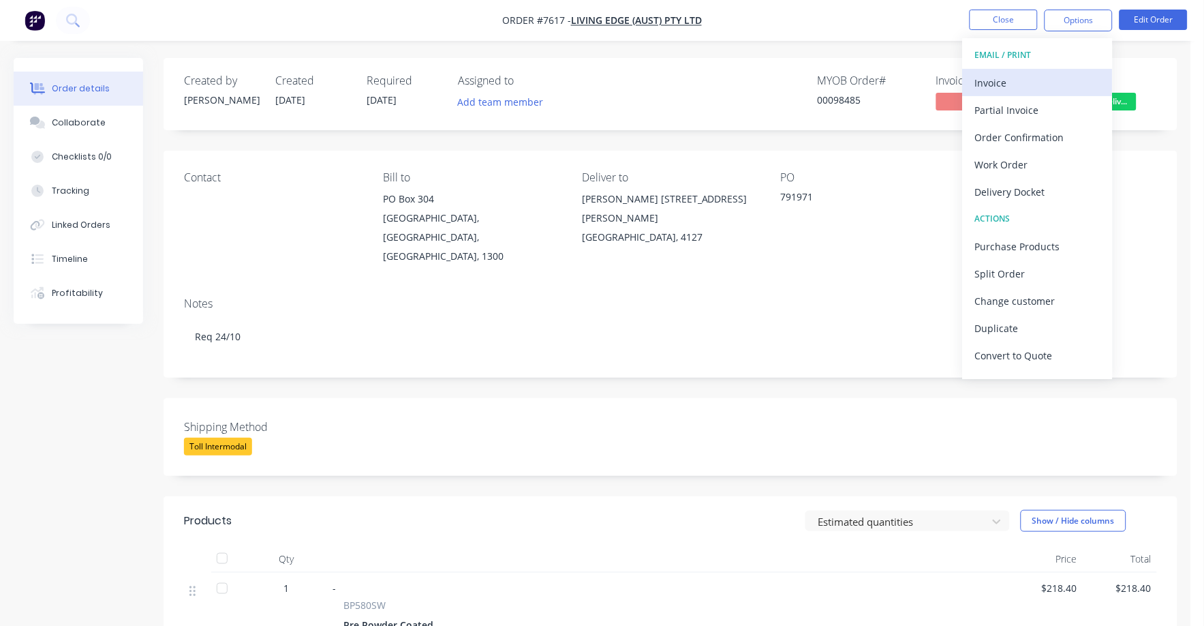
click at [1008, 78] on div "Invoice" at bounding box center [1037, 83] width 125 height 20
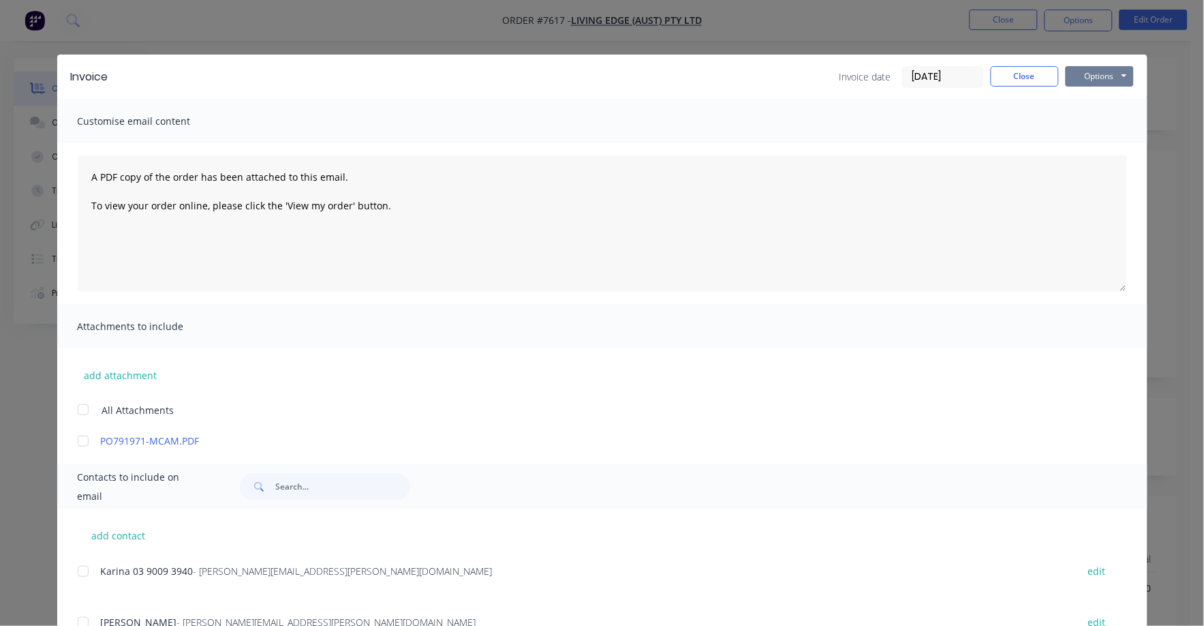
click at [1079, 73] on button "Options" at bounding box center [1100, 76] width 68 height 20
click at [1085, 125] on button "Print" at bounding box center [1109, 123] width 87 height 22
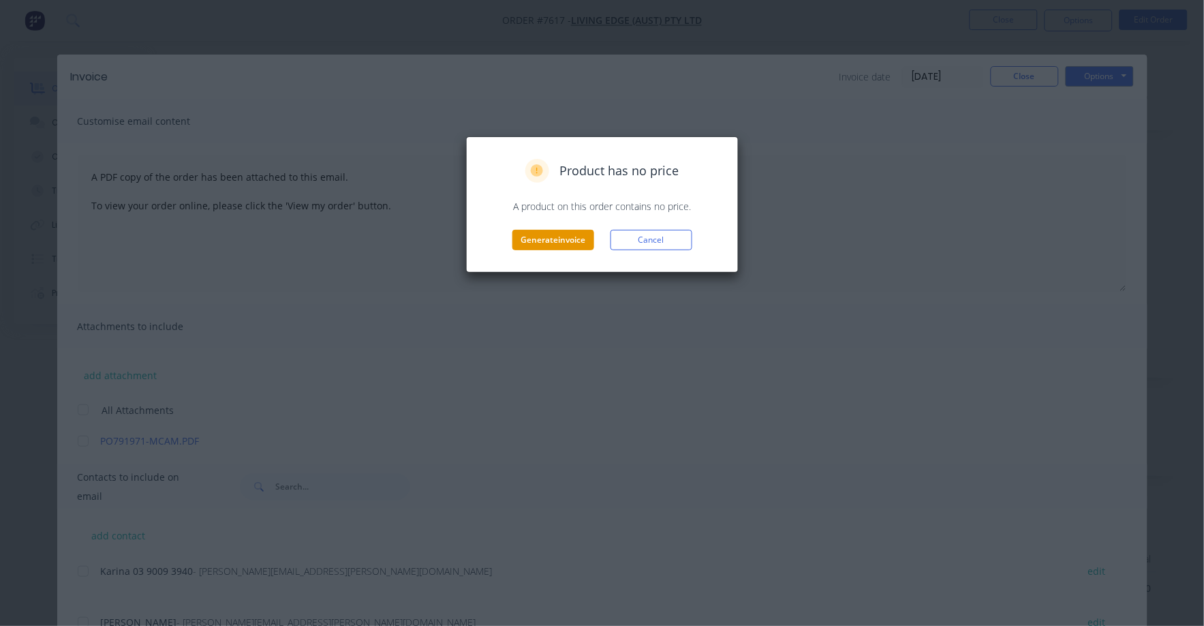
click at [547, 239] on button "Generate invoice" at bounding box center [553, 240] width 82 height 20
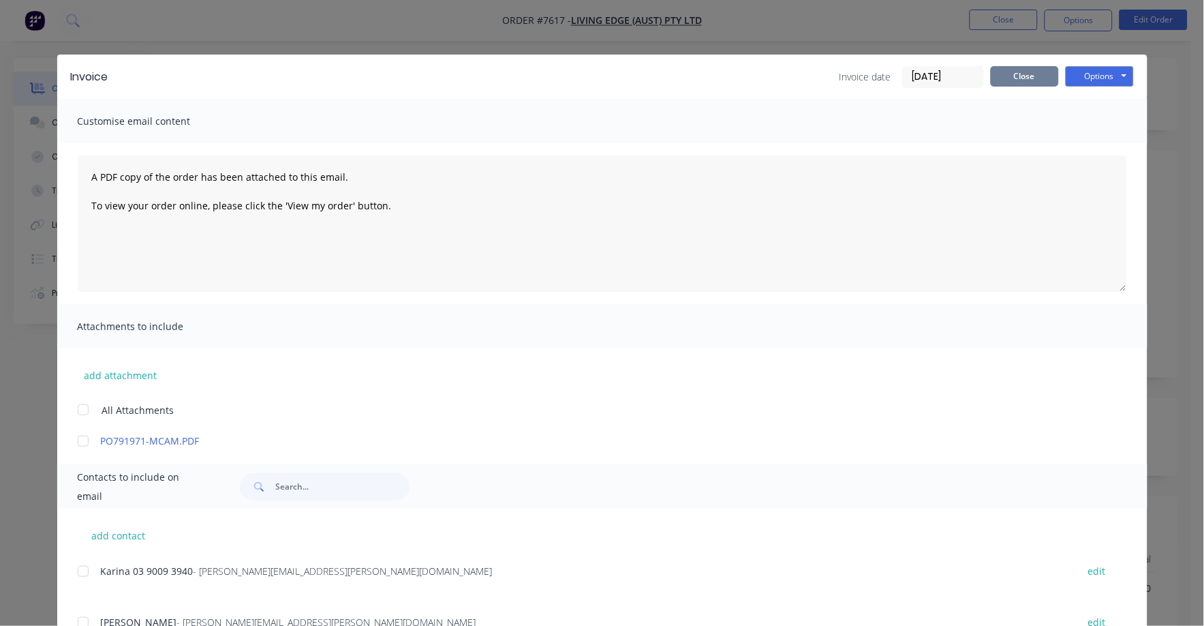
click at [1019, 84] on button "Close" at bounding box center [1025, 76] width 68 height 20
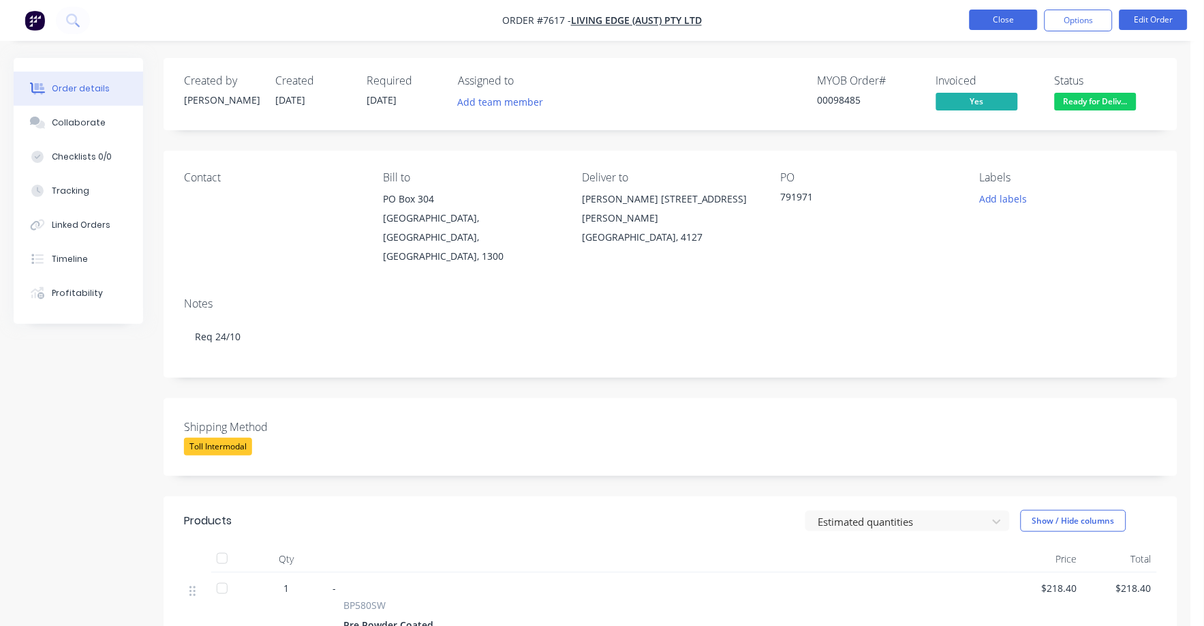
click at [1013, 18] on button "Close" at bounding box center [1004, 20] width 68 height 20
